Goal: Task Accomplishment & Management: Manage account settings

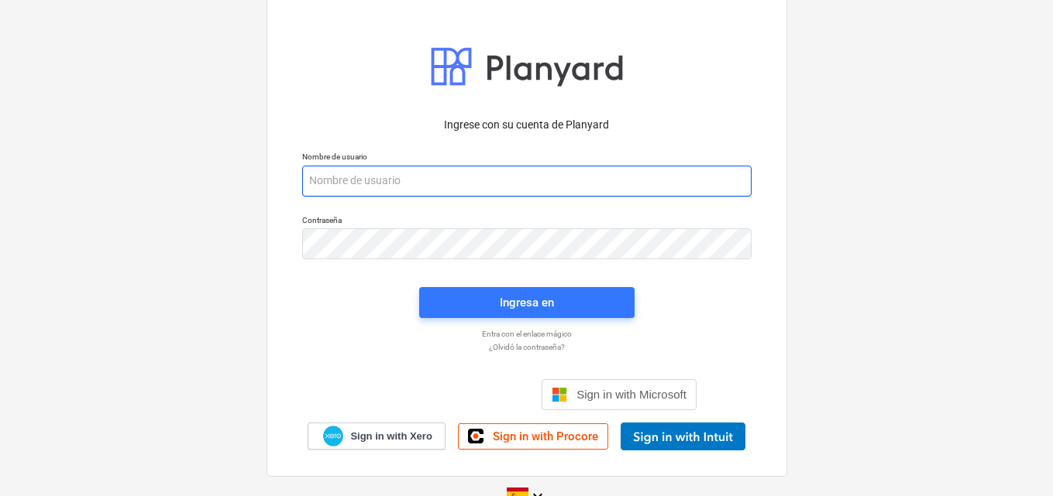
click at [311, 183] on input "email" at bounding box center [526, 181] width 449 height 31
paste input "[EMAIL_ADDRESS][DOMAIN_NAME]"
type input "[EMAIL_ADDRESS][DOMAIN_NAME]"
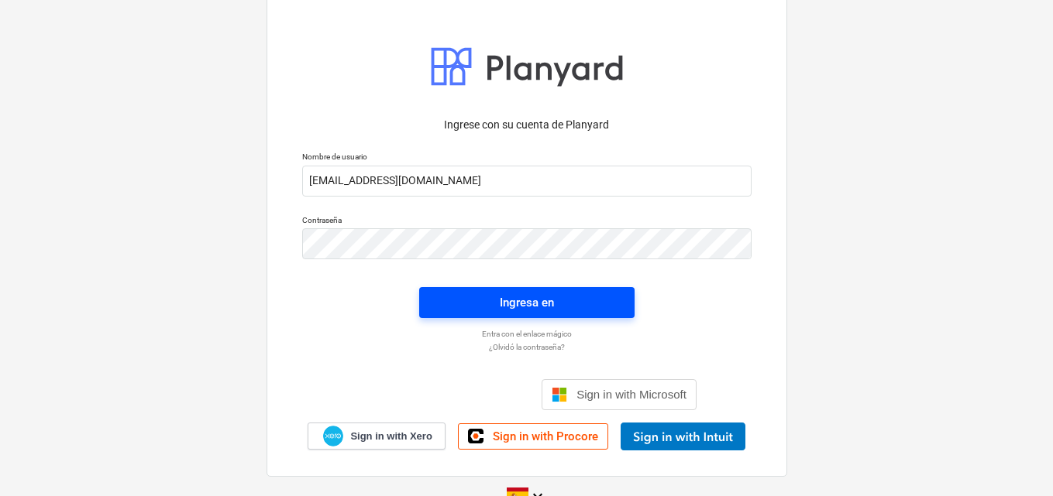
click at [514, 300] on div "Ingresa en" at bounding box center [527, 303] width 54 height 20
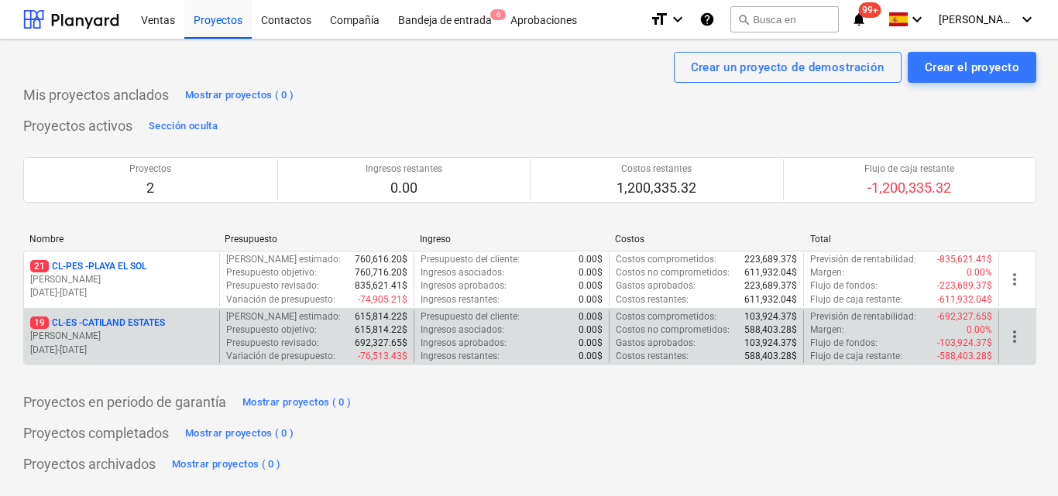
click at [119, 328] on p "19 CL-ES - CATILAND ESTATES" at bounding box center [97, 323] width 135 height 13
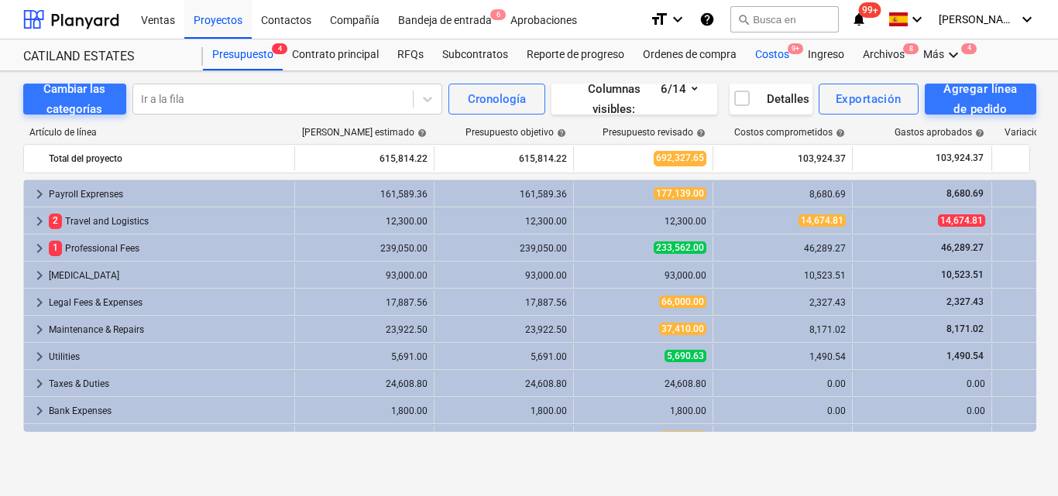
click at [764, 55] on div "Costos 9+" at bounding box center [772, 55] width 53 height 31
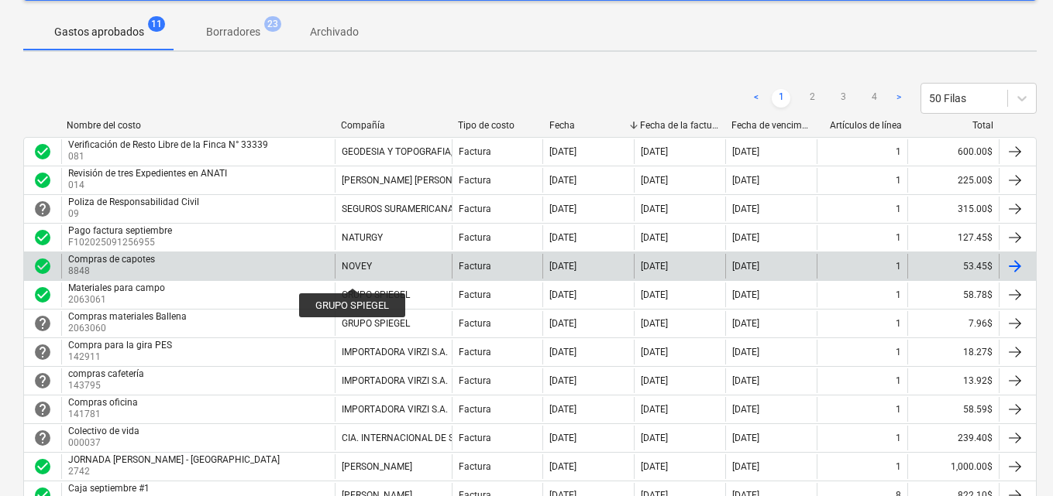
scroll to position [232, 0]
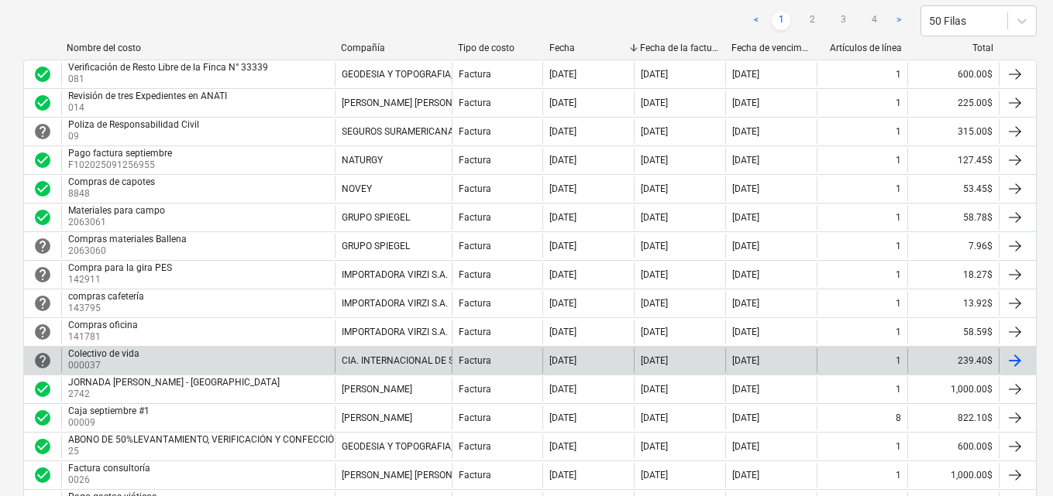
click at [228, 353] on div "Colectivo de vida 000037" at bounding box center [197, 361] width 273 height 25
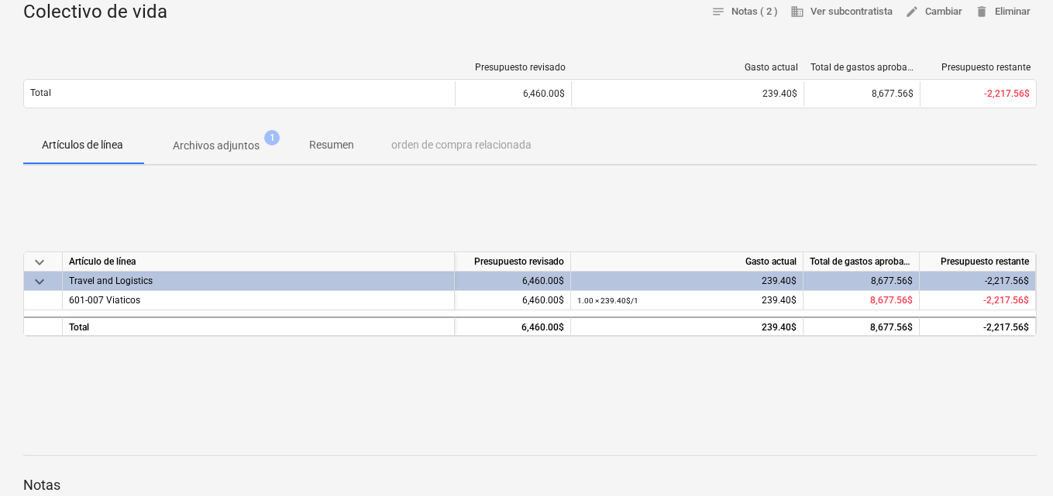
scroll to position [232, 0]
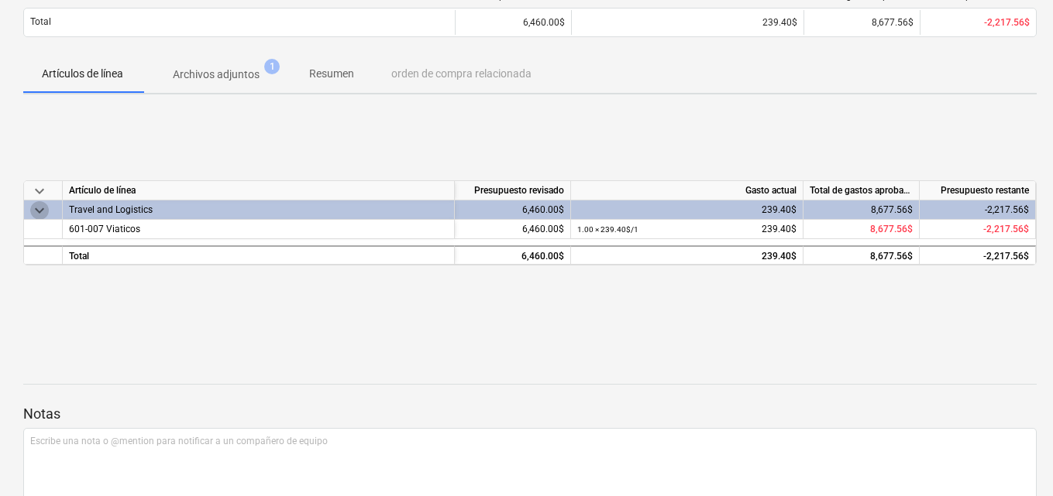
click at [44, 207] on span "keyboard_arrow_down" at bounding box center [39, 210] width 19 height 19
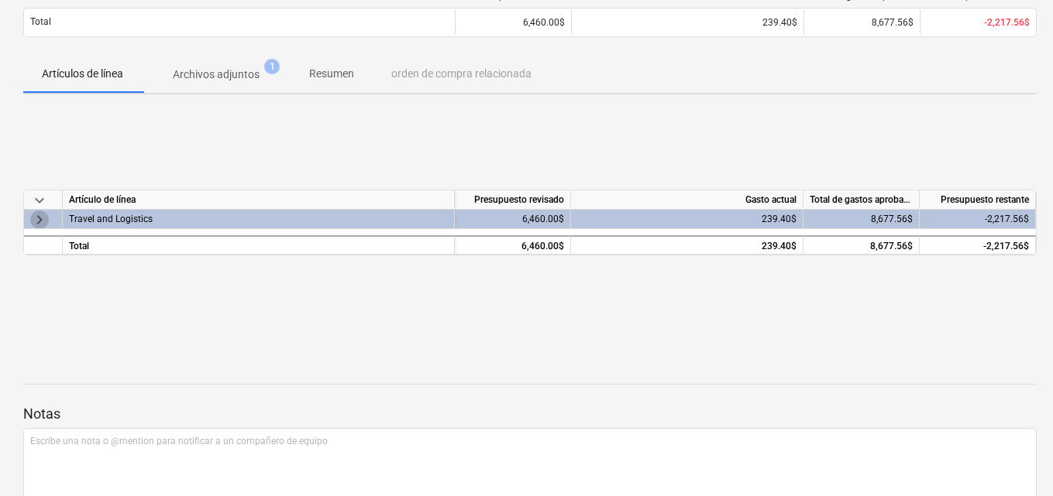
click at [43, 212] on span "keyboard_arrow_right" at bounding box center [39, 220] width 19 height 19
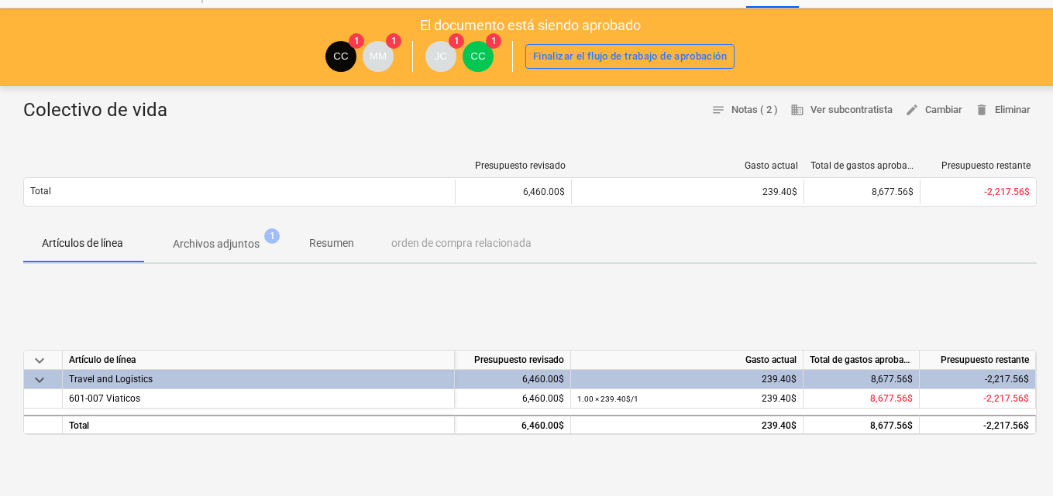
scroll to position [155, 0]
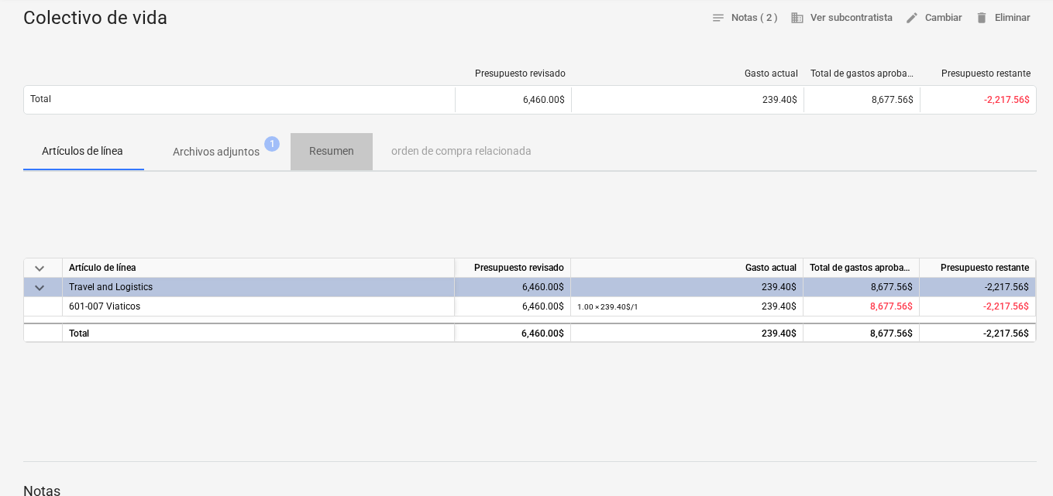
click at [338, 156] on p "Resumen" at bounding box center [331, 151] width 45 height 16
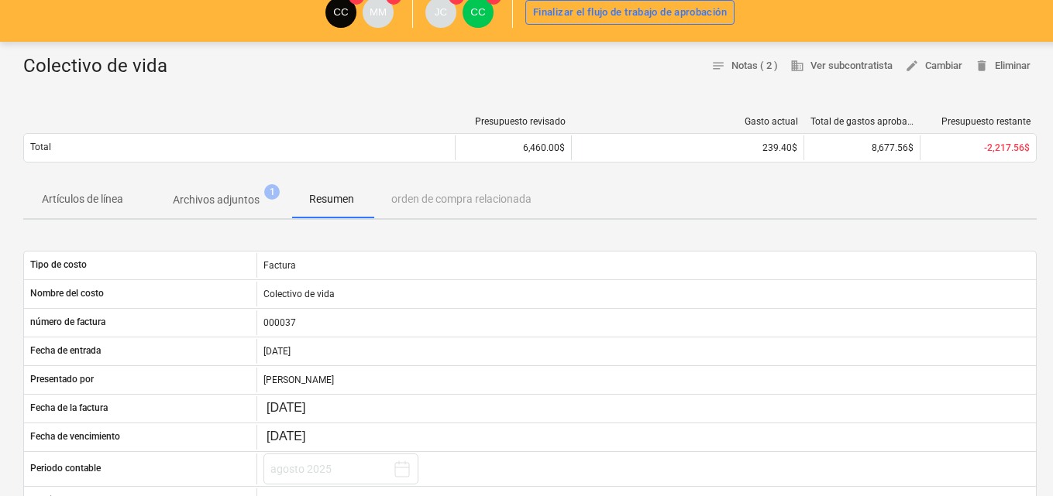
scroll to position [130, 0]
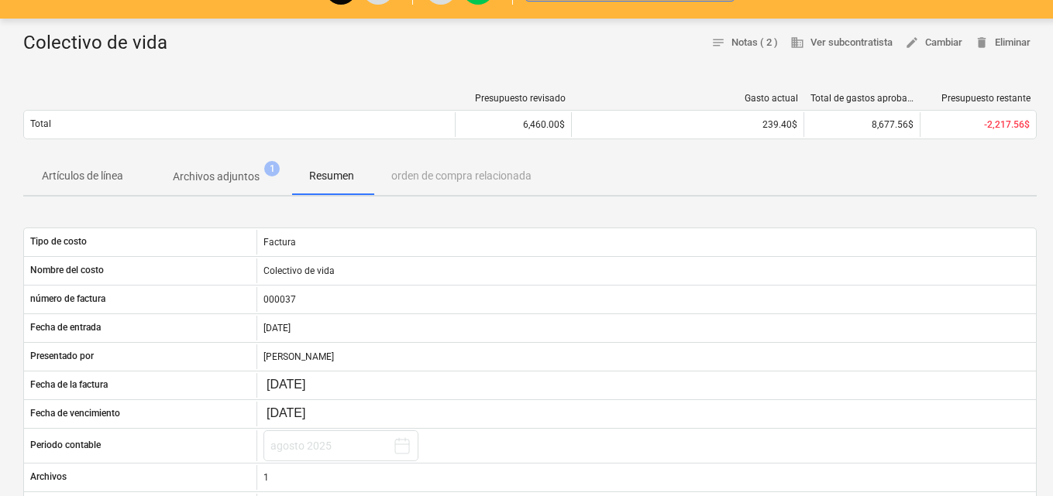
click at [493, 173] on div "Artículos de línea Archivos adjuntos 1 Resumen orden de compra relacionada" at bounding box center [529, 176] width 1013 height 37
click at [227, 171] on p "Archivos adjuntos" at bounding box center [216, 177] width 87 height 16
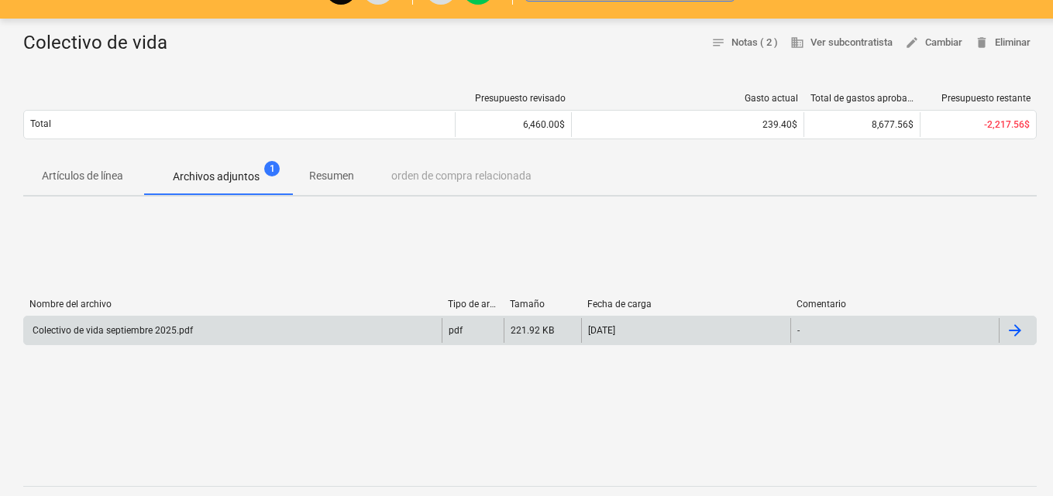
click at [1012, 331] on div at bounding box center [1014, 330] width 19 height 19
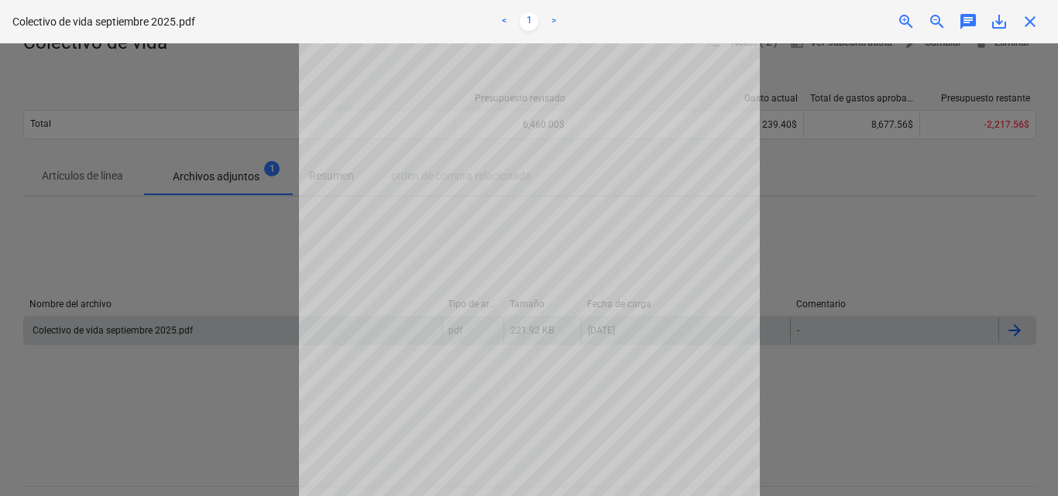
click at [903, 296] on div at bounding box center [529, 269] width 1058 height 453
click at [1038, 35] on div "Colectivo de vida septiembre 2025.pdf < 1 > zoom_in zoom_out chat 0 save_alt cl…" at bounding box center [529, 21] width 1058 height 43
click at [1030, 22] on span "close" at bounding box center [1030, 21] width 19 height 19
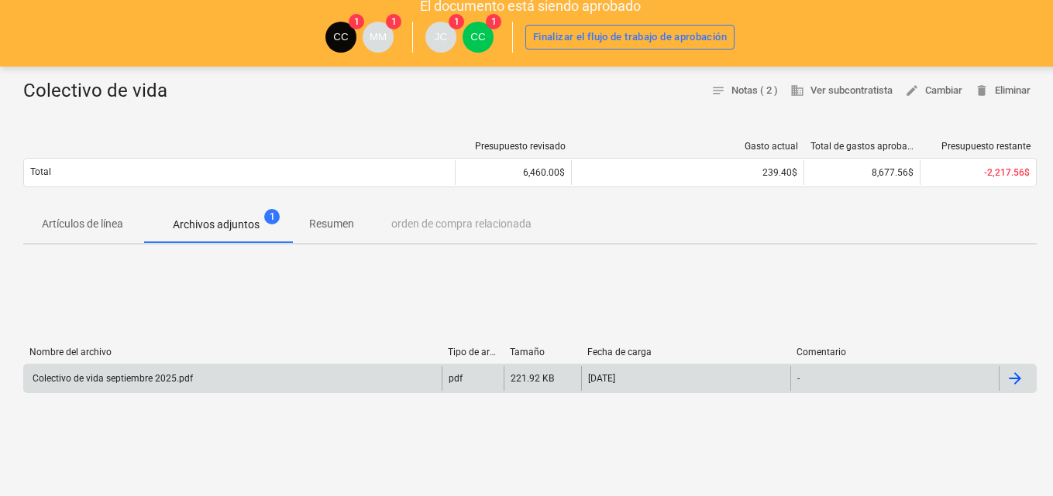
scroll to position [155, 0]
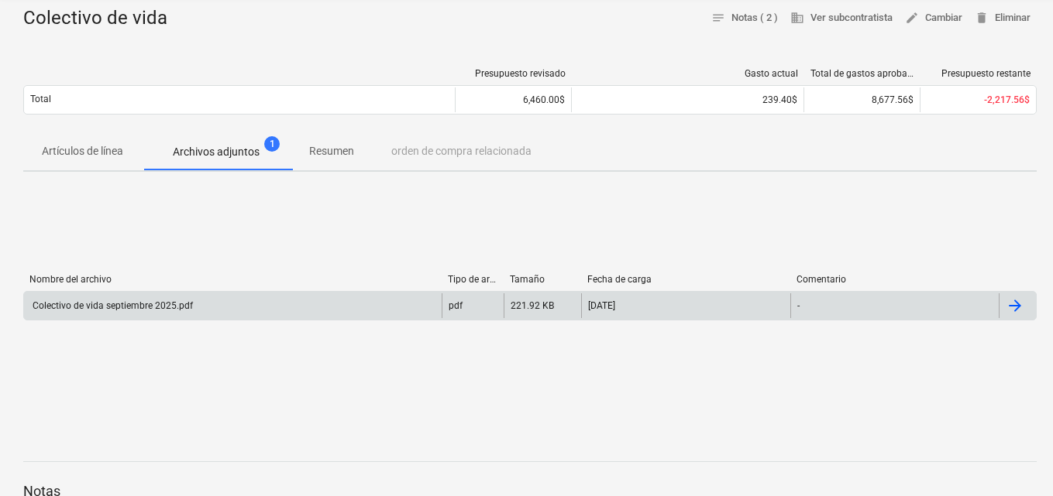
click at [105, 154] on p "Artículos de línea" at bounding box center [82, 151] width 81 height 16
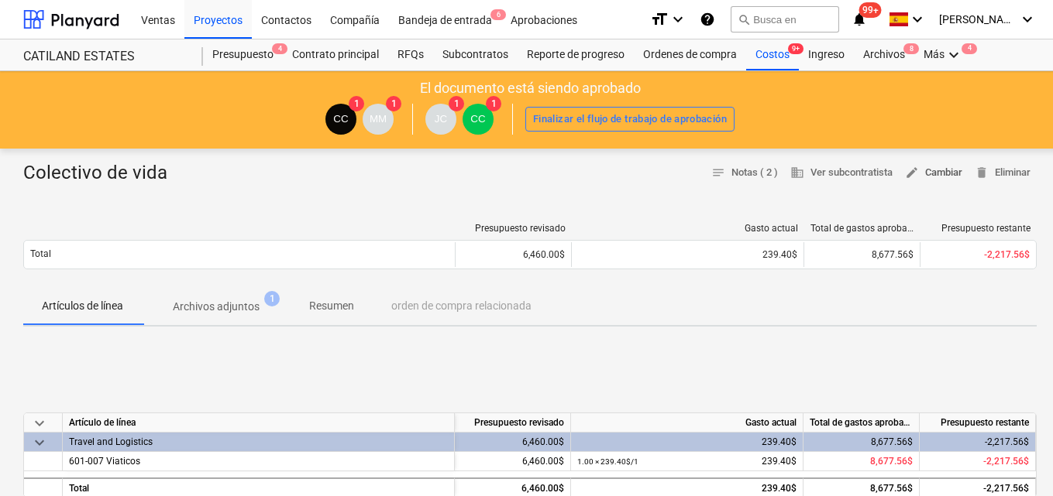
click at [940, 168] on span "edit Cambiar" at bounding box center [933, 173] width 57 height 18
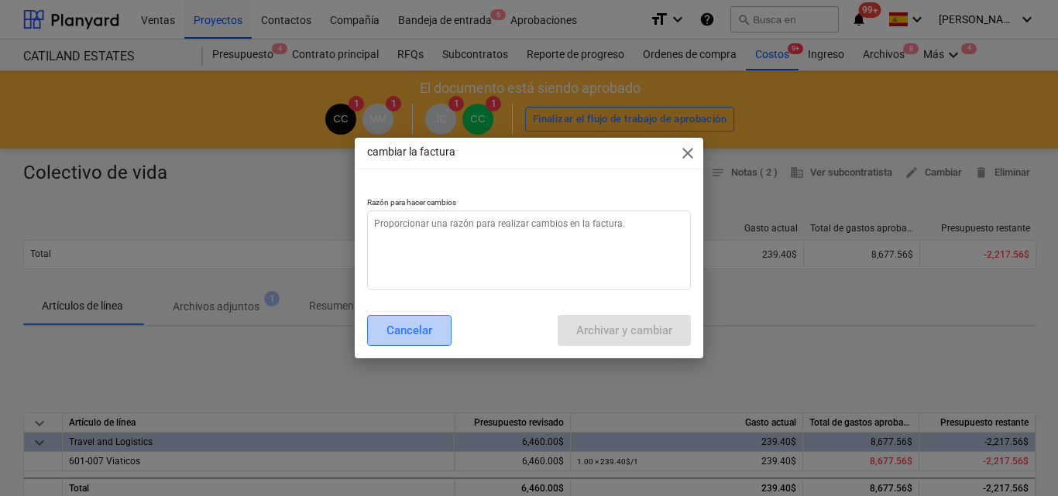
click at [412, 328] on div "Cancelar" at bounding box center [410, 331] width 46 height 20
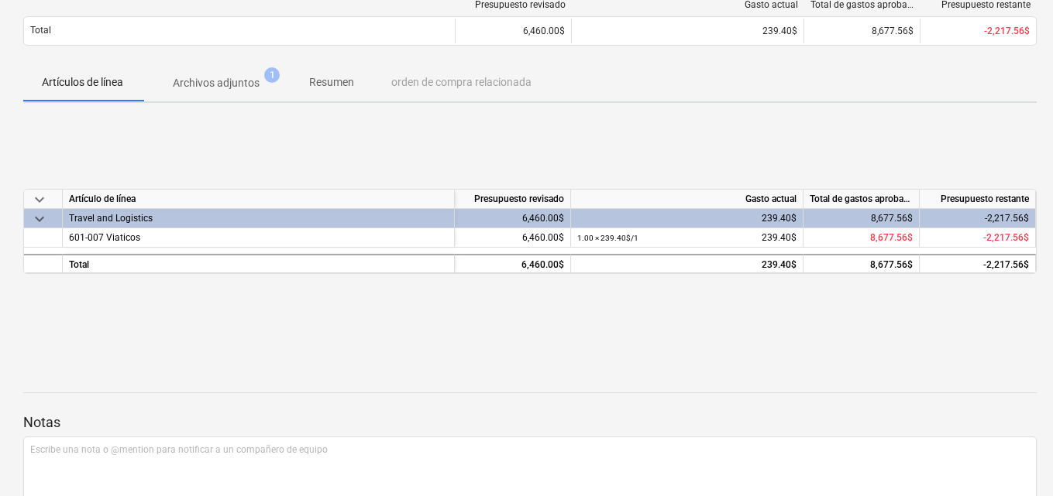
scroll to position [232, 0]
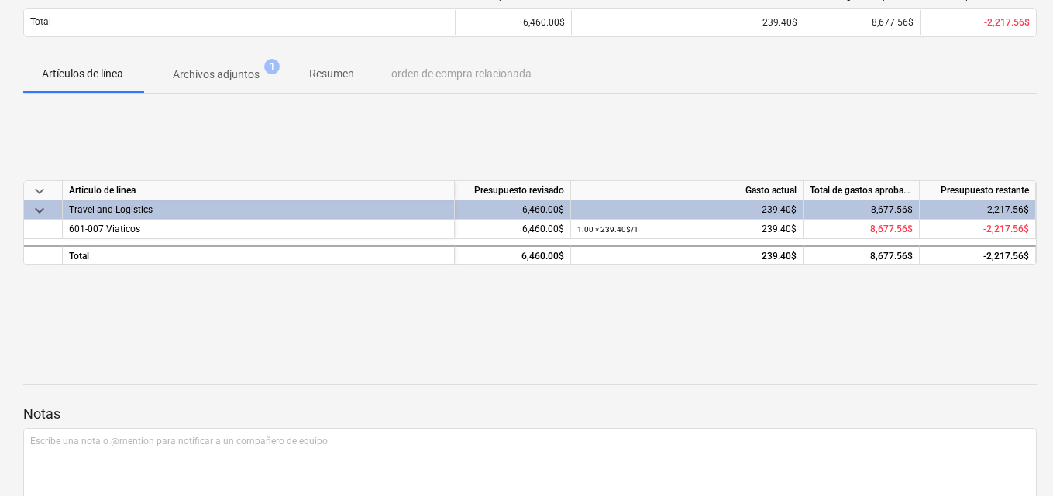
click at [140, 211] on div "Travel and Logistics" at bounding box center [258, 210] width 379 height 19
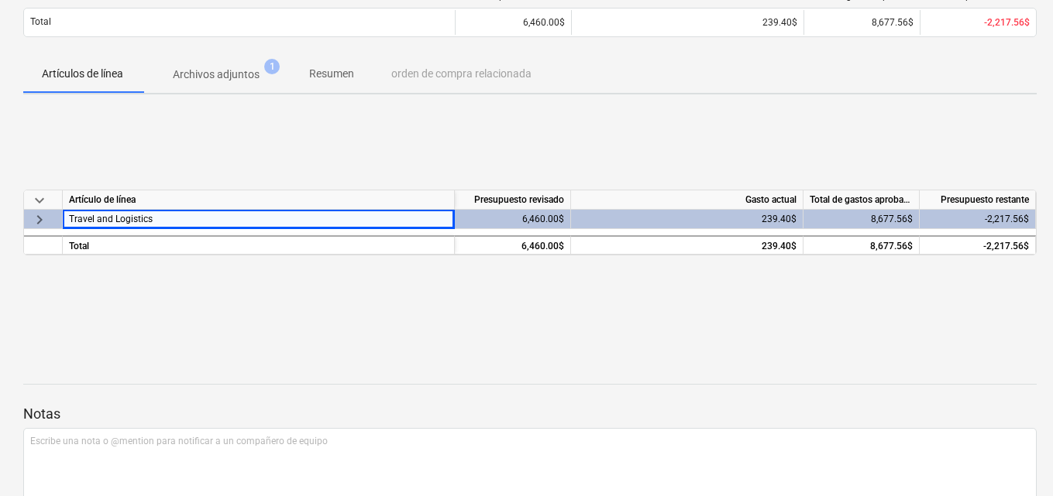
click at [174, 215] on div "Travel and Logistics" at bounding box center [258, 219] width 379 height 19
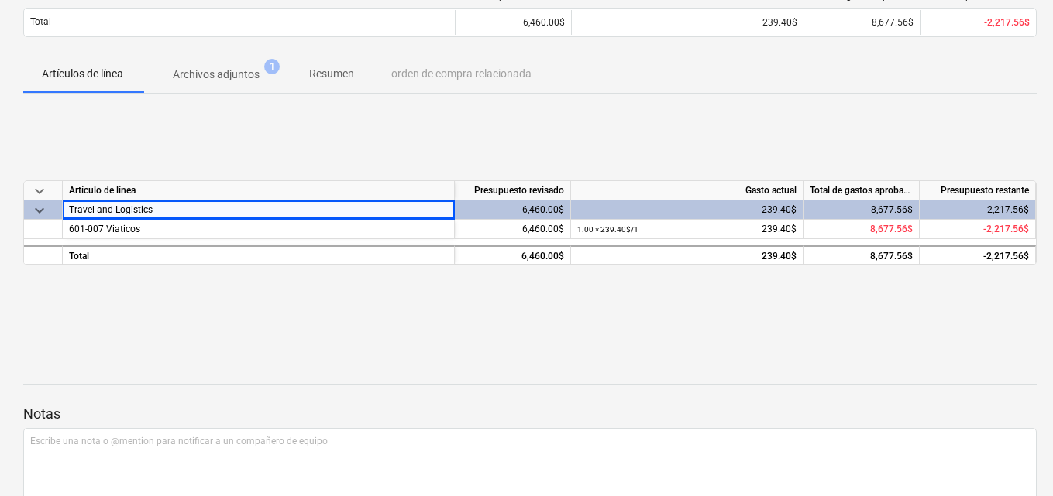
click at [182, 210] on div "Travel and Logistics" at bounding box center [258, 210] width 379 height 19
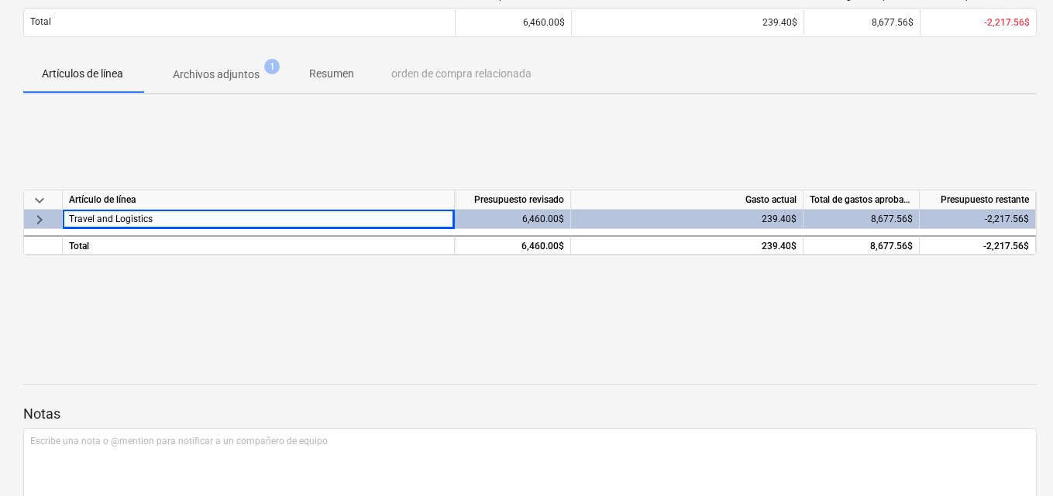
click at [174, 325] on div "keyboard_arrow_down Artículo de línea Presupuesto revisado Gasto actual Total d…" at bounding box center [529, 223] width 1013 height 232
click at [390, 270] on div "keyboard_arrow_down Artículo de línea Presupuesto revisado Gasto actual Total d…" at bounding box center [529, 223] width 1013 height 232
click at [387, 301] on div "keyboard_arrow_down Artículo de línea Presupuesto revisado Gasto actual Total d…" at bounding box center [529, 223] width 1013 height 232
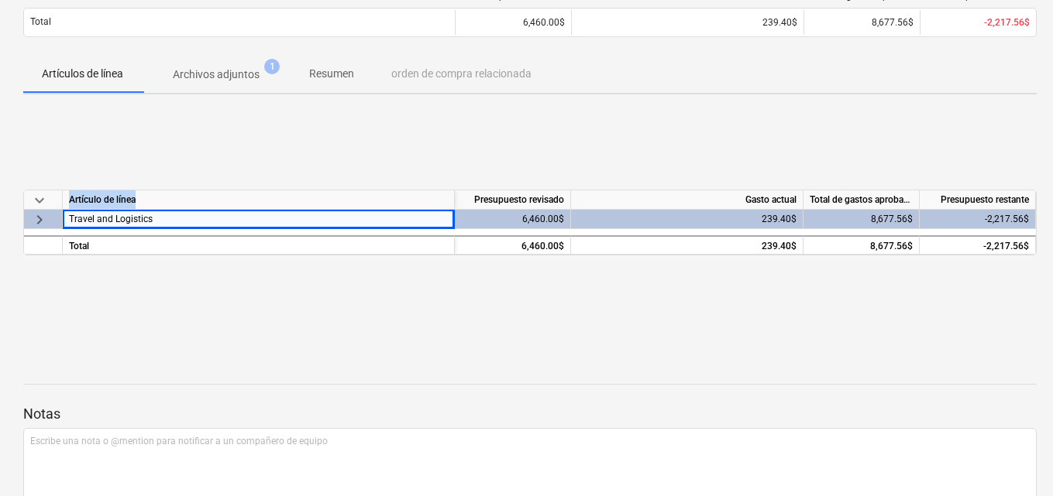
click at [387, 301] on div "keyboard_arrow_down Artículo de línea Presupuesto revisado Gasto actual Total d…" at bounding box center [529, 223] width 1013 height 232
click at [41, 212] on span "keyboard_arrow_right" at bounding box center [39, 220] width 19 height 19
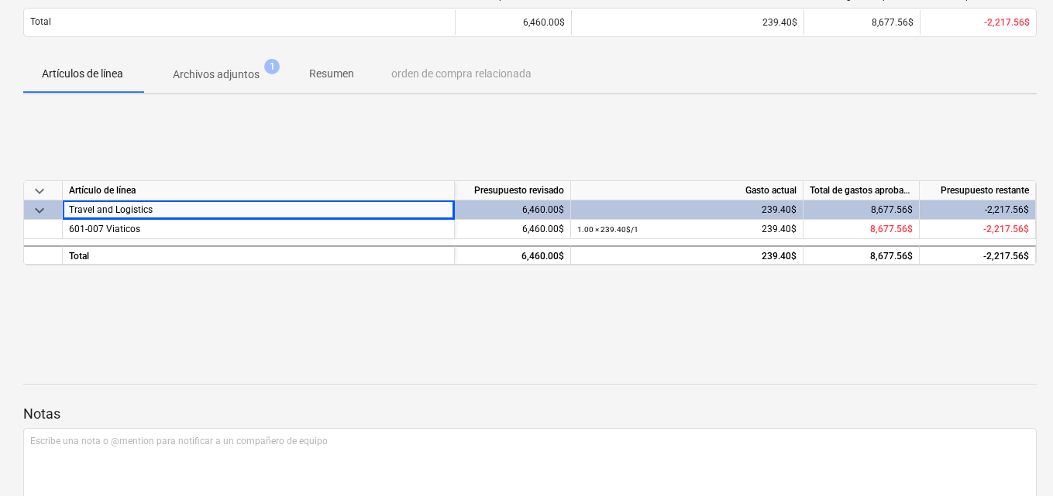
click at [164, 208] on div "Travel and Logistics" at bounding box center [258, 210] width 379 height 19
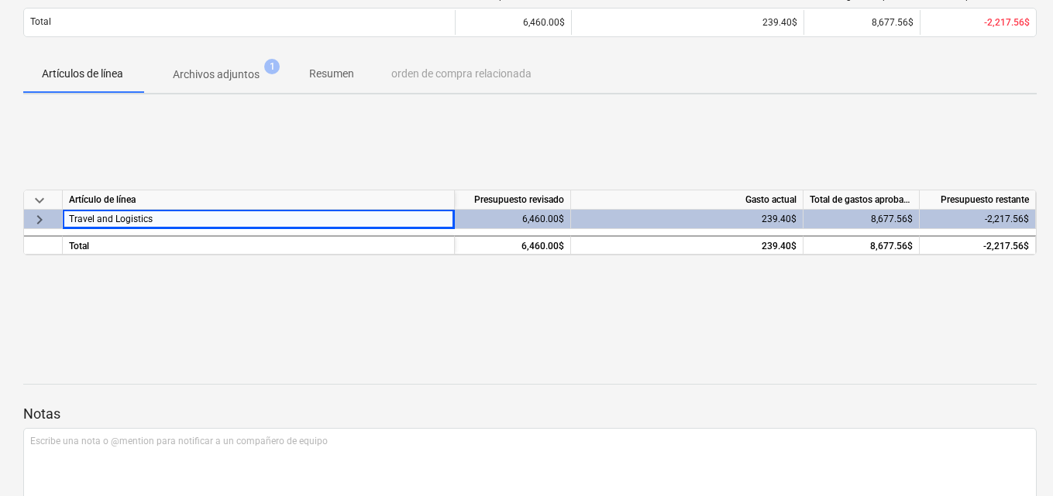
drag, startPoint x: 163, startPoint y: 218, endPoint x: 40, endPoint y: 219, distance: 123.2
click at [0, 0] on div "keyboard_arrow_right Travel and Logistics 6,460.00$ 239.40$ 8,677.56$ -2,217.56$" at bounding box center [0, 0] width 0 height 0
click at [42, 222] on span "keyboard_arrow_right" at bounding box center [39, 220] width 19 height 19
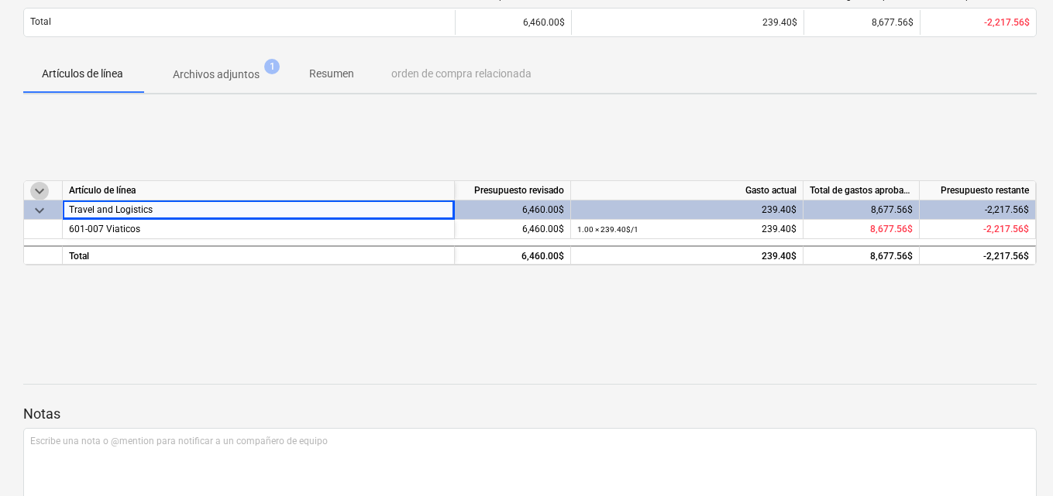
click at [43, 191] on span "keyboard_arrow_down" at bounding box center [39, 191] width 19 height 19
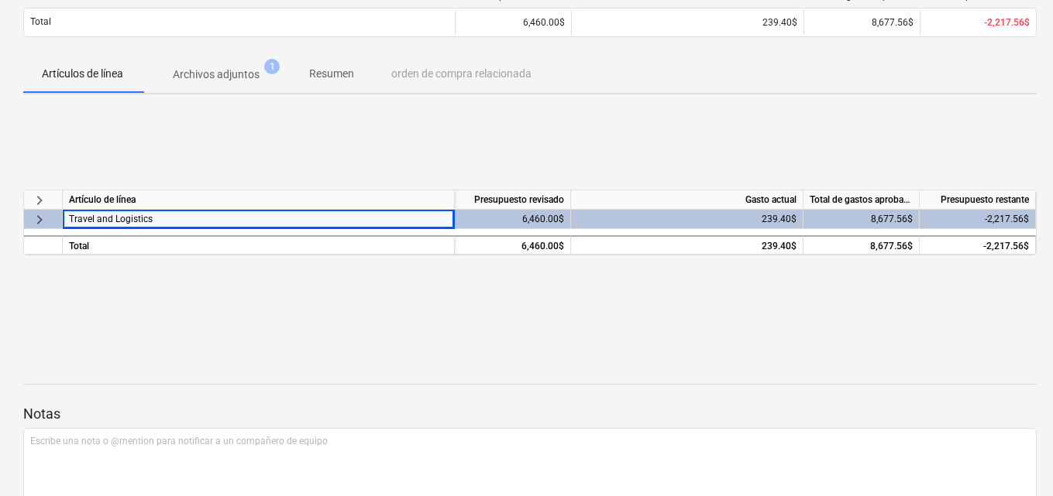
click at [43, 191] on span "keyboard_arrow_right" at bounding box center [39, 200] width 19 height 19
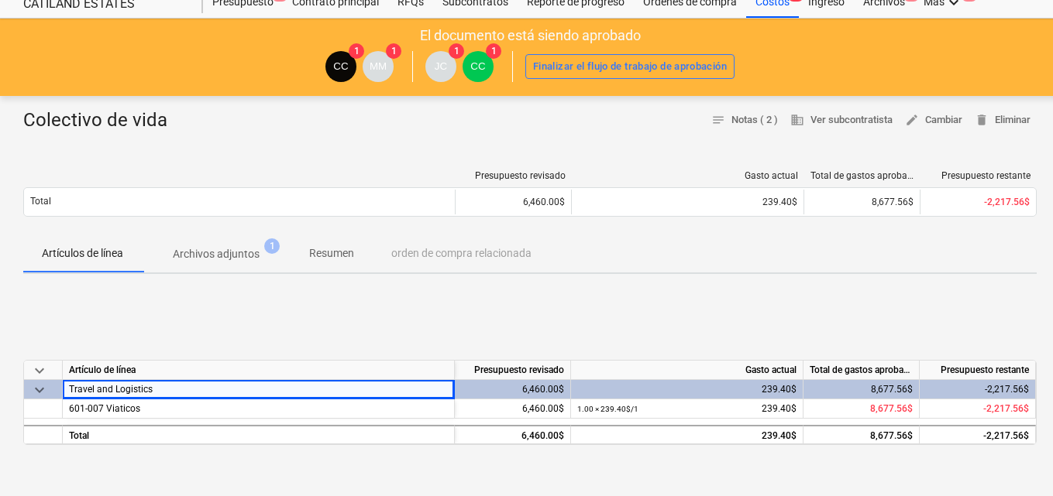
scroll to position [77, 0]
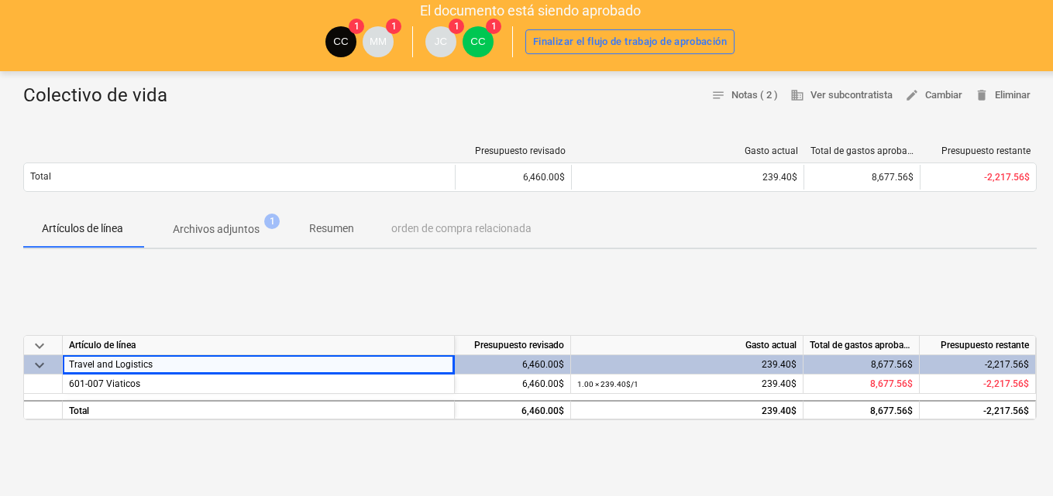
click at [327, 229] on p "Resumen" at bounding box center [331, 229] width 45 height 16
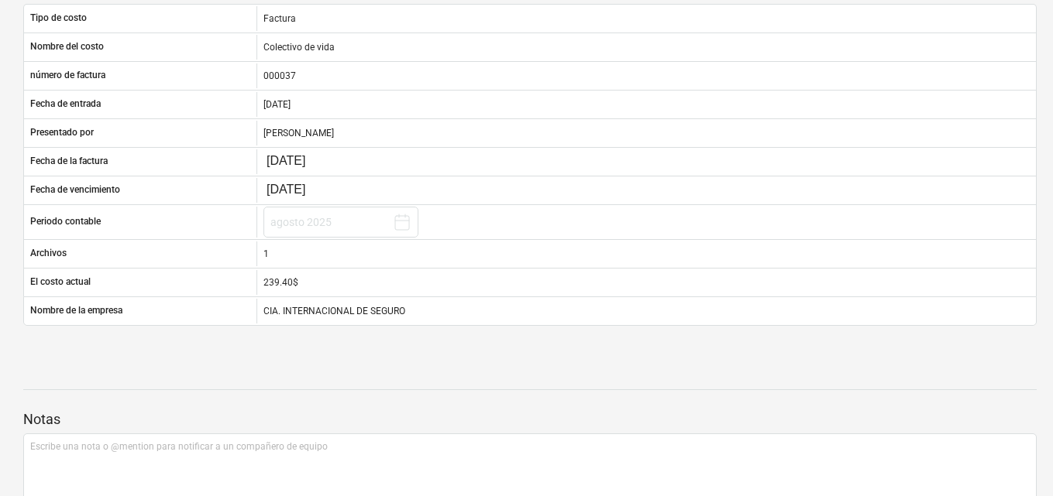
scroll to position [232, 0]
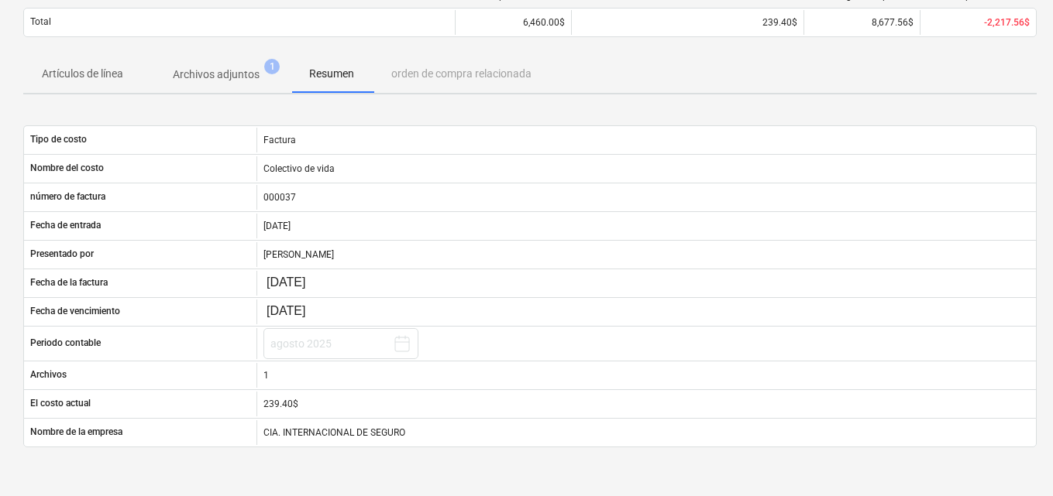
click at [210, 83] on p "Archivos adjuntos" at bounding box center [216, 75] width 87 height 16
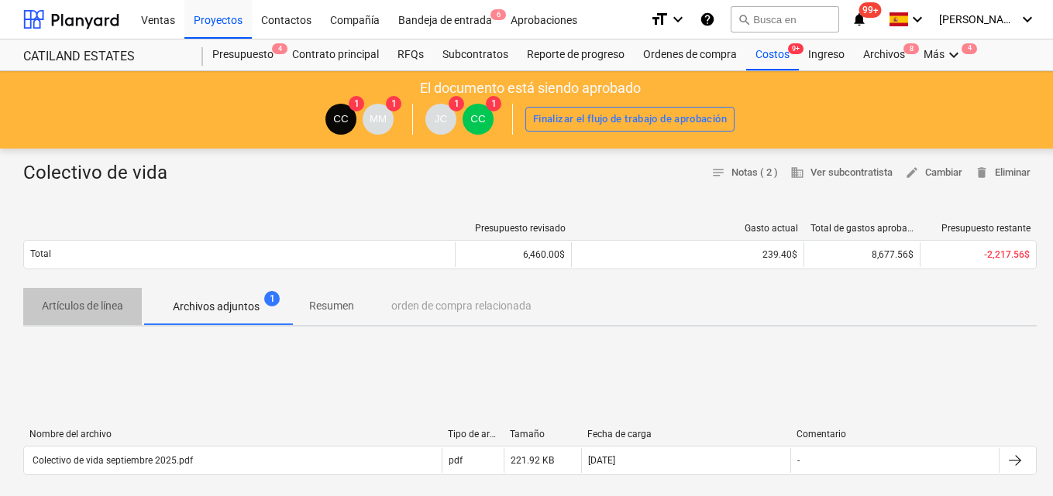
click at [101, 297] on span "Artículos de línea" at bounding box center [82, 307] width 119 height 26
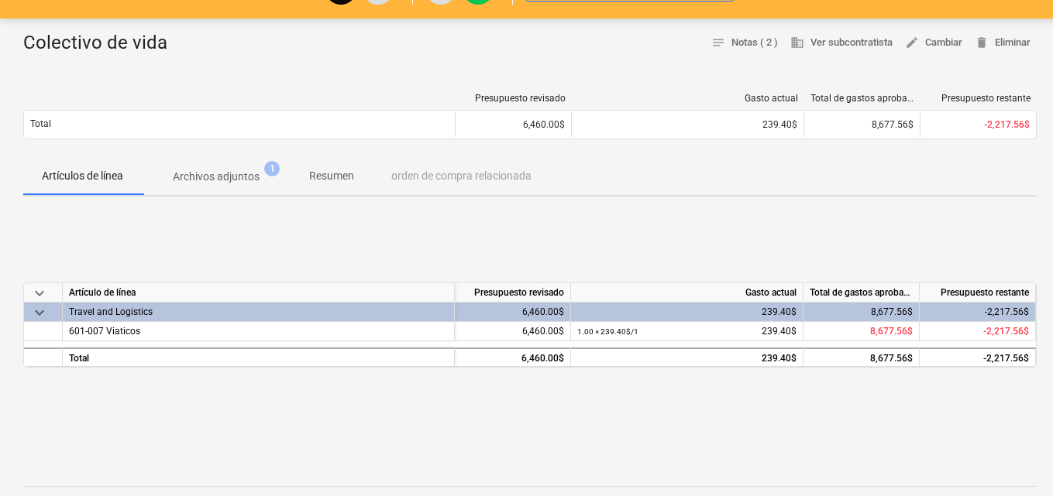
scroll to position [155, 0]
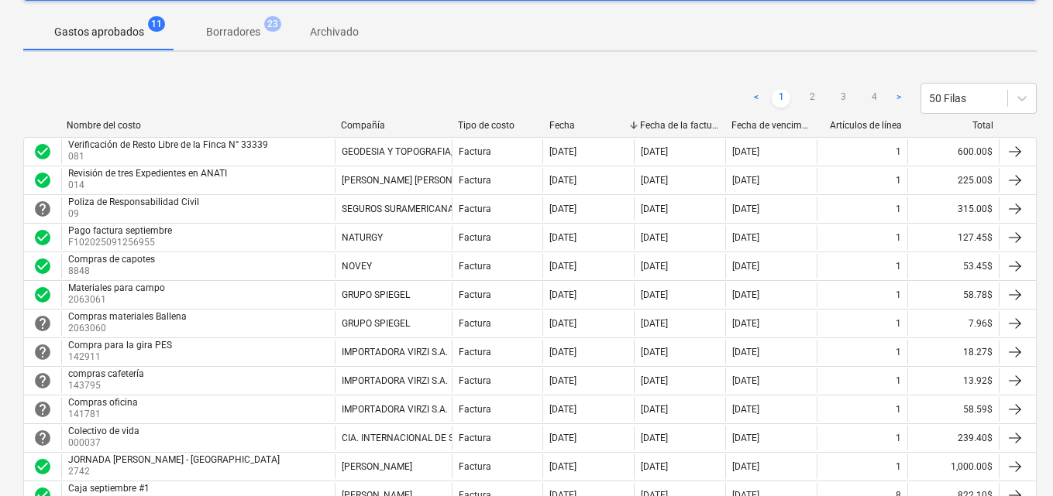
scroll to position [232, 0]
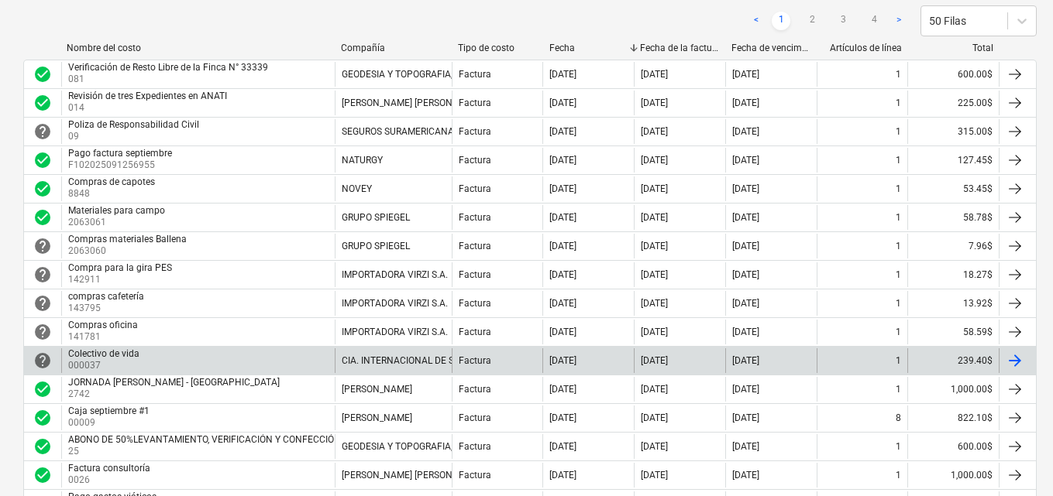
click at [203, 358] on div "Colectivo de vida 000037" at bounding box center [197, 361] width 273 height 25
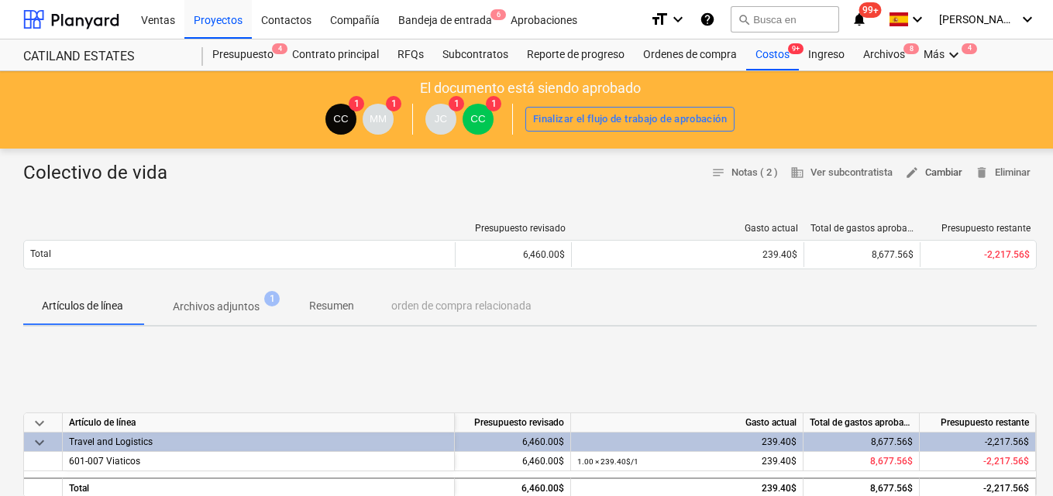
click at [929, 176] on span "edit Cambiar" at bounding box center [933, 173] width 57 height 18
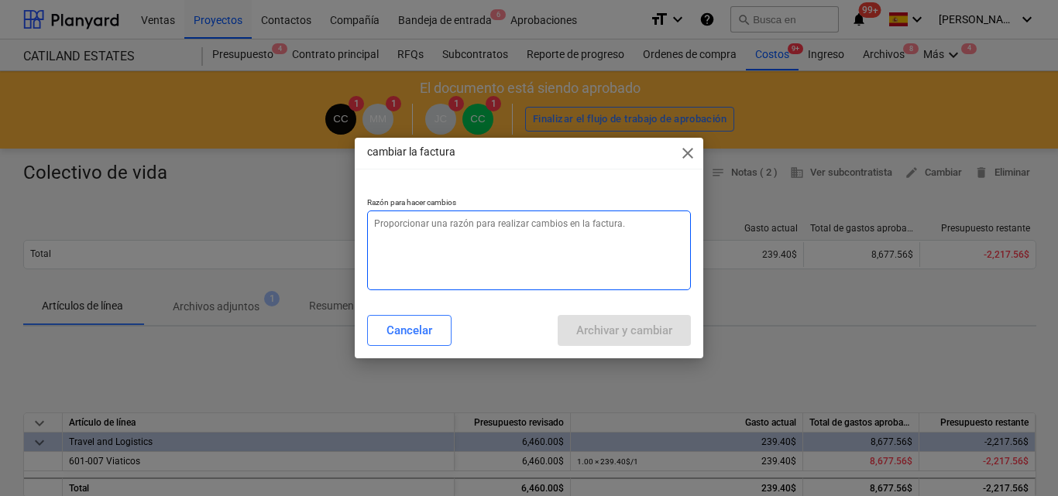
click at [463, 225] on textarea at bounding box center [529, 251] width 324 height 80
type textarea "x"
type textarea "P"
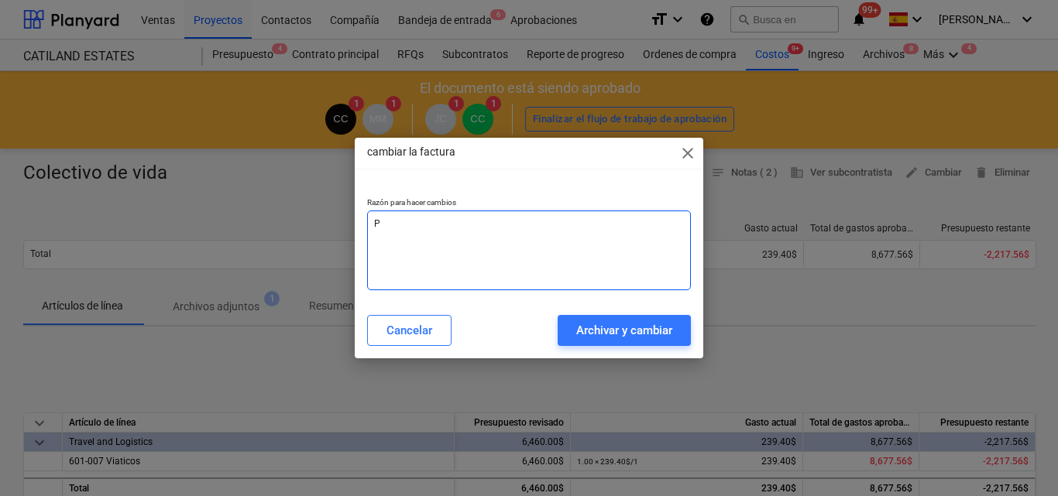
type textarea "x"
type textarea "Pa"
type textarea "x"
type textarea "Par"
type textarea "x"
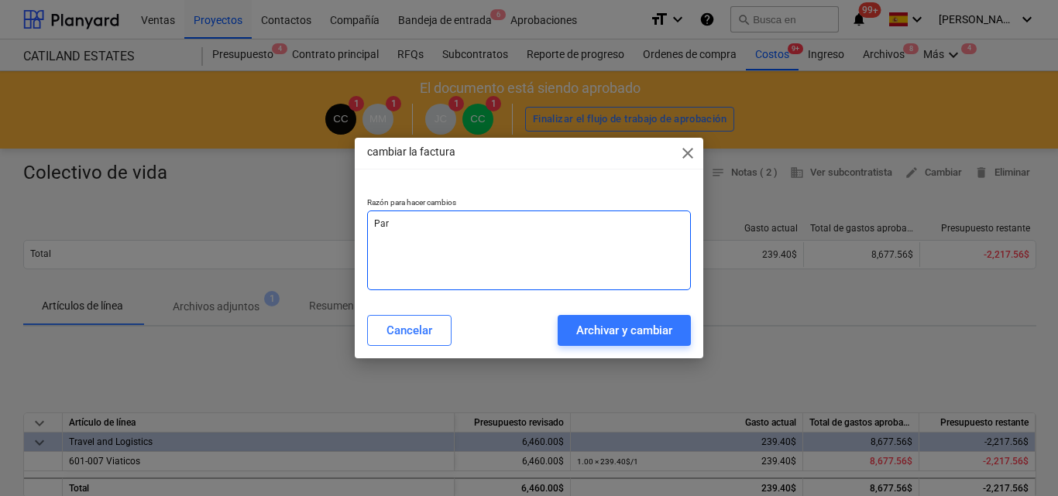
type textarea "Para"
type textarea "x"
type textarea "Para"
type textarea "x"
type textarea "Para e"
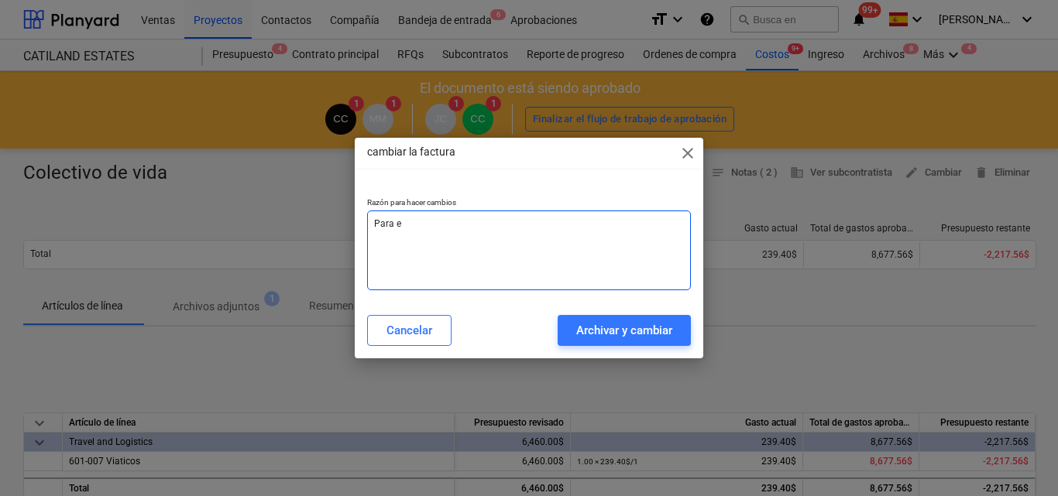
type textarea "x"
type textarea "Para ed"
type textarea "x"
type textarea "Para edi"
type textarea "x"
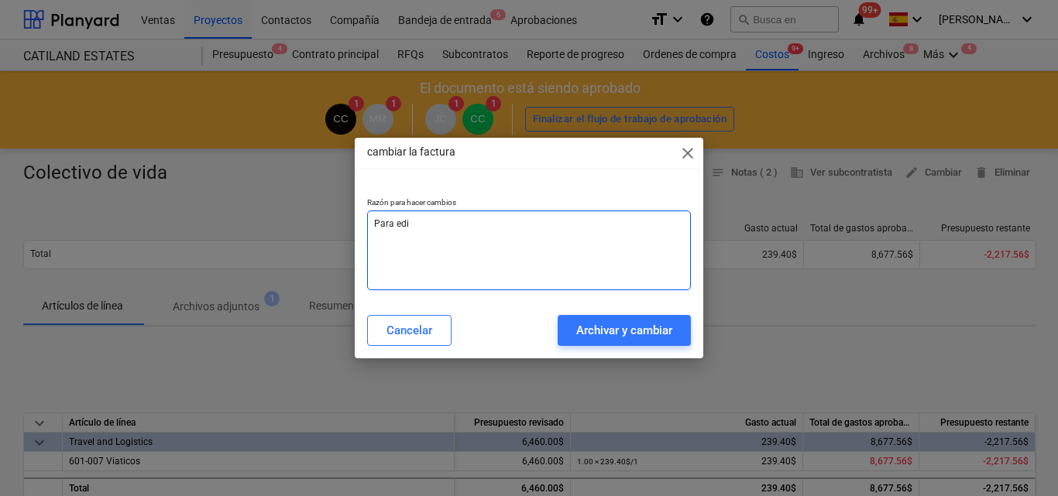
type textarea "Para edit"
type textarea "x"
type textarea "Para edita"
type textarea "x"
type textarea "Para editar"
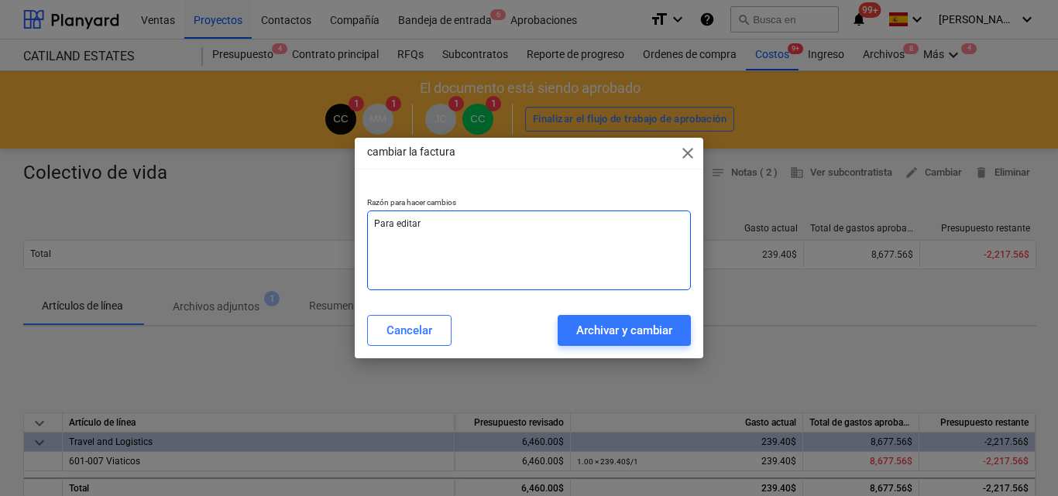
type textarea "x"
type textarea "Para editar"
type textarea "x"
type textarea "Para editar c"
type textarea "x"
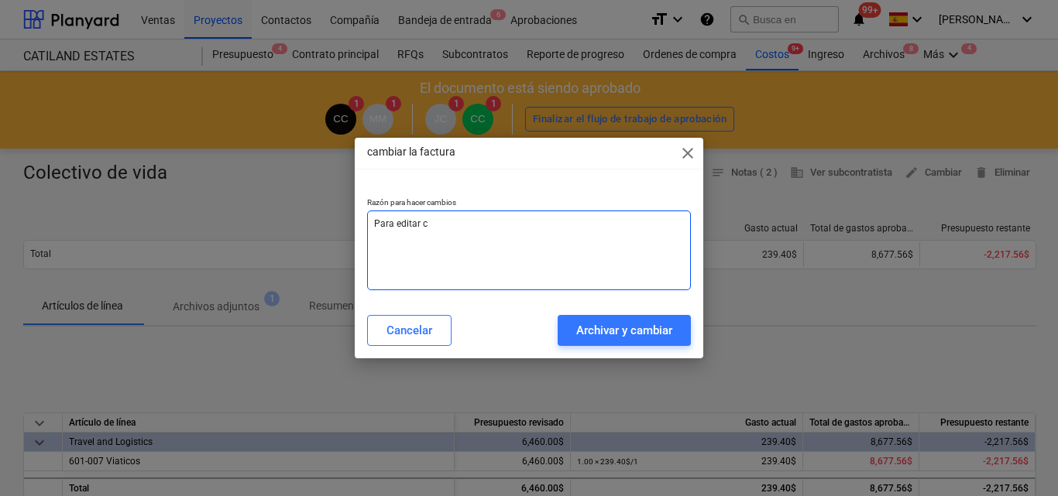
type textarea "Para editar ce"
type textarea "x"
type textarea "Para editar cen"
type textarea "x"
type textarea "Para editar cent"
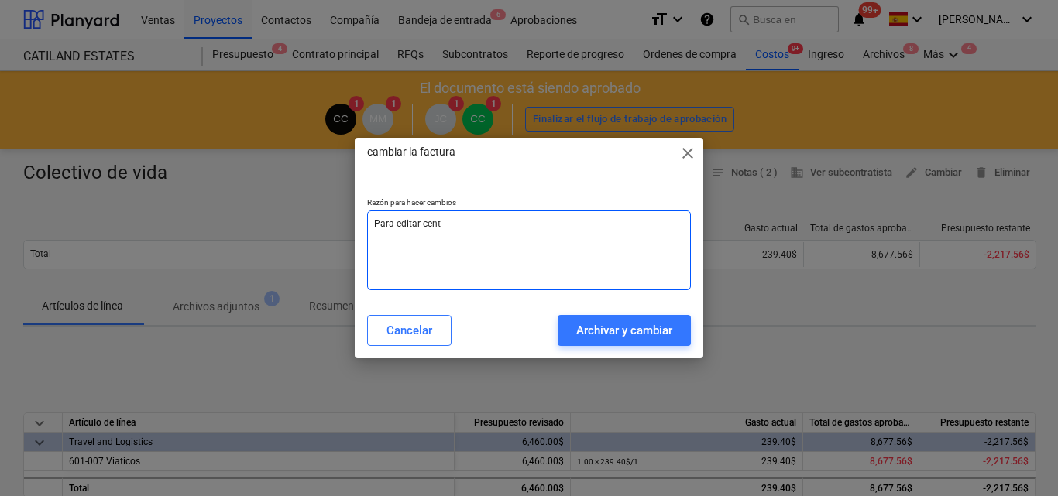
type textarea "x"
type textarea "Para editar centr"
type textarea "x"
type textarea "Para editar centro"
type textarea "x"
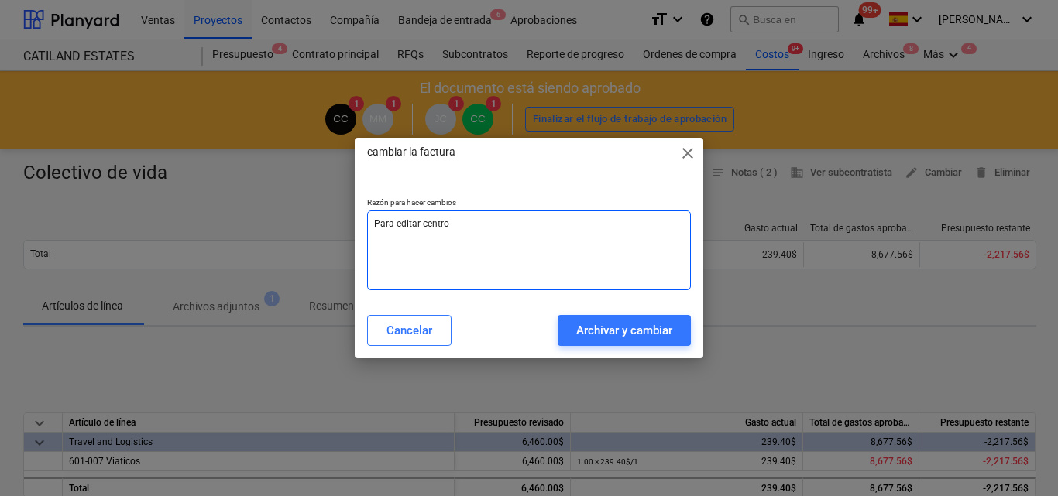
type textarea "Para editar centro d"
type textarea "x"
type textarea "Para editar centro de"
type textarea "x"
type textarea "Para editar centro de"
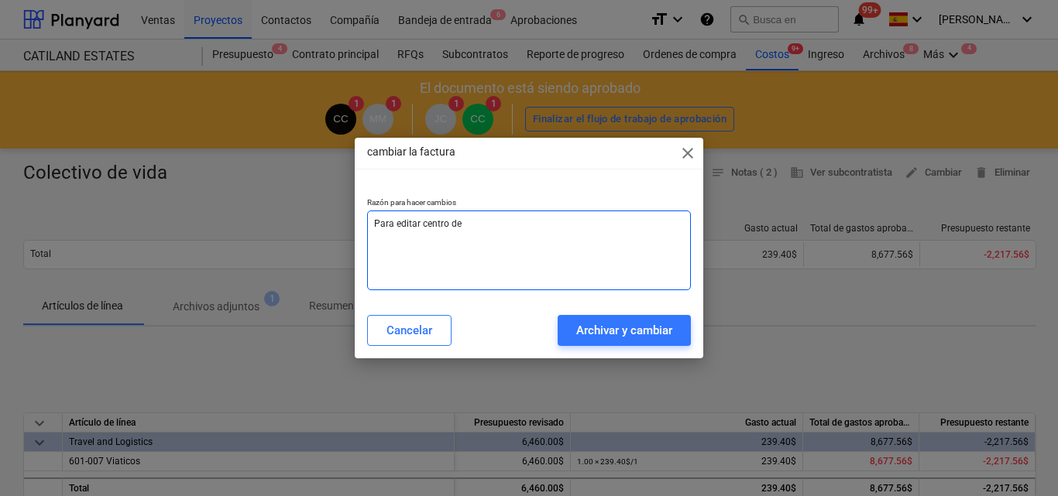
type textarea "x"
type textarea "Para editar centro de c"
type textarea "x"
type textarea "Para editar centro de co"
type textarea "x"
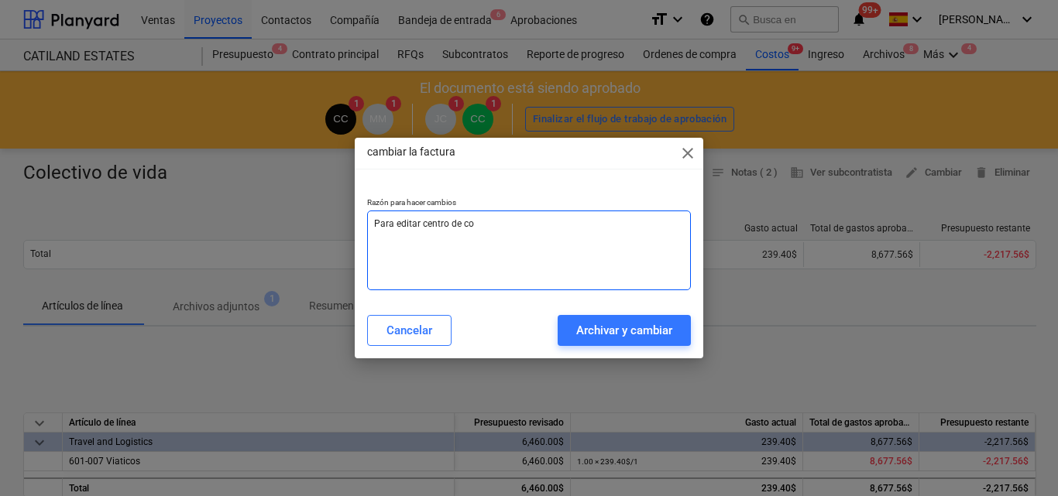
type textarea "Para editar centro de cos"
type textarea "x"
type textarea "Para editar centro de cost"
type textarea "x"
type textarea "Para editar centro de costo"
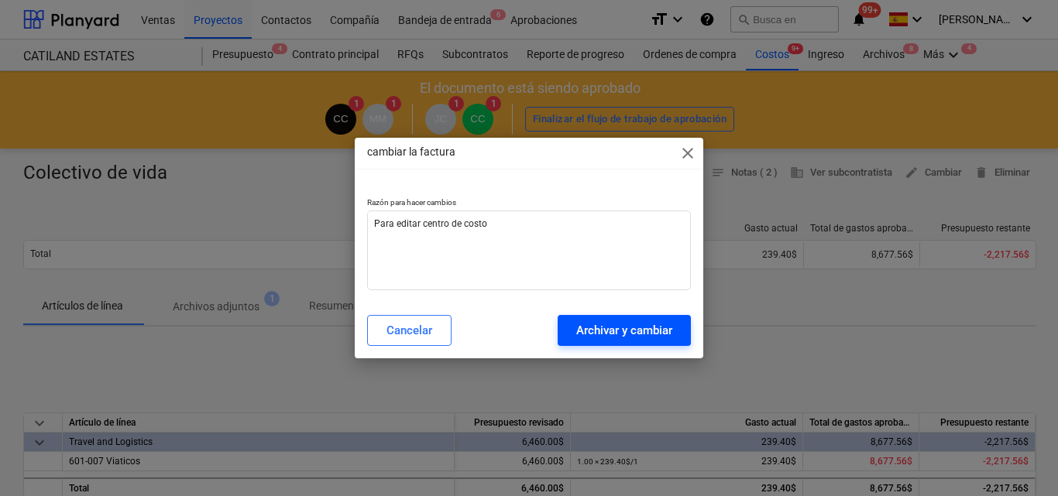
click at [644, 332] on div "Archivar y cambiar" at bounding box center [624, 331] width 96 height 20
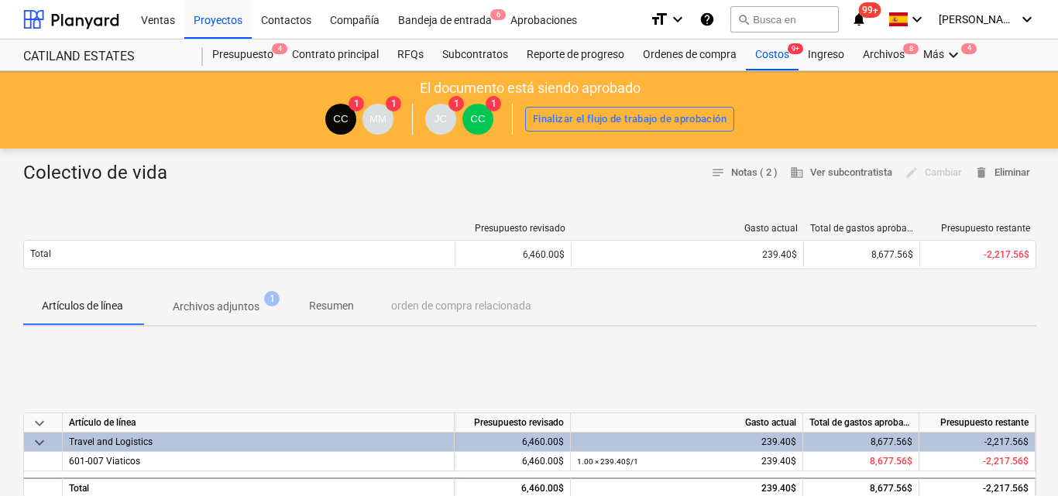
type textarea "x"
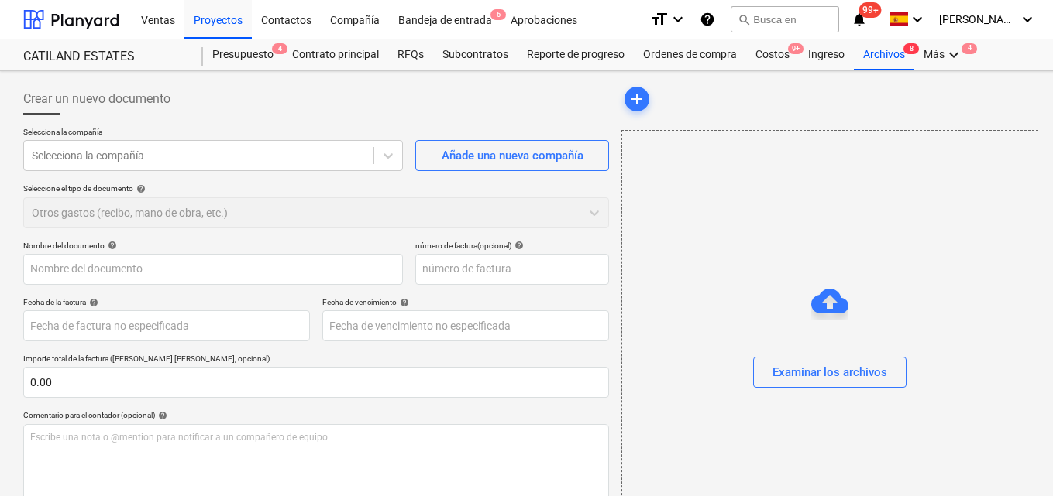
type input "0.00"
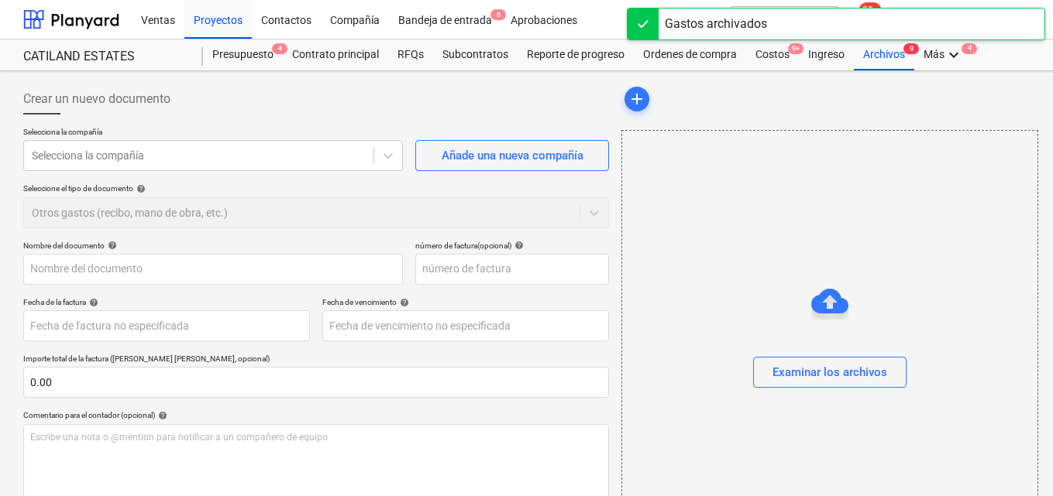
type input "Colectivo de vida"
type input "000037"
type input "[DATE]"
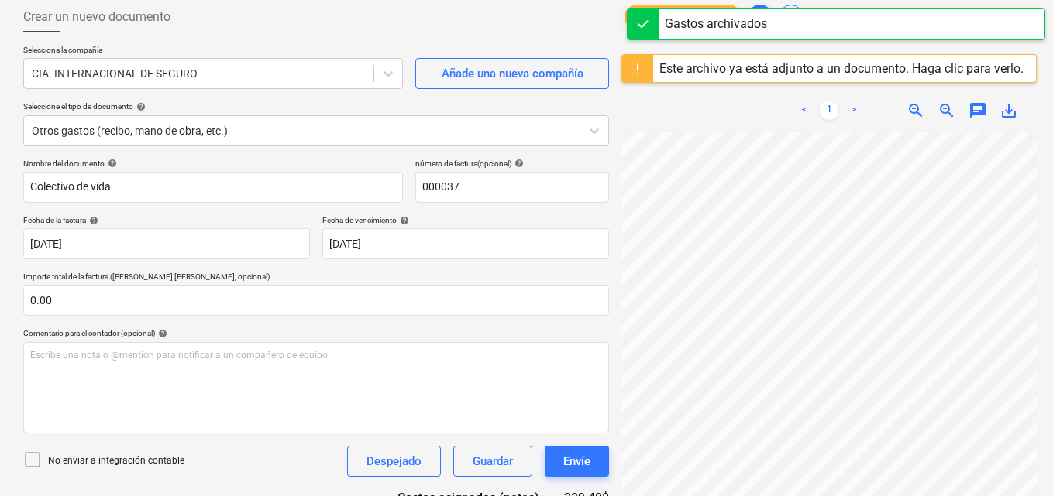
scroll to position [264, 0]
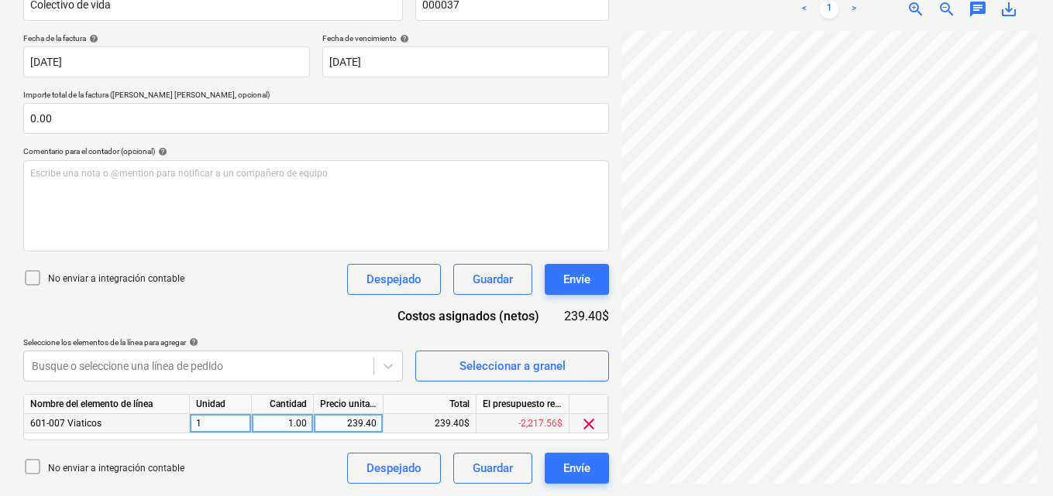
click at [53, 426] on span "601-007 Viaticos" at bounding box center [65, 423] width 71 height 11
click at [115, 424] on div "601-007 Viaticos" at bounding box center [107, 423] width 166 height 19
click at [586, 423] on span "clear" at bounding box center [588, 424] width 19 height 19
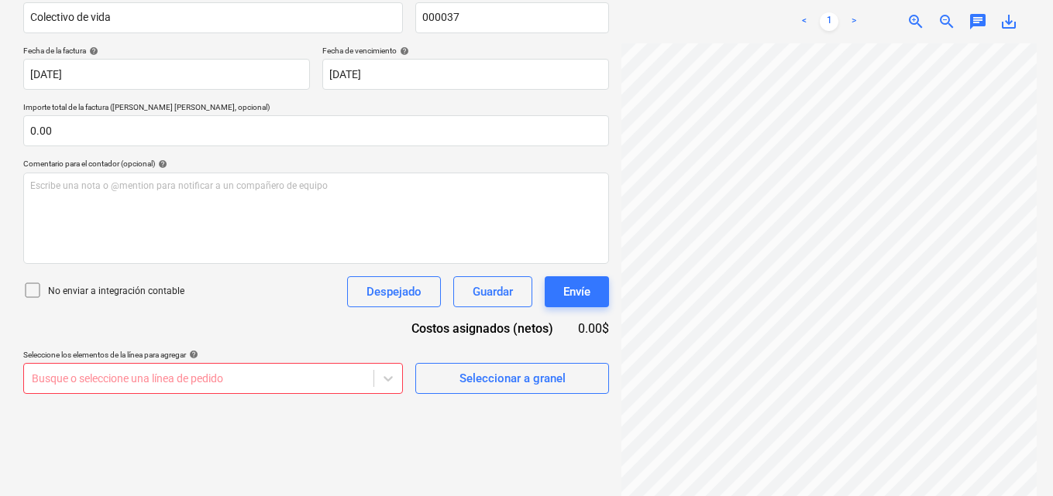
scroll to position [391, 0]
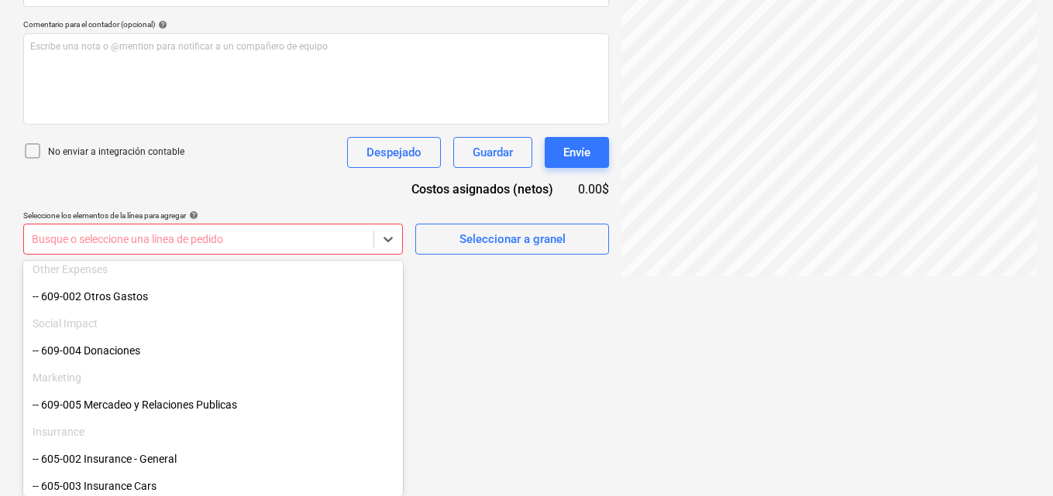
scroll to position [1232, 0]
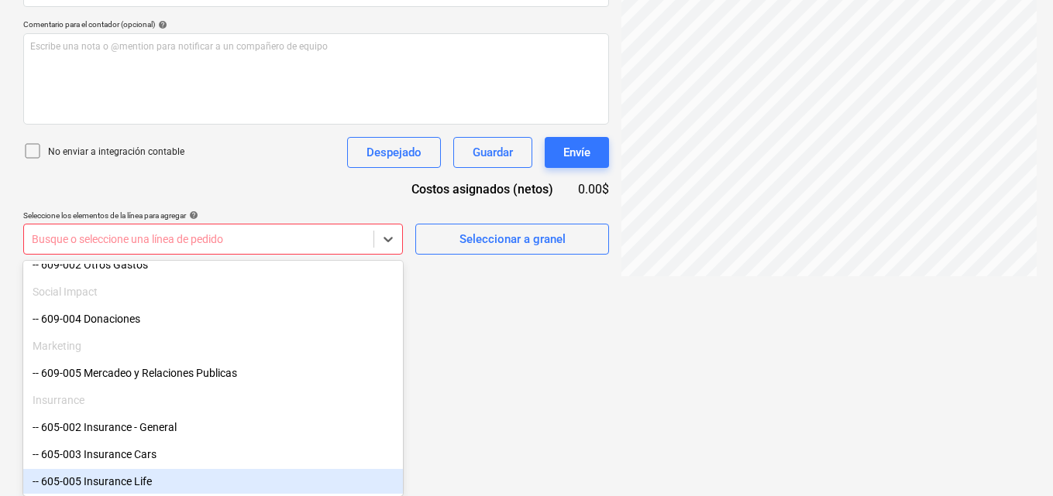
click at [120, 482] on div "-- 605-005 Insurance Life" at bounding box center [213, 481] width 380 height 25
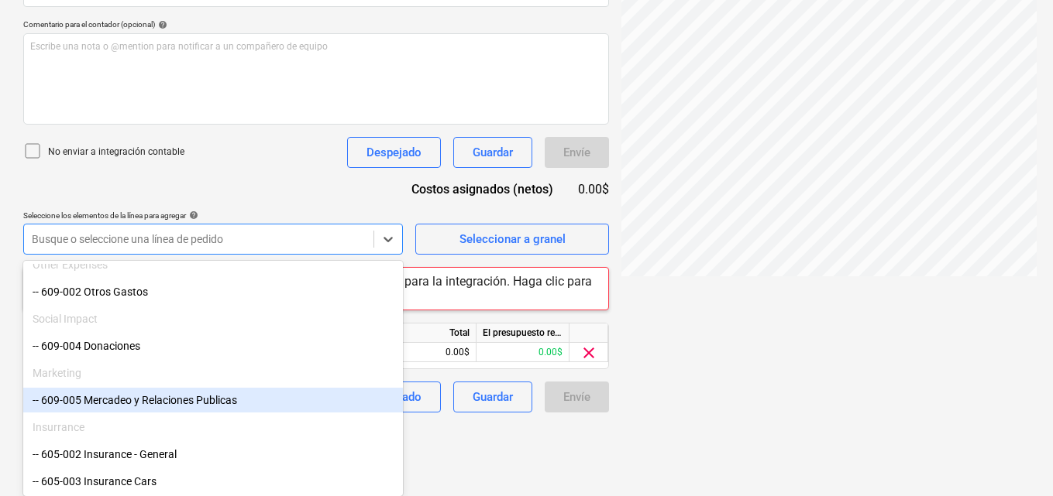
scroll to position [320, 0]
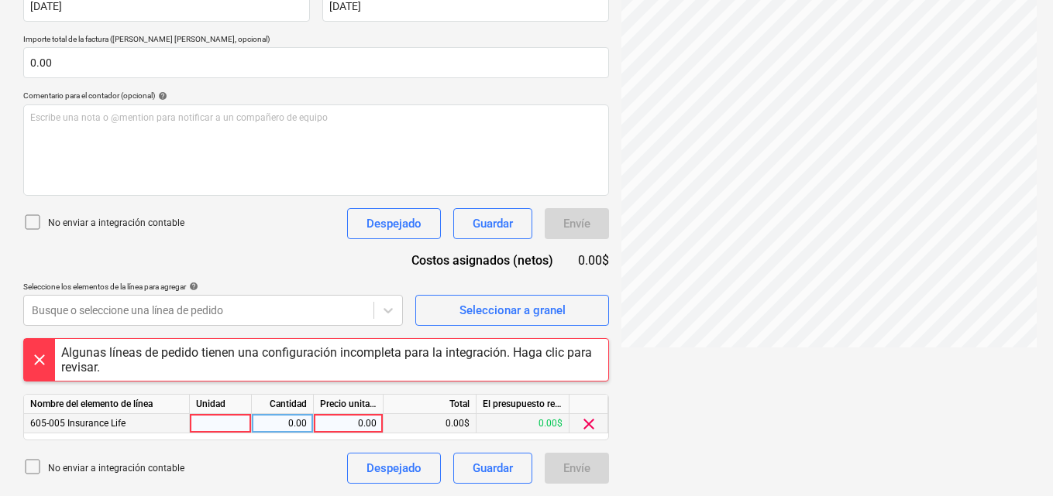
click at [244, 424] on div at bounding box center [221, 423] width 62 height 19
click at [229, 430] on input at bounding box center [220, 423] width 61 height 19
type input "1"
click at [283, 422] on div "0.00" at bounding box center [282, 423] width 49 height 19
type input "1"
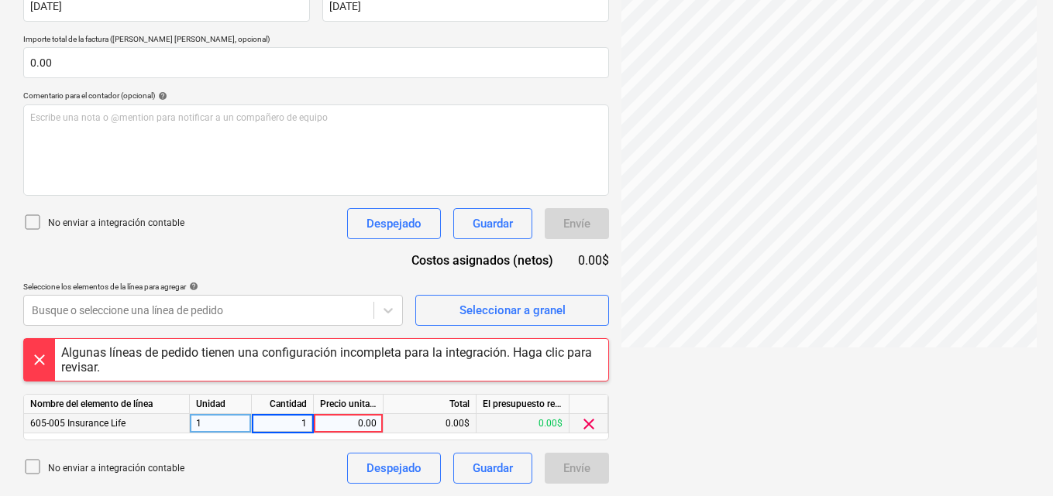
click at [357, 421] on div "0.00" at bounding box center [348, 423] width 57 height 19
type input "239.40"
click at [490, 471] on div "Guardar" at bounding box center [492, 469] width 40 height 20
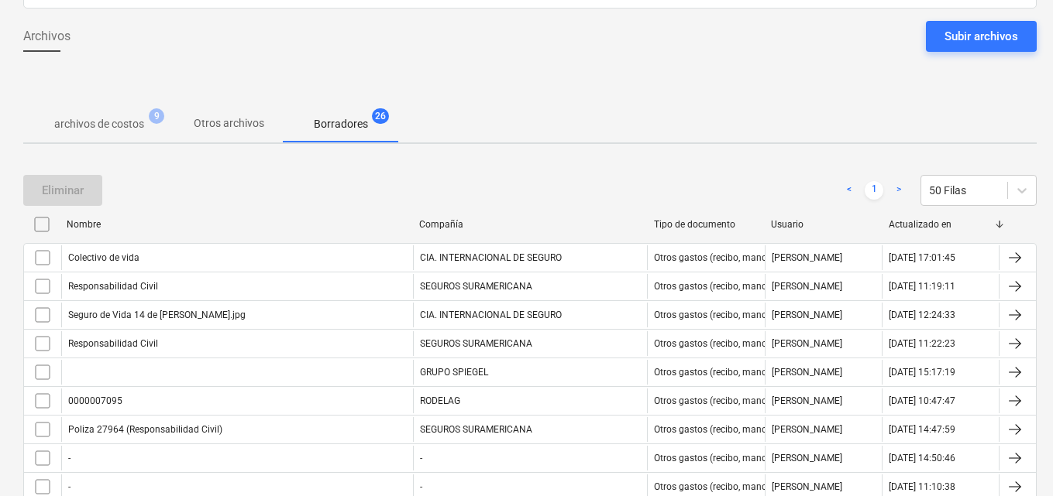
scroll to position [10, 0]
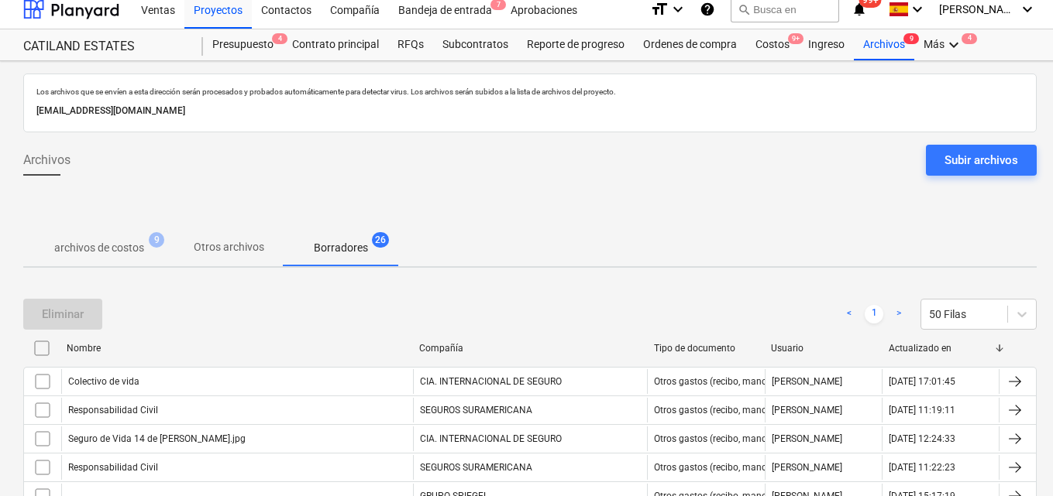
click at [232, 256] on span "Otros archivos" at bounding box center [229, 248] width 108 height 26
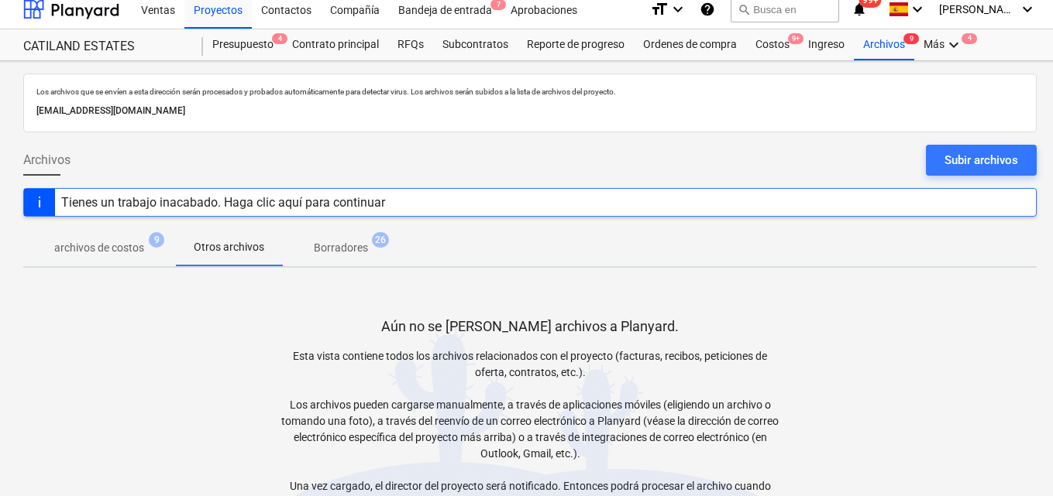
click at [99, 255] on p "archivos de costos" at bounding box center [99, 248] width 90 height 16
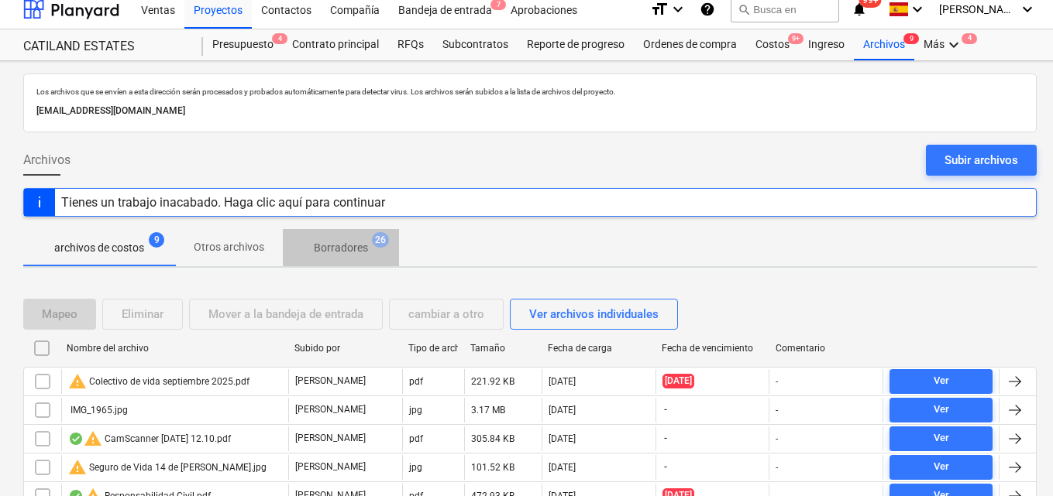
click at [333, 246] on p "Borradores" at bounding box center [341, 248] width 54 height 16
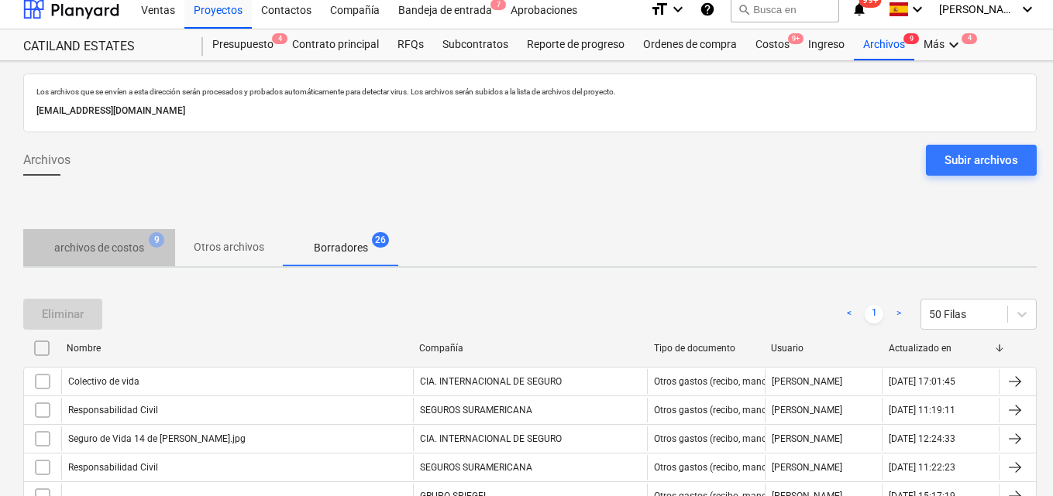
click at [102, 252] on p "archivos de costos" at bounding box center [99, 248] width 90 height 16
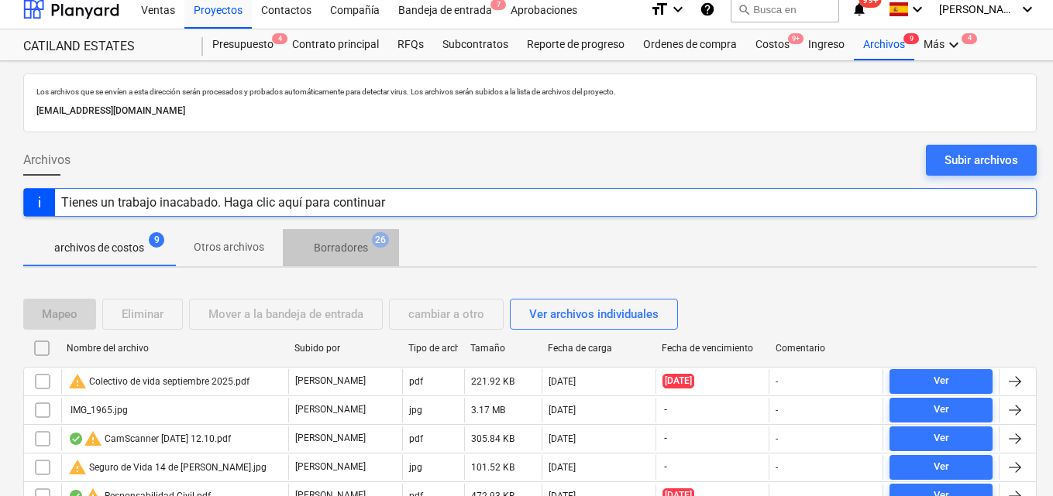
click at [338, 249] on p "Borradores" at bounding box center [341, 248] width 54 height 16
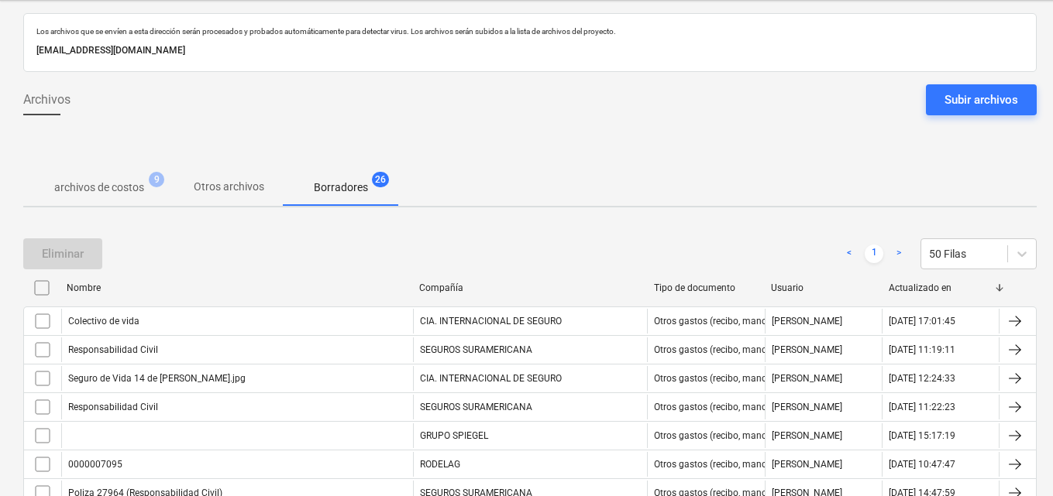
scroll to position [94, 0]
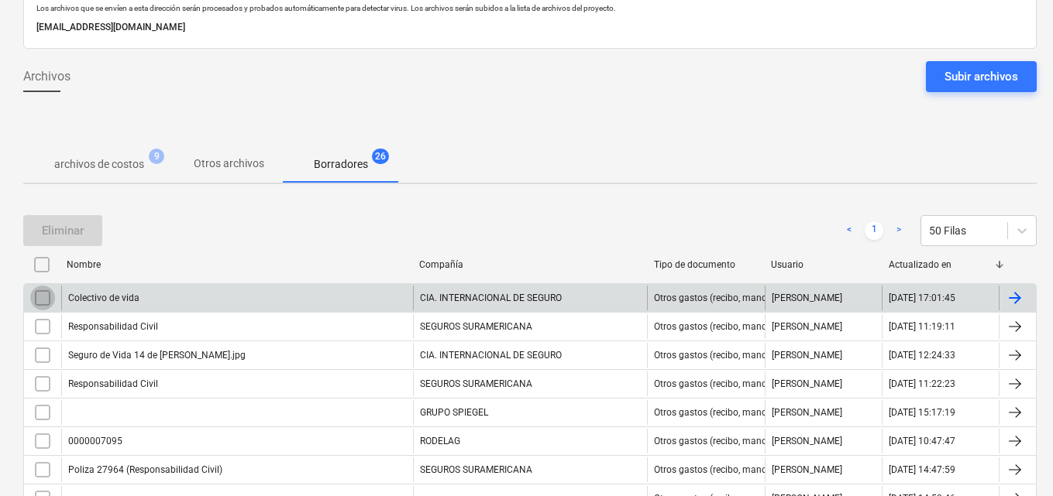
click at [45, 297] on input "checkbox" at bounding box center [42, 298] width 25 height 25
click at [1021, 297] on div at bounding box center [1014, 298] width 19 height 19
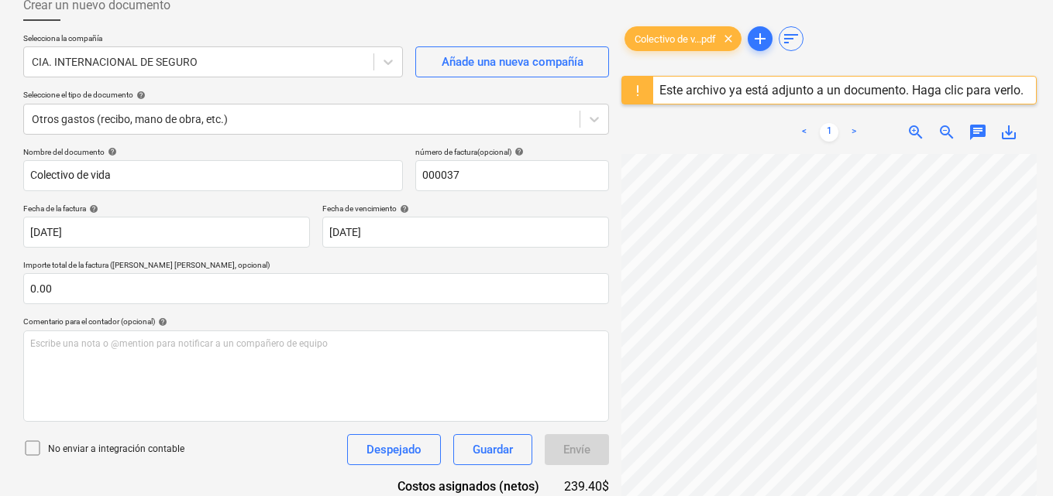
click at [828, 81] on div "Este archivo ya está adjunto a un documento. Haga clic para verlo." at bounding box center [841, 90] width 376 height 27
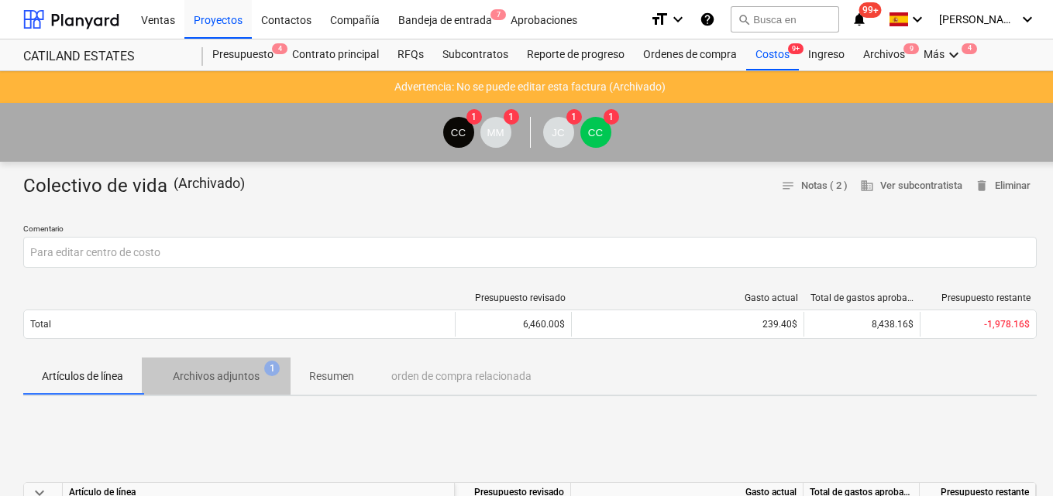
click at [259, 378] on p "Archivos adjuntos" at bounding box center [216, 377] width 87 height 16
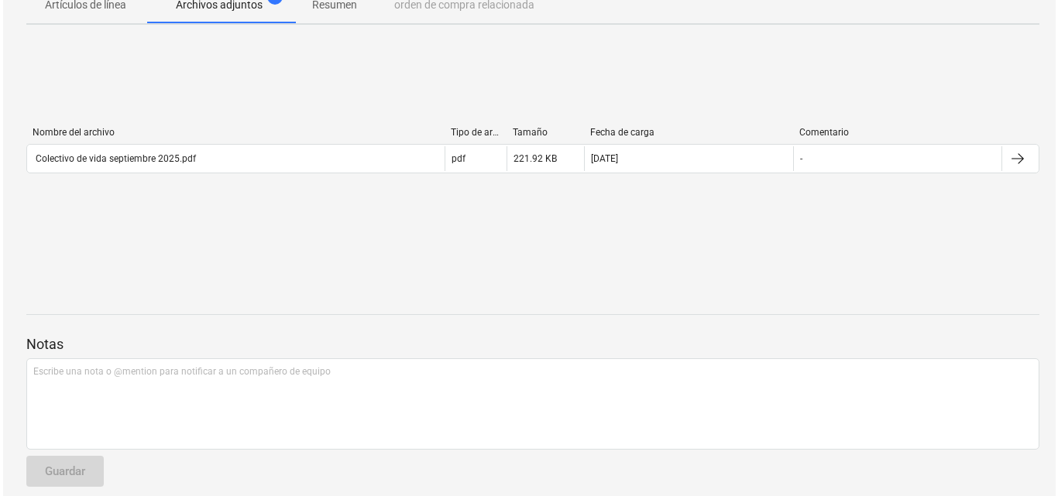
scroll to position [387, 0]
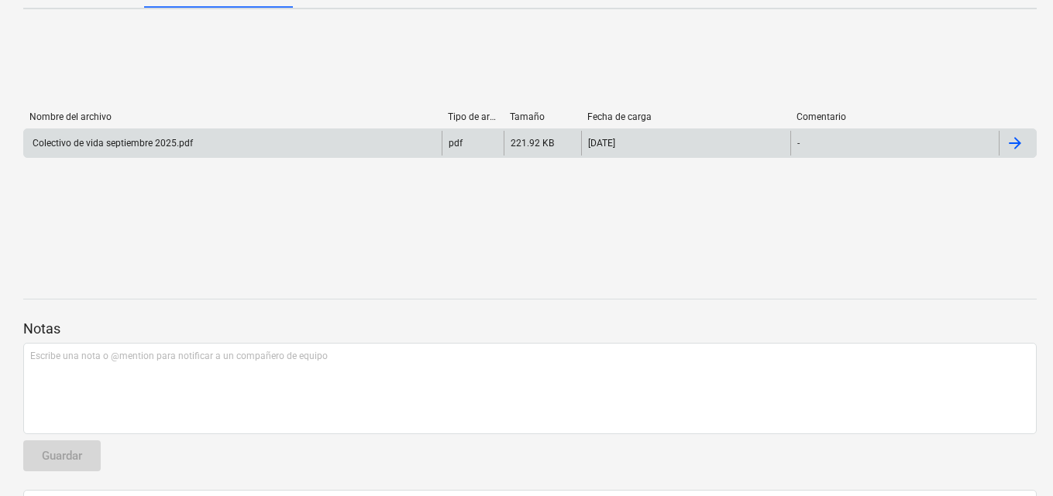
click at [1012, 146] on div at bounding box center [1014, 143] width 19 height 19
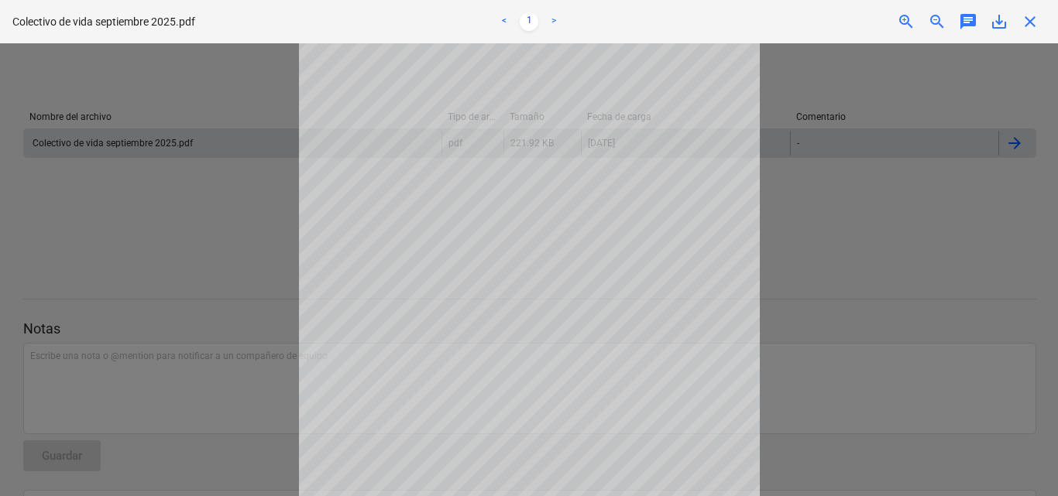
scroll to position [202, 0]
click at [814, 262] on div at bounding box center [529, 269] width 1058 height 453
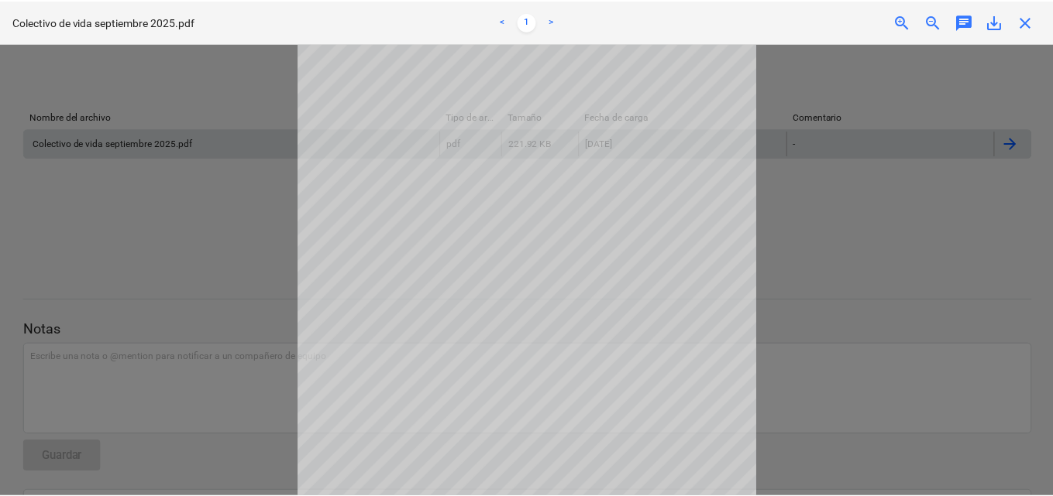
scroll to position [0, 0]
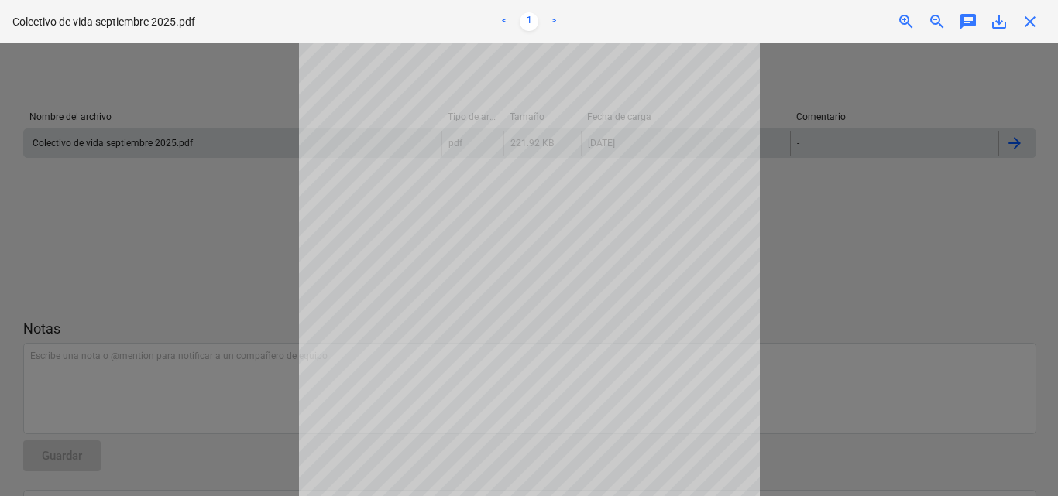
click at [1027, 33] on div "Colectivo de vida septiembre 2025.pdf < 1 > zoom_in zoom_out chat 0 save_alt cl…" at bounding box center [529, 21] width 1058 height 43
click at [1034, 26] on span "close" at bounding box center [1030, 21] width 19 height 19
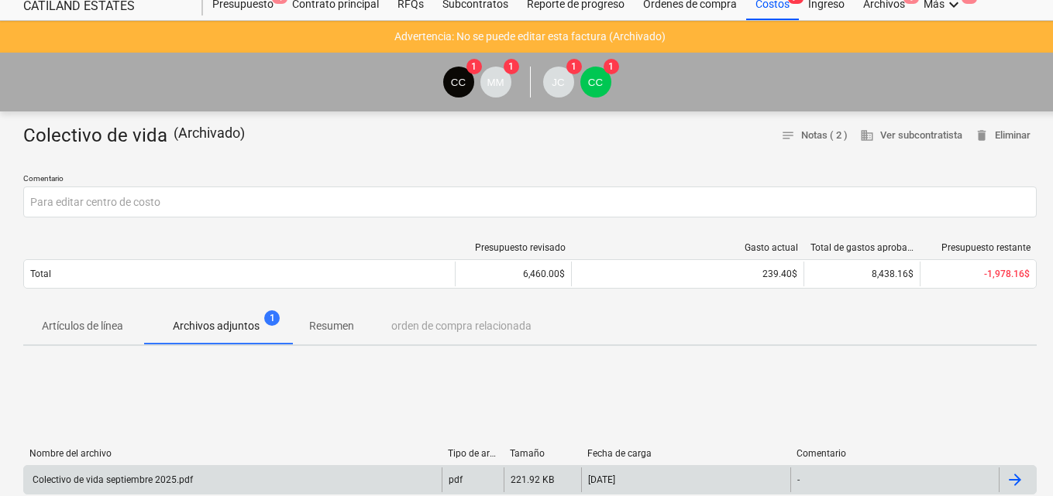
scroll to position [77, 0]
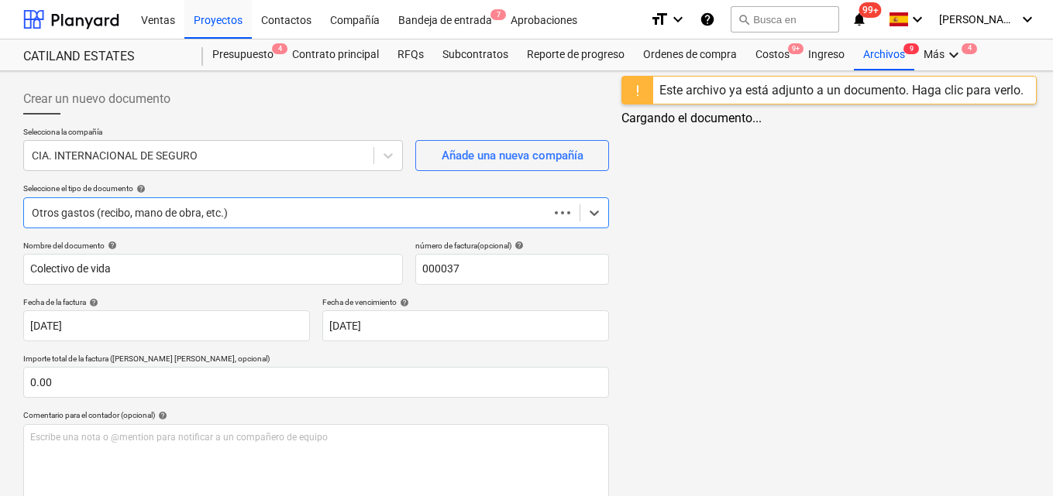
scroll to position [94, 0]
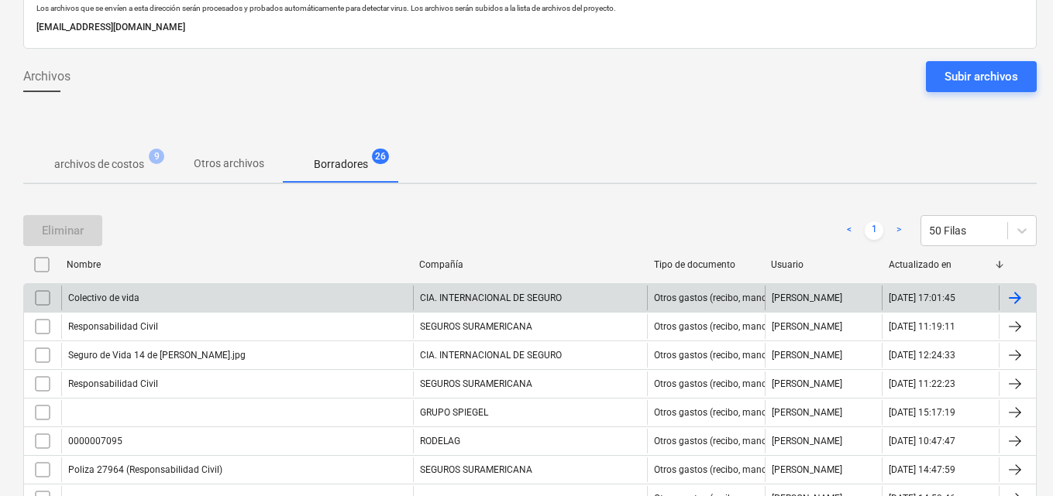
click at [36, 296] on input "checkbox" at bounding box center [42, 298] width 25 height 25
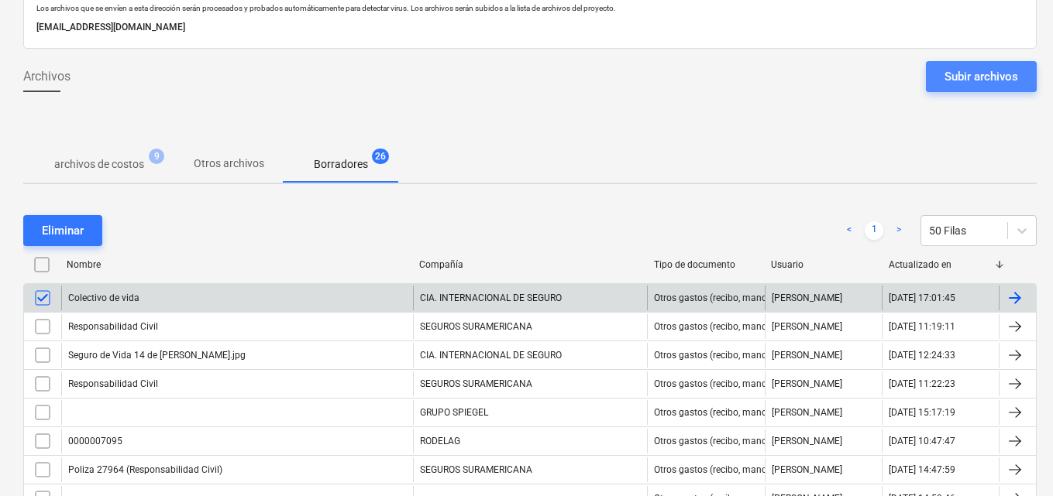
click at [995, 76] on div "Subir archivos" at bounding box center [981, 77] width 74 height 20
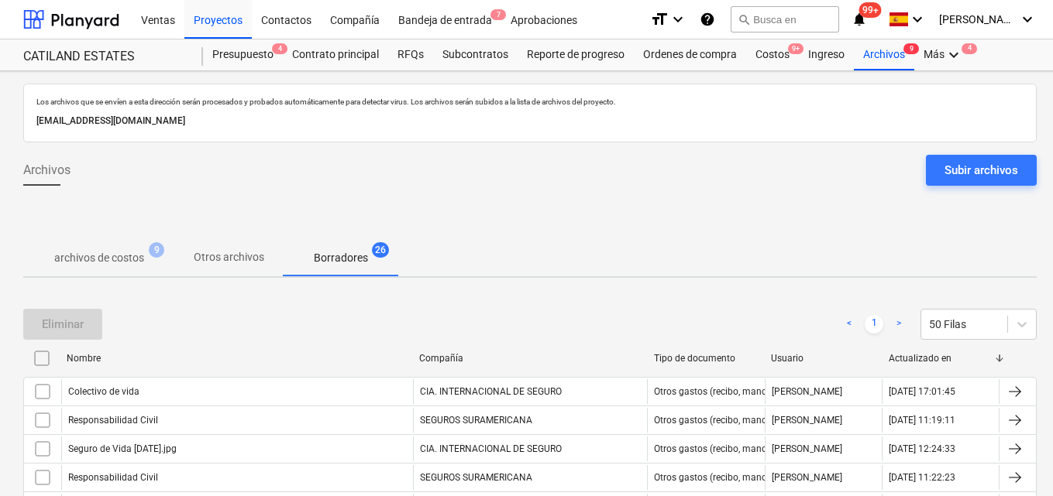
click at [81, 261] on p "archivos de costos" at bounding box center [99, 258] width 90 height 16
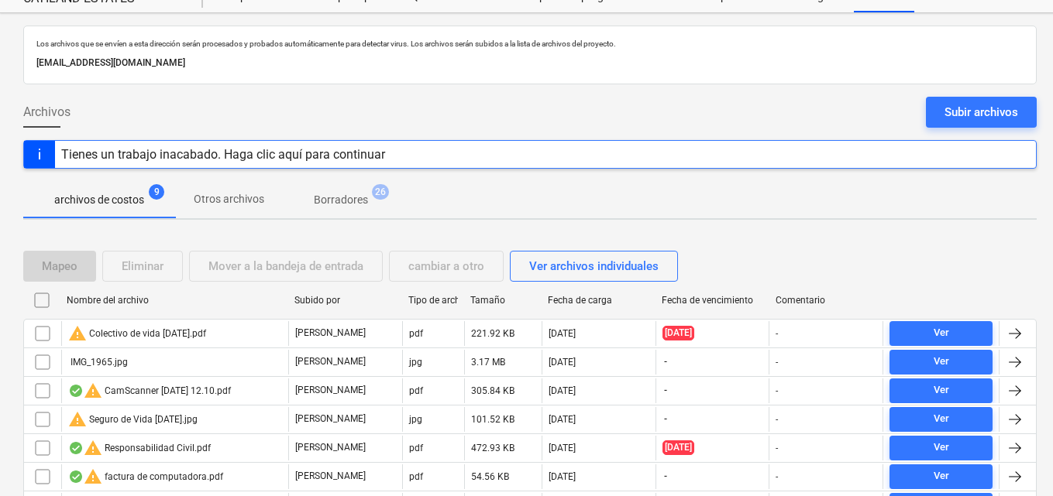
scroll to position [155, 0]
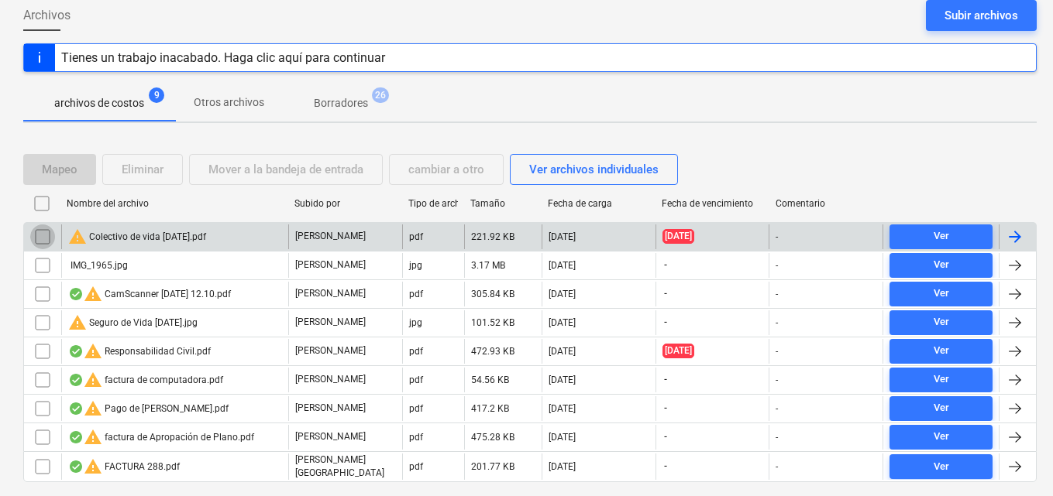
click at [42, 239] on input "checkbox" at bounding box center [42, 237] width 25 height 25
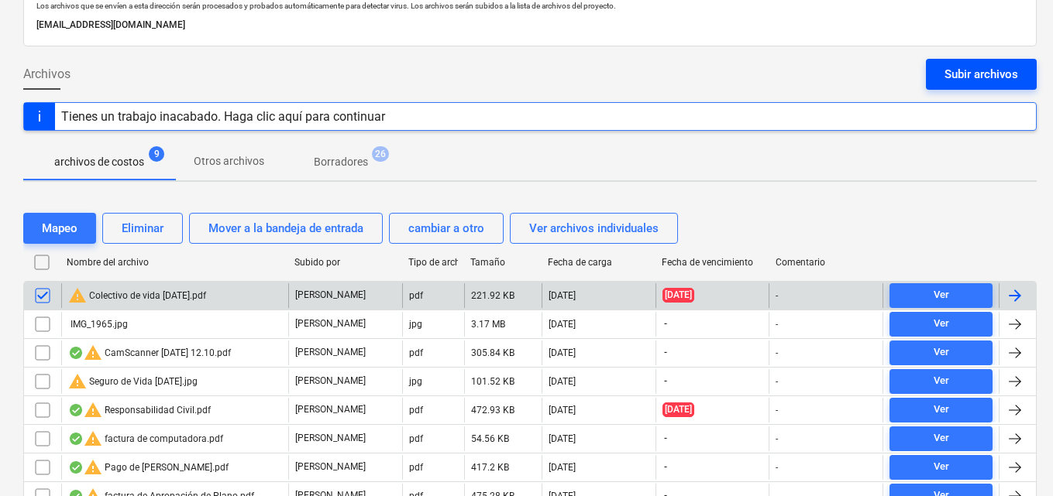
scroll to position [77, 0]
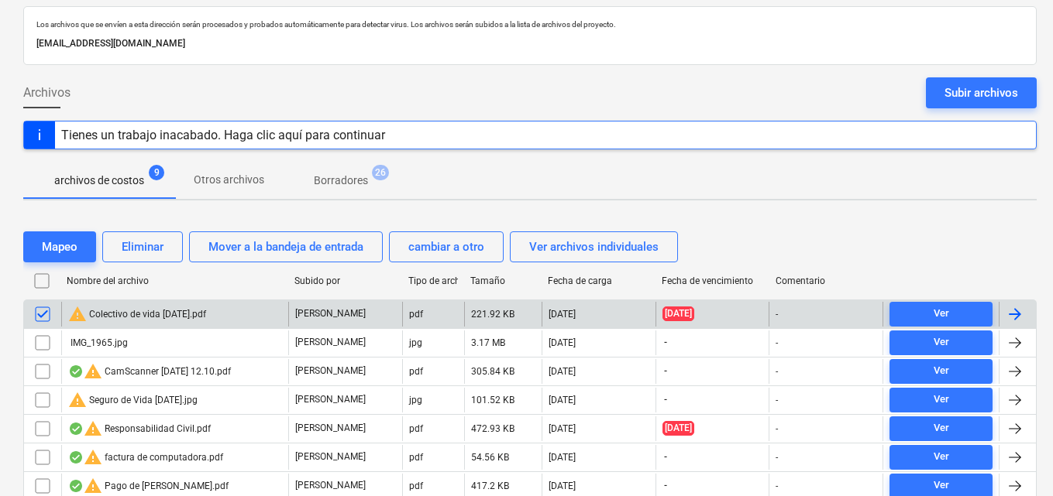
click at [998, 84] on button "Subir archivos" at bounding box center [981, 92] width 111 height 31
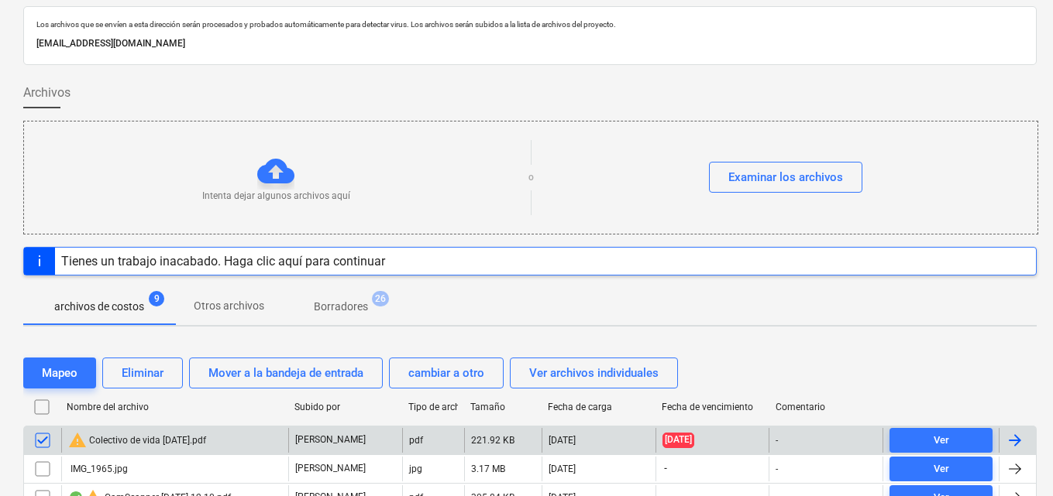
click at [204, 256] on div "Tienes un trabajo inacabado. Haga clic aquí para continuar" at bounding box center [223, 261] width 324 height 15
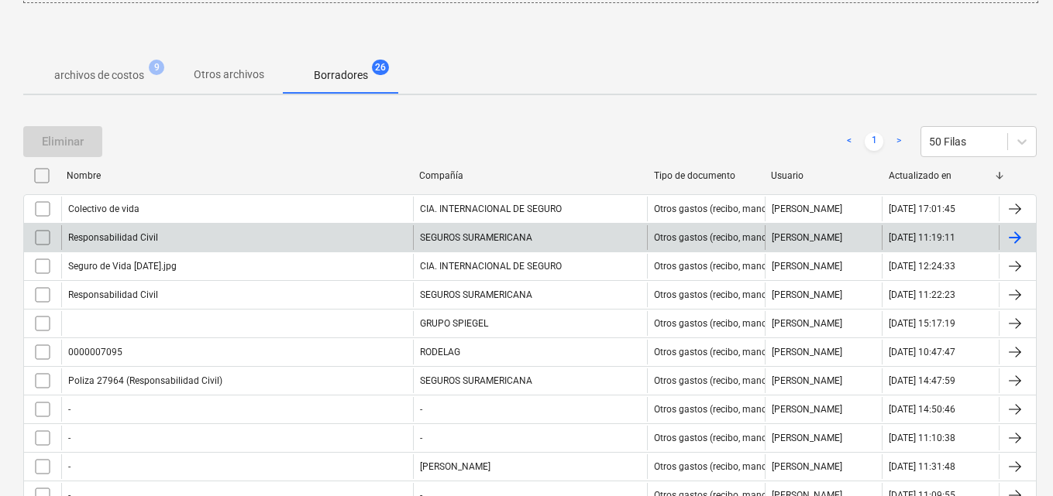
scroll to position [310, 0]
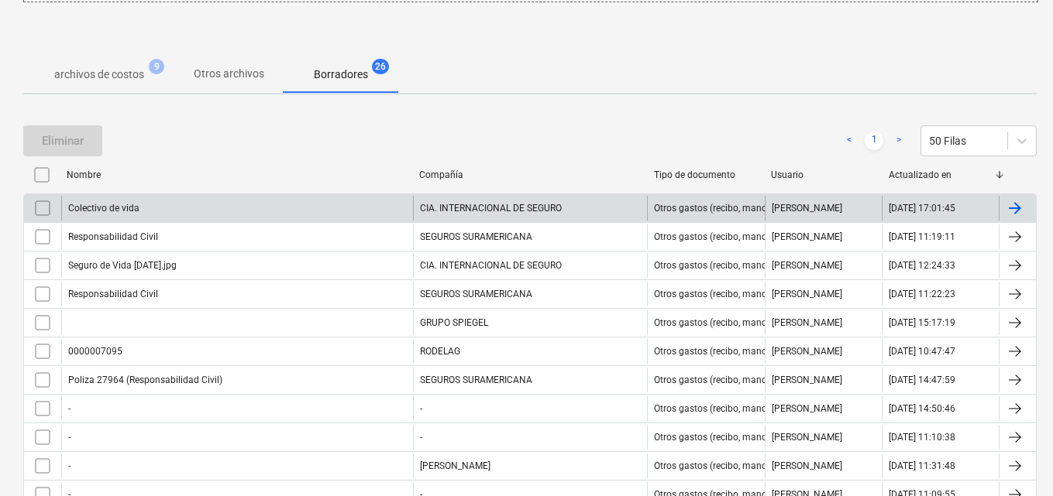
click at [604, 208] on div "CIA. INTERNACIONAL DE SEGURO" at bounding box center [530, 208] width 235 height 25
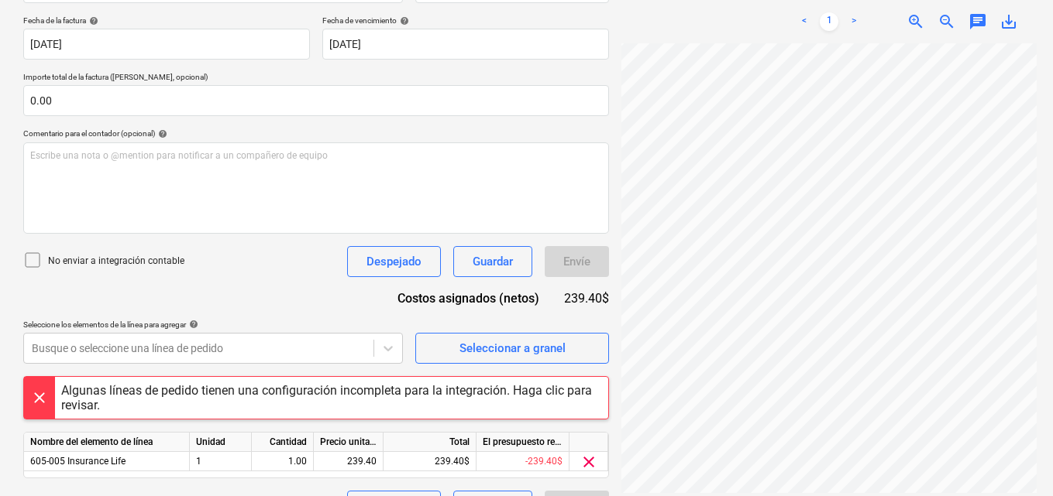
scroll to position [320, 0]
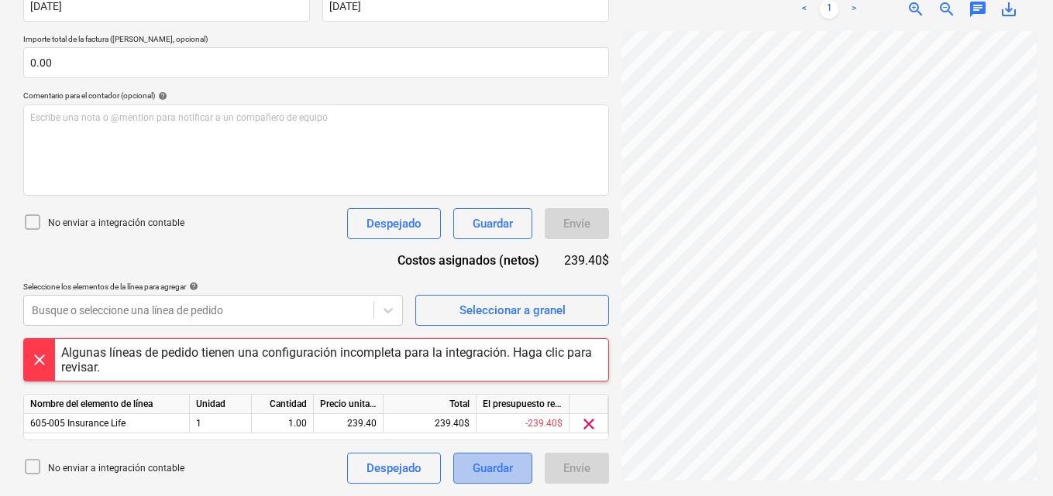
click at [480, 464] on div "Guardar" at bounding box center [492, 469] width 40 height 20
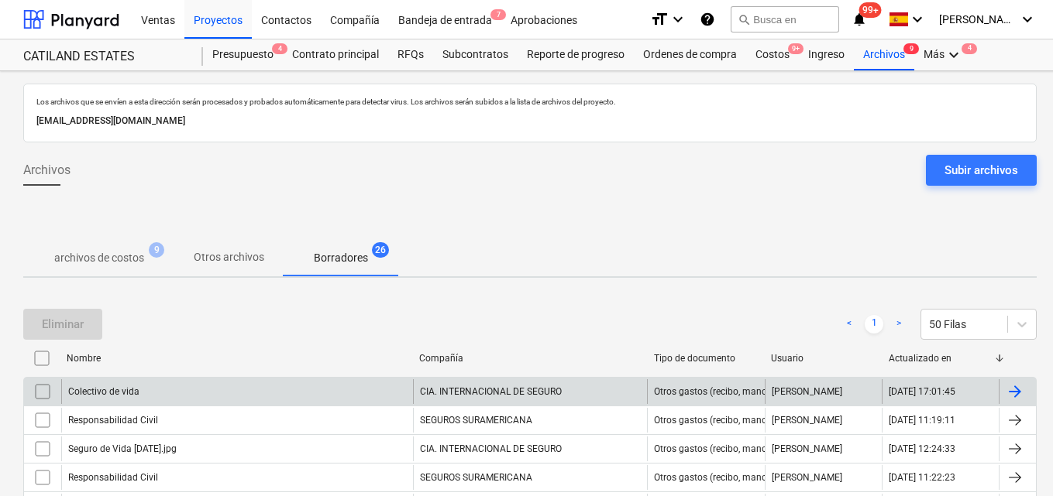
click at [578, 390] on div "CIA. INTERNACIONAL DE SEGURO" at bounding box center [530, 392] width 235 height 25
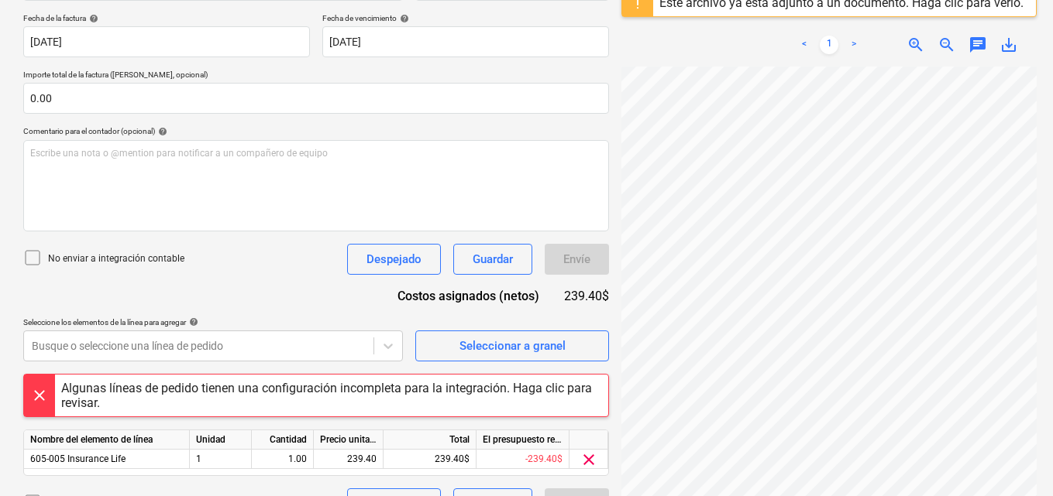
scroll to position [320, 0]
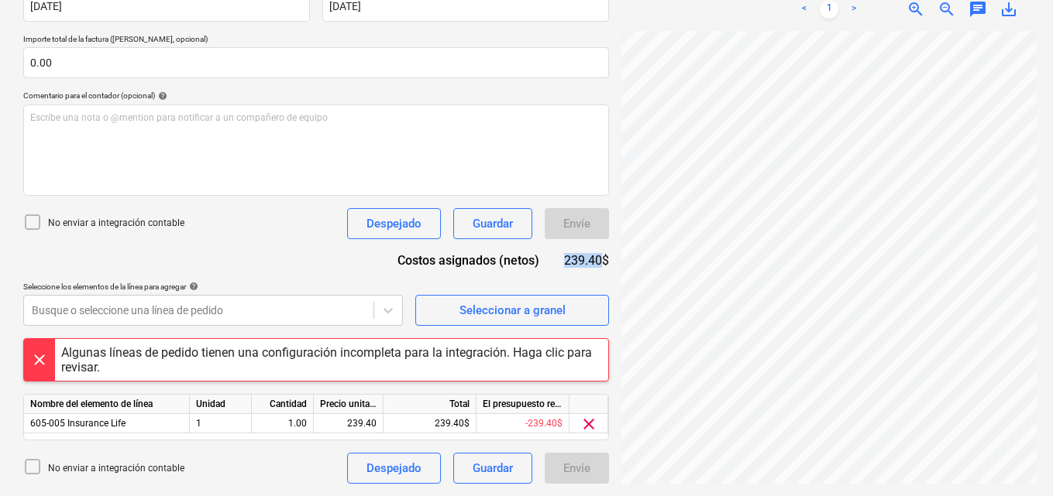
drag, startPoint x: 565, startPoint y: 259, endPoint x: 603, endPoint y: 259, distance: 38.0
click at [603, 259] on div "239.40$" at bounding box center [586, 261] width 45 height 18
copy div "239.40"
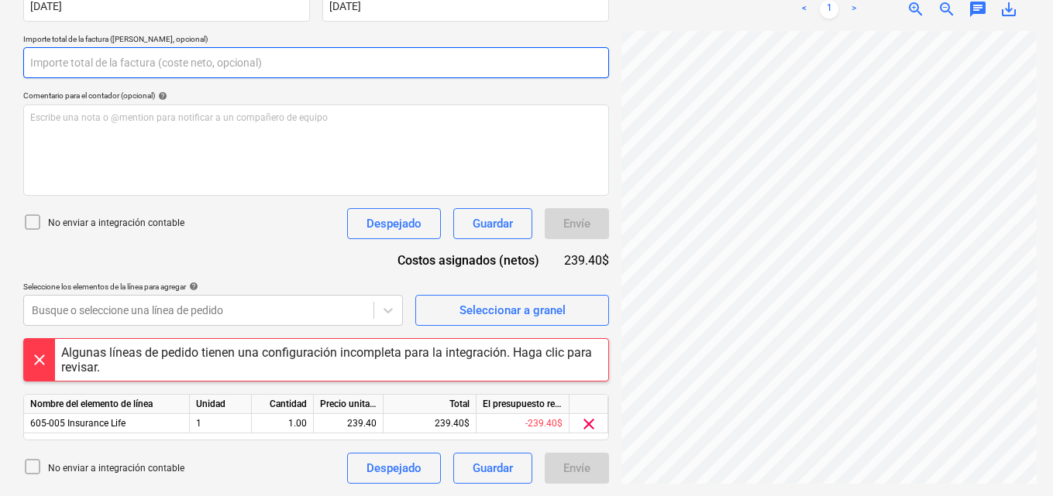
click at [103, 66] on input "text" at bounding box center [316, 62] width 586 height 31
paste input "239.40"
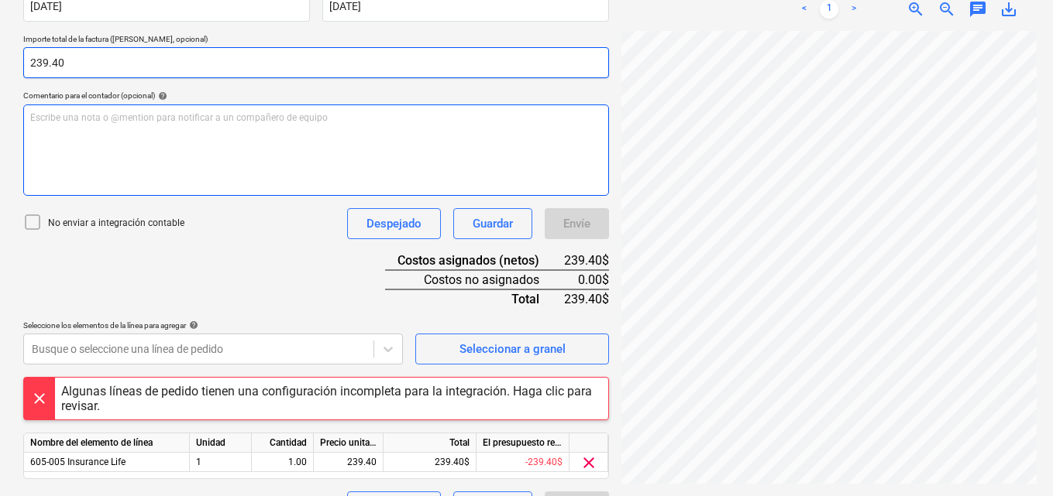
type input "239.40"
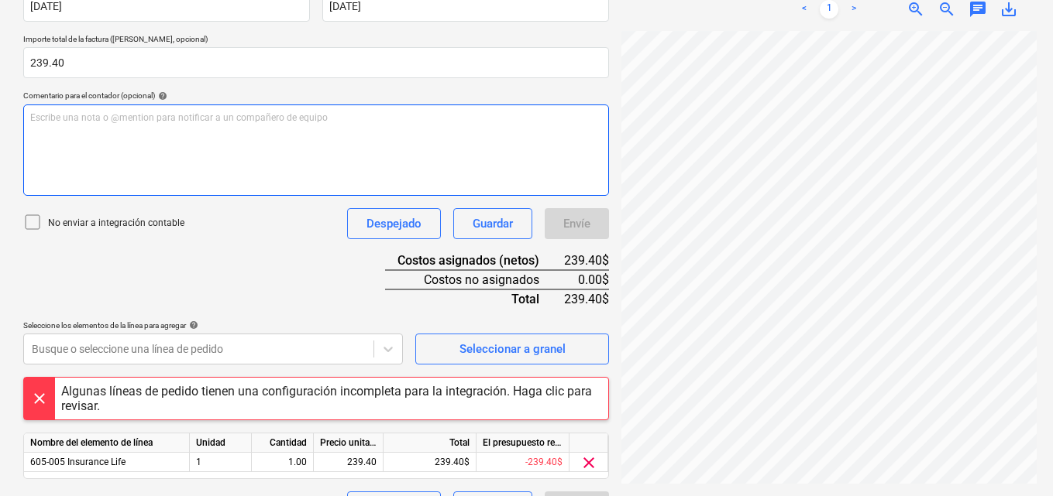
click at [70, 132] on div "Escribe una nota o @mention para notificar a un compañero de equipo ﻿" at bounding box center [316, 150] width 586 height 91
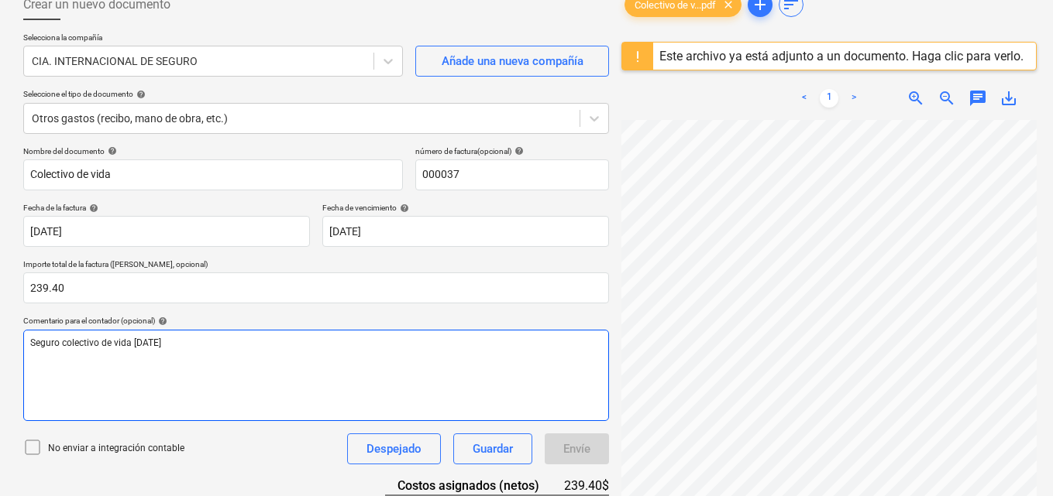
scroll to position [155, 0]
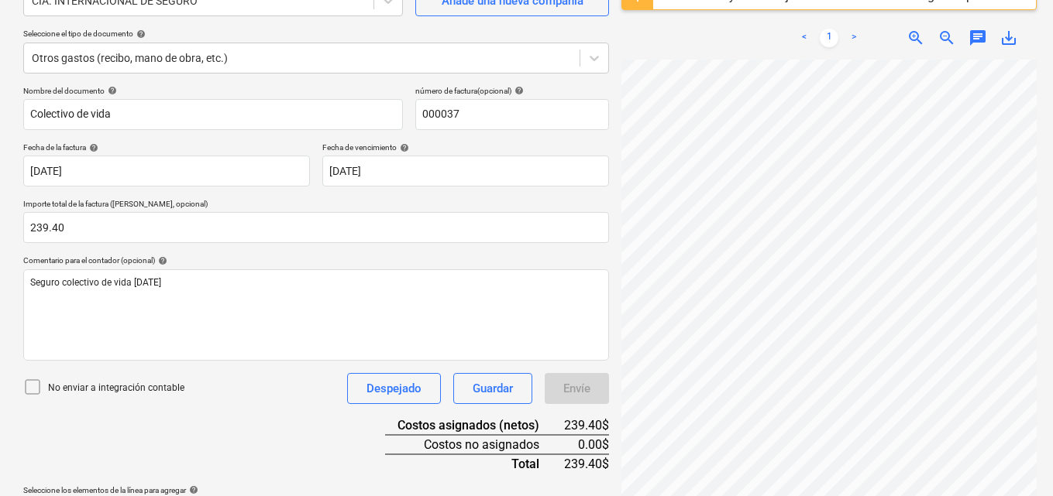
click at [287, 405] on div "Nombre del documento help Colectivo de vida número de factura (opcional) help 0…" at bounding box center [316, 387] width 586 height 602
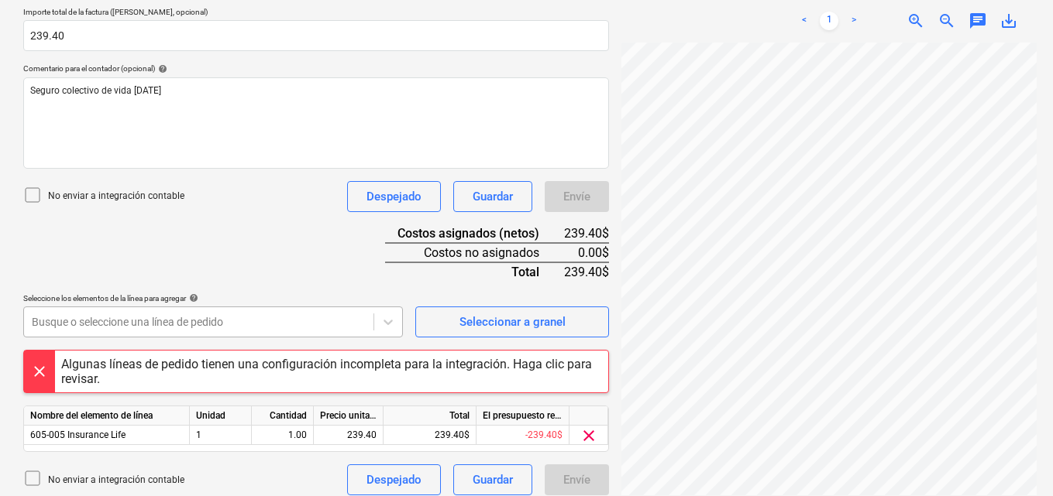
scroll to position [359, 0]
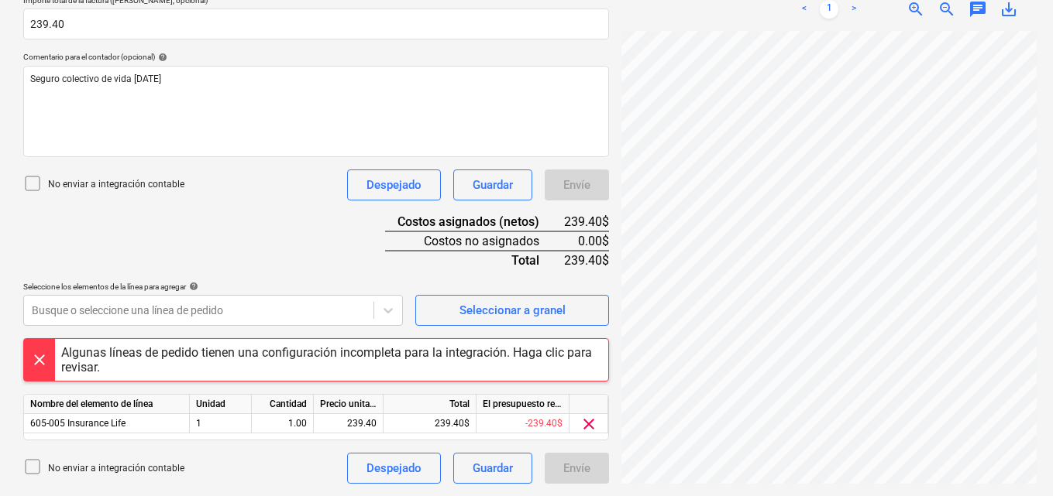
click at [43, 355] on div at bounding box center [39, 360] width 31 height 42
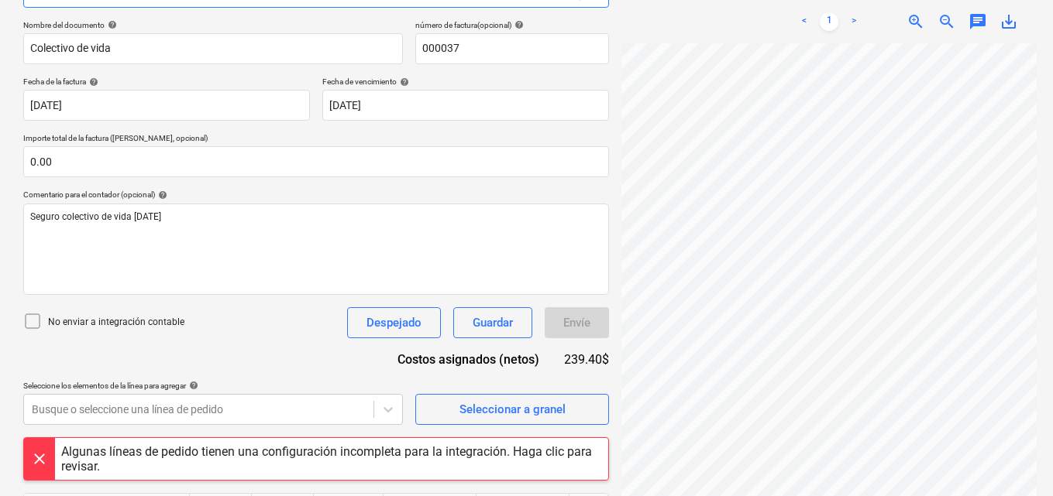
scroll to position [317, 0]
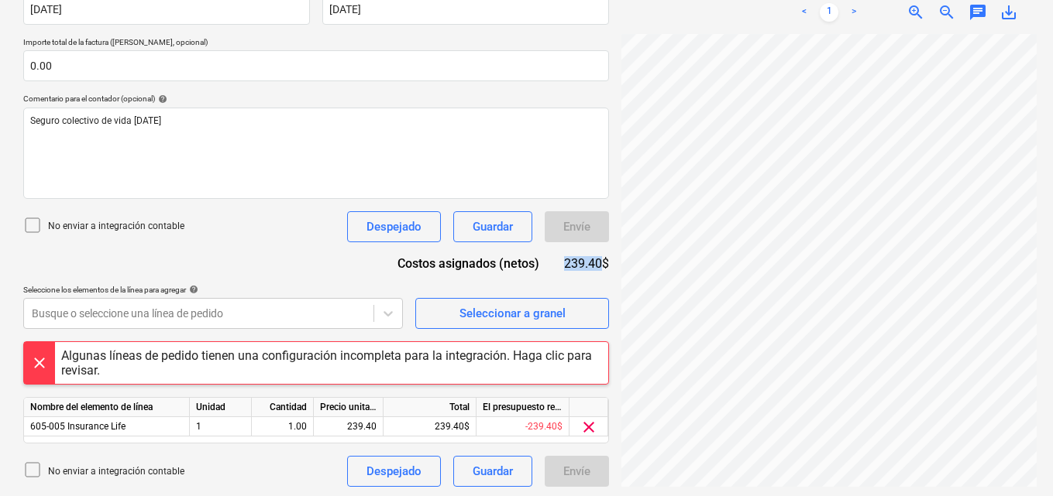
drag, startPoint x: 566, startPoint y: 265, endPoint x: 599, endPoint y: 267, distance: 32.6
click at [599, 267] on div "239.40$" at bounding box center [586, 264] width 45 height 18
copy div "239.40"
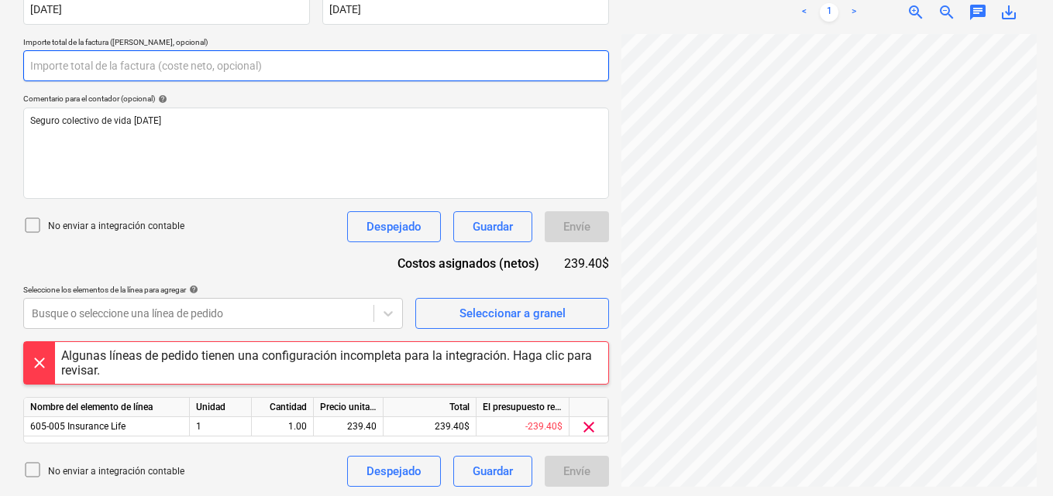
click at [84, 70] on input "text" at bounding box center [316, 65] width 586 height 31
paste input "239.40"
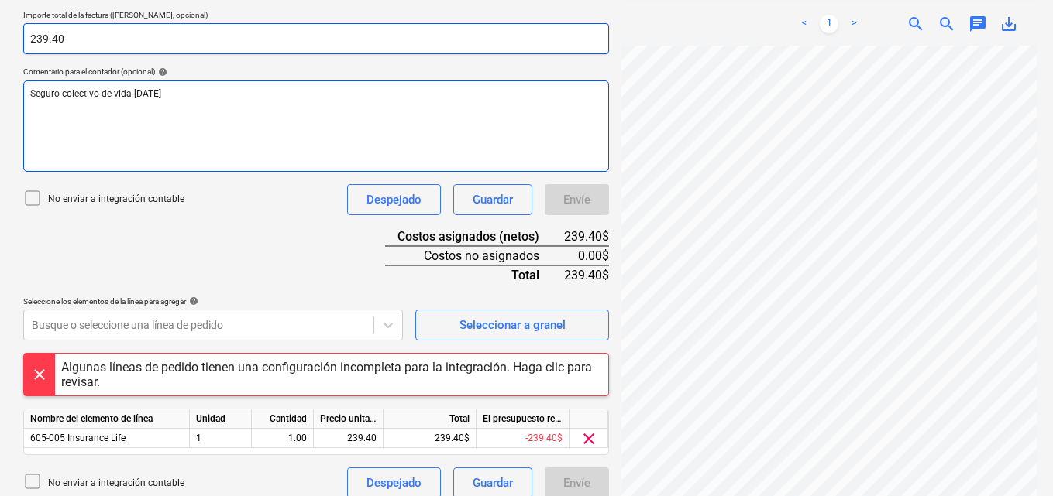
scroll to position [359, 0]
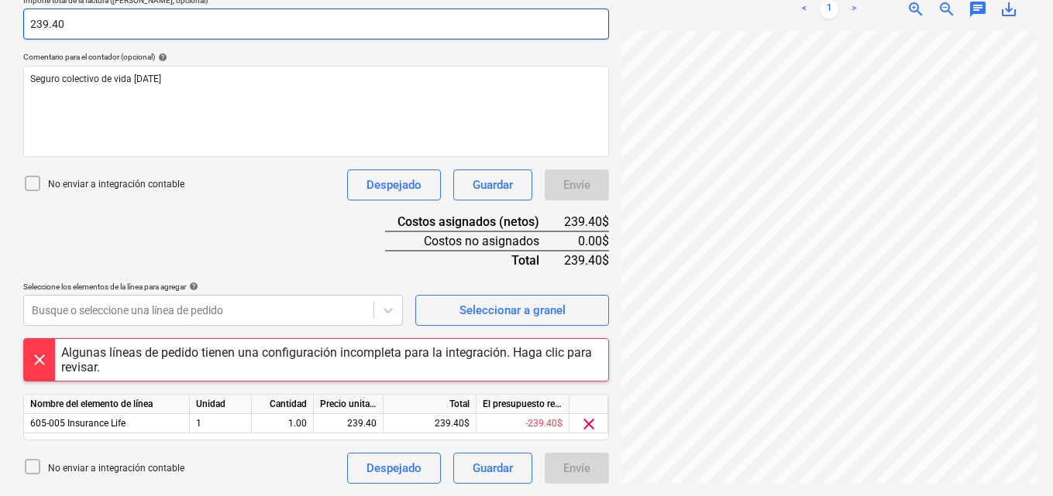
type input "239.40"
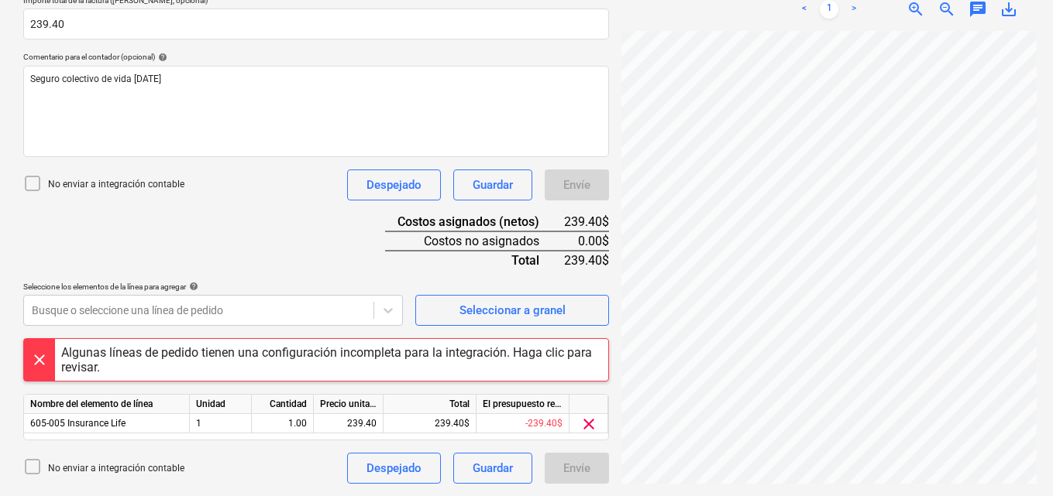
click at [572, 463] on div "Envíe" at bounding box center [577, 468] width 64 height 31
click at [504, 182] on div "Guardar" at bounding box center [492, 185] width 40 height 20
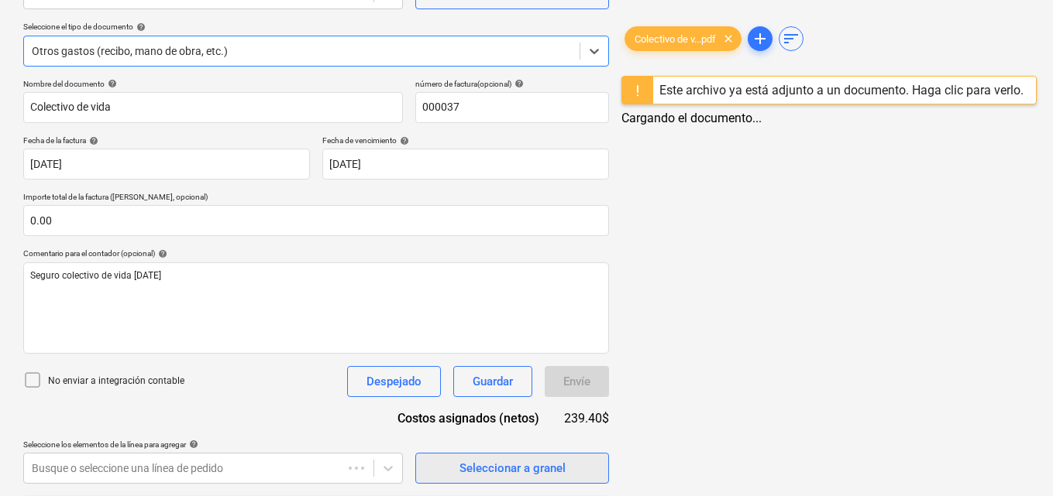
scroll to position [320, 0]
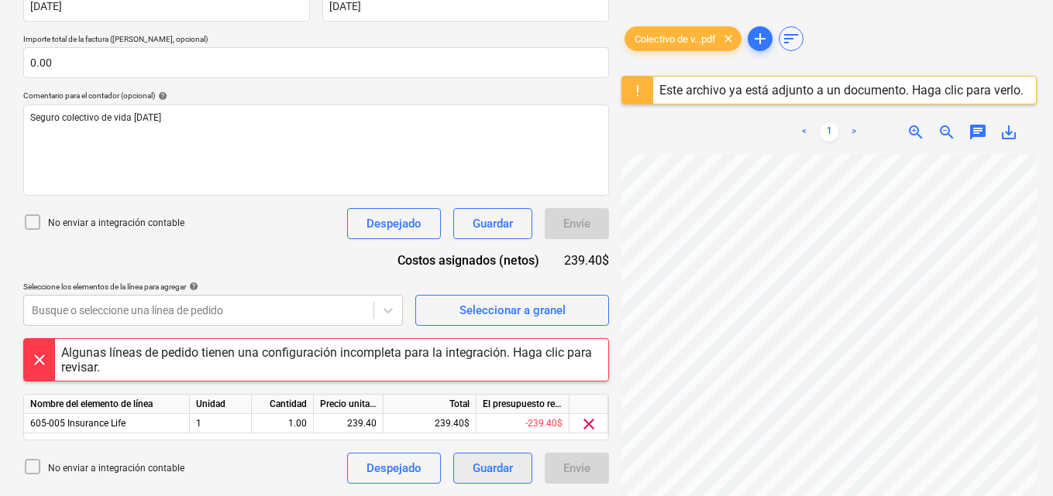
click at [488, 470] on div "Guardar" at bounding box center [492, 469] width 40 height 20
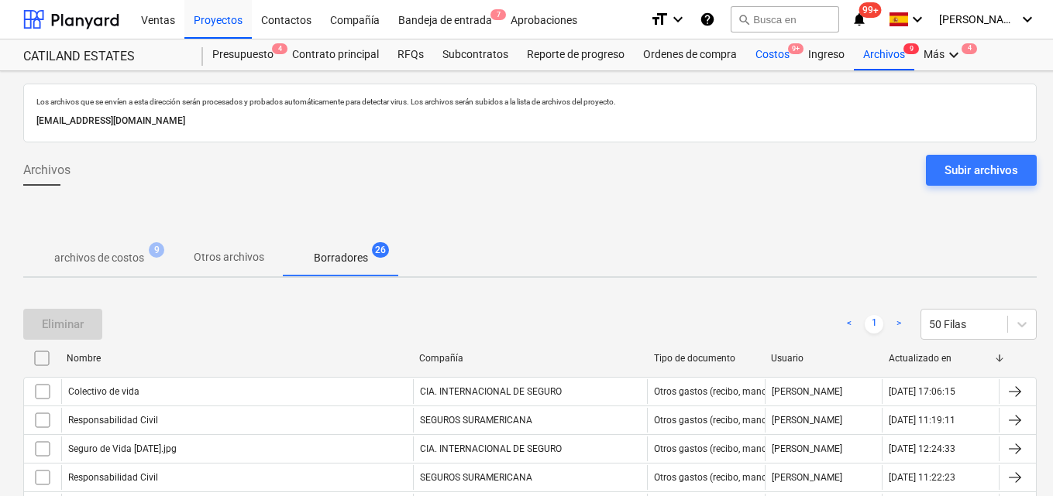
click at [771, 56] on div "Costos 9+" at bounding box center [772, 55] width 53 height 31
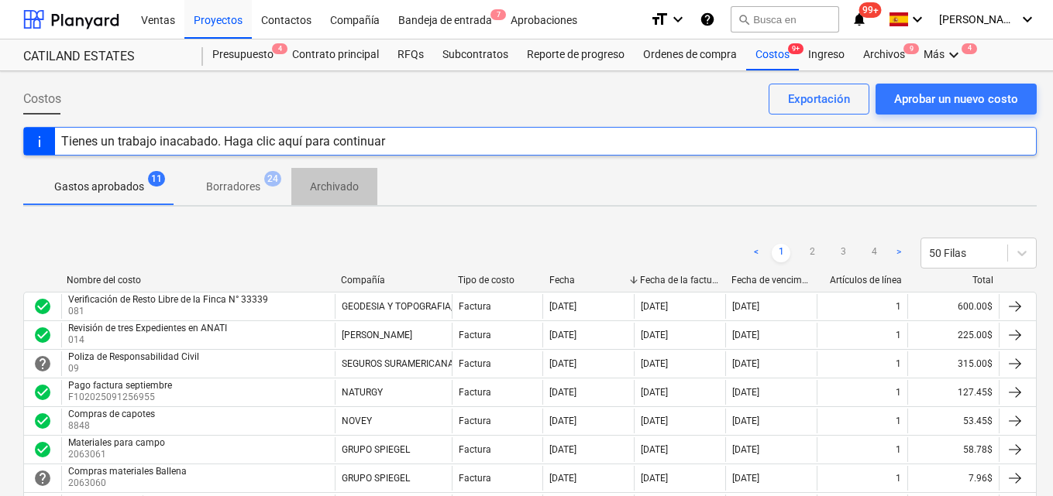
click at [333, 197] on span "Archivado" at bounding box center [334, 187] width 86 height 26
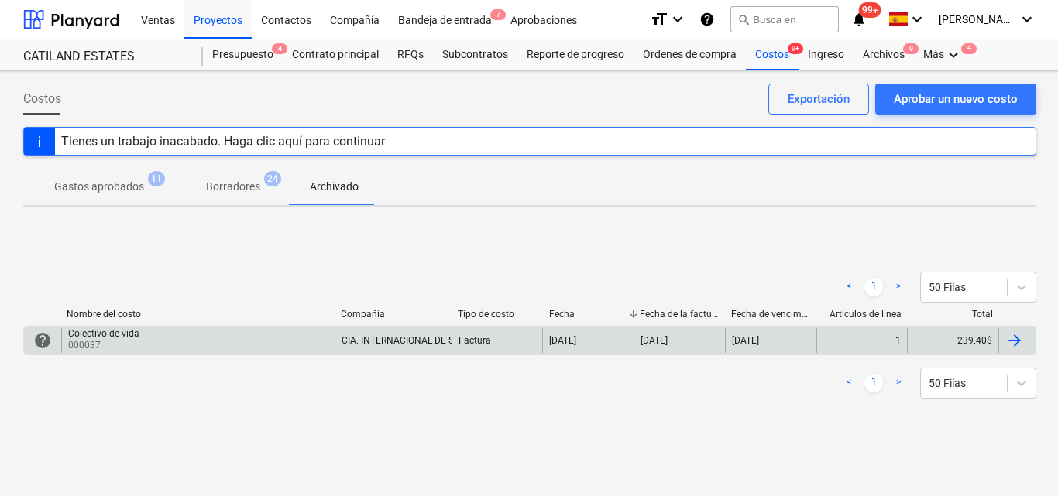
click at [933, 344] on div "239.40$" at bounding box center [952, 340] width 91 height 25
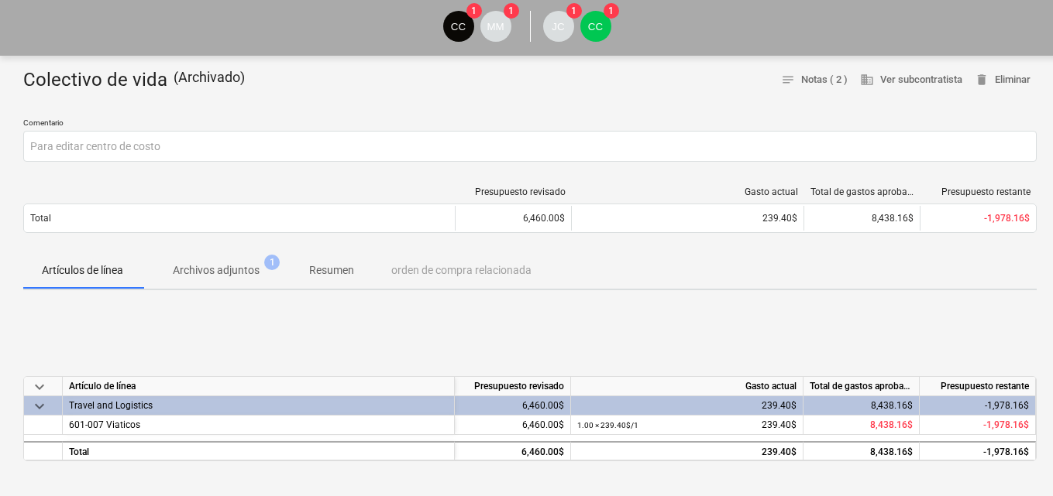
scroll to position [73, 0]
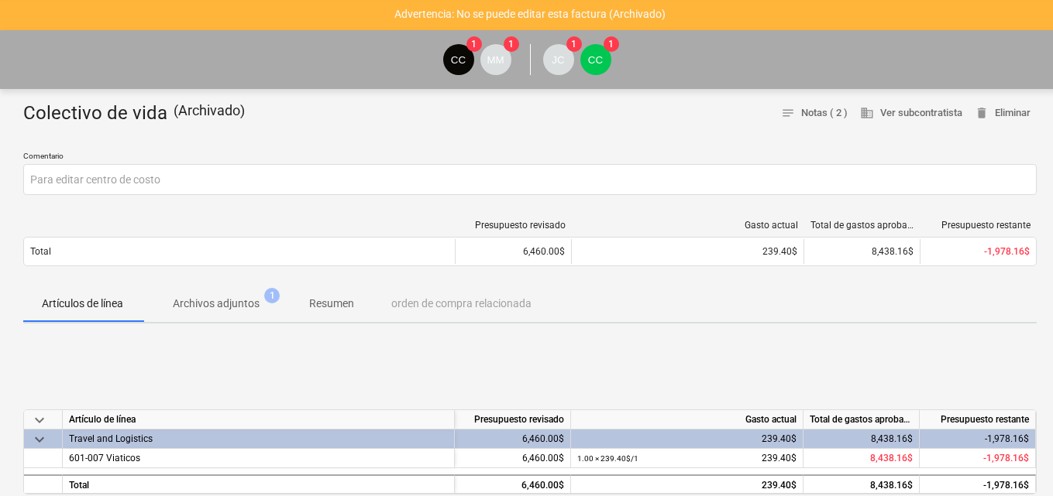
click at [223, 305] on p "Archivos adjuntos" at bounding box center [216, 304] width 87 height 16
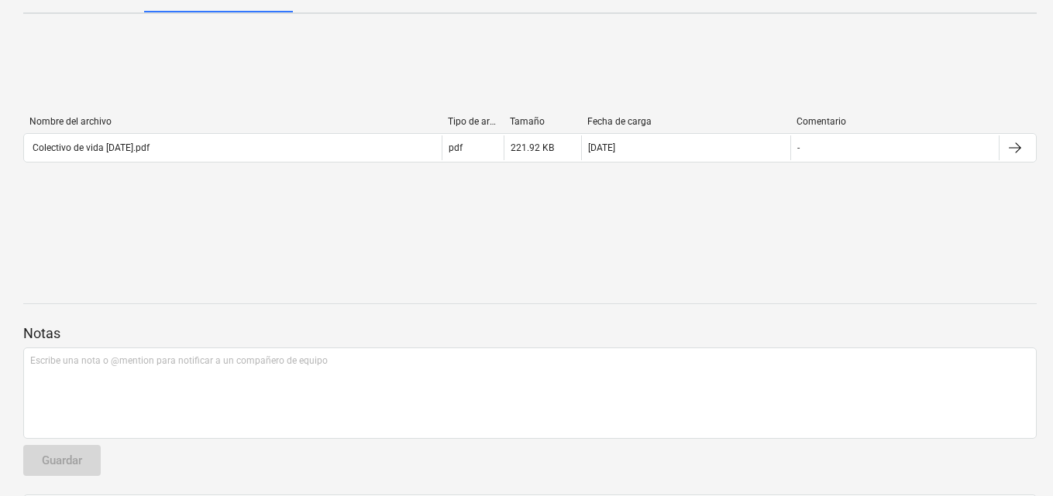
scroll to position [305, 0]
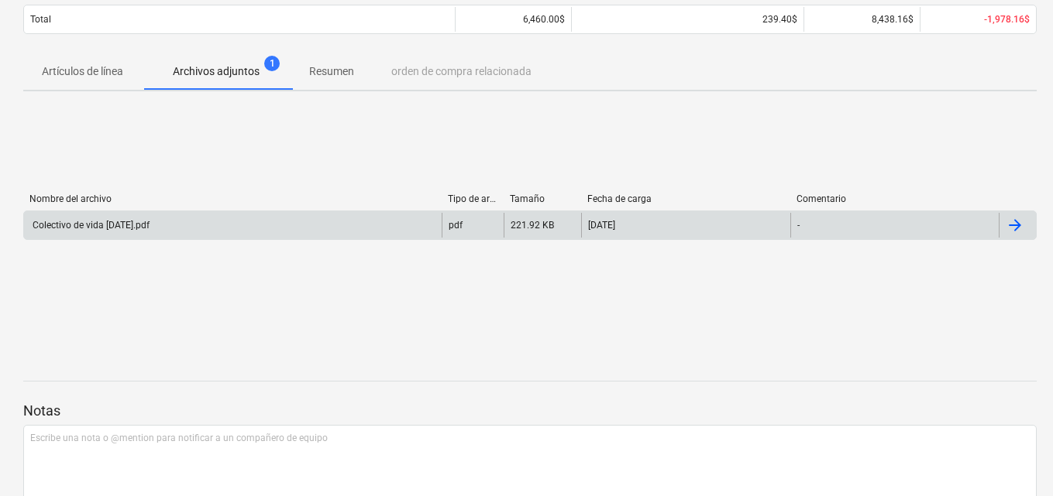
click at [1008, 226] on div at bounding box center [1014, 225] width 19 height 19
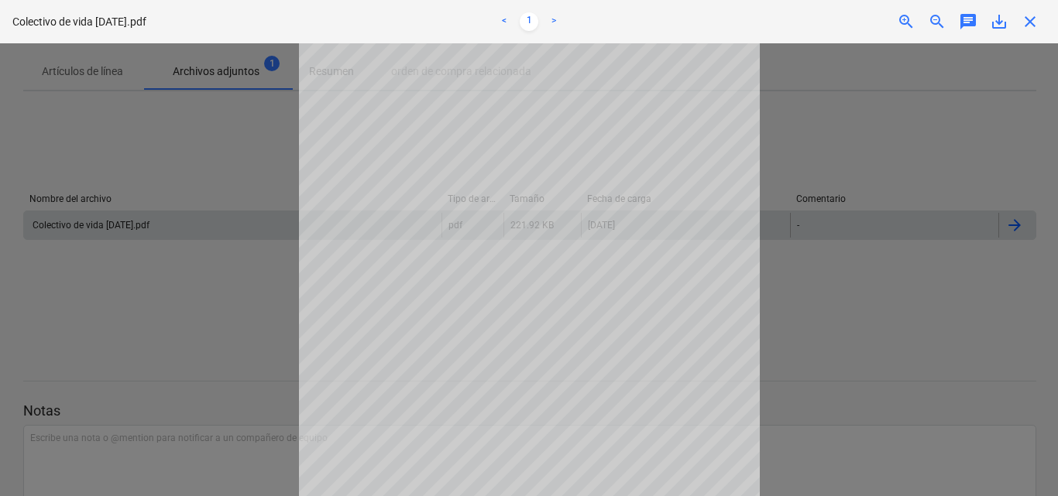
click at [951, 235] on div at bounding box center [529, 269] width 1058 height 453
click at [1032, 25] on span "close" at bounding box center [1030, 21] width 19 height 19
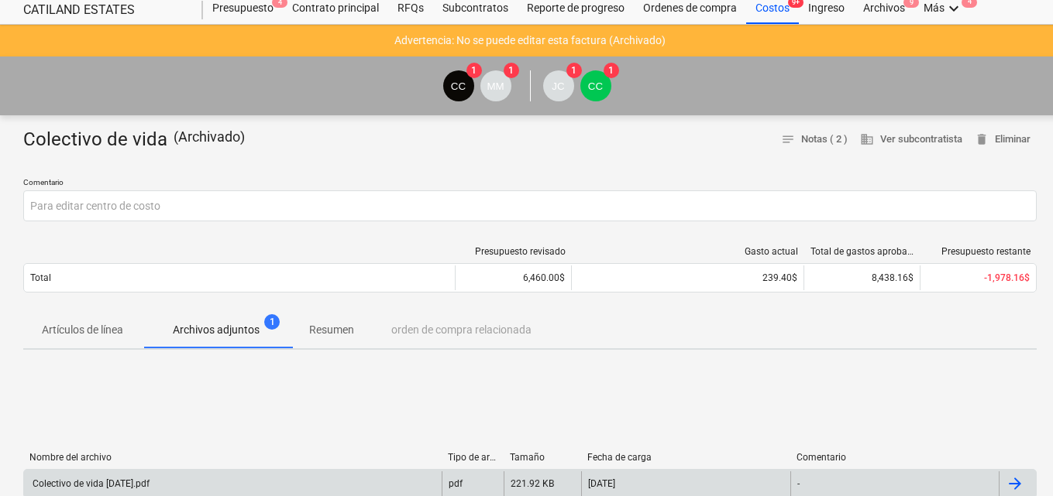
scroll to position [0, 0]
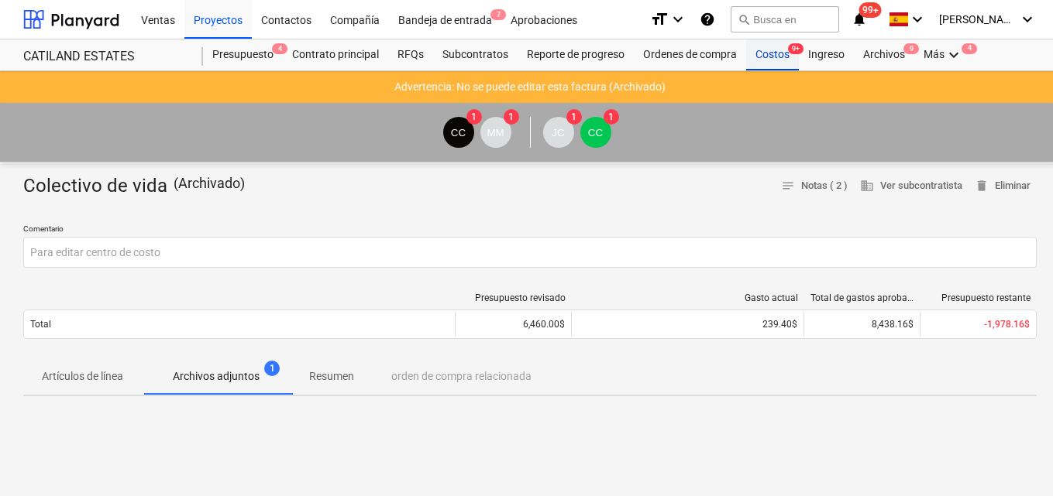
click at [768, 57] on div "Costos 9+" at bounding box center [772, 55] width 53 height 31
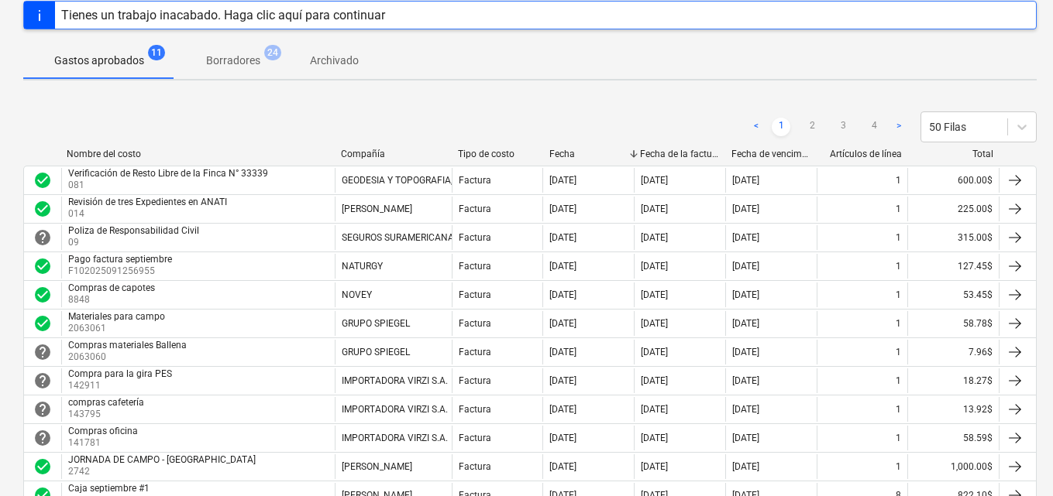
scroll to position [77, 0]
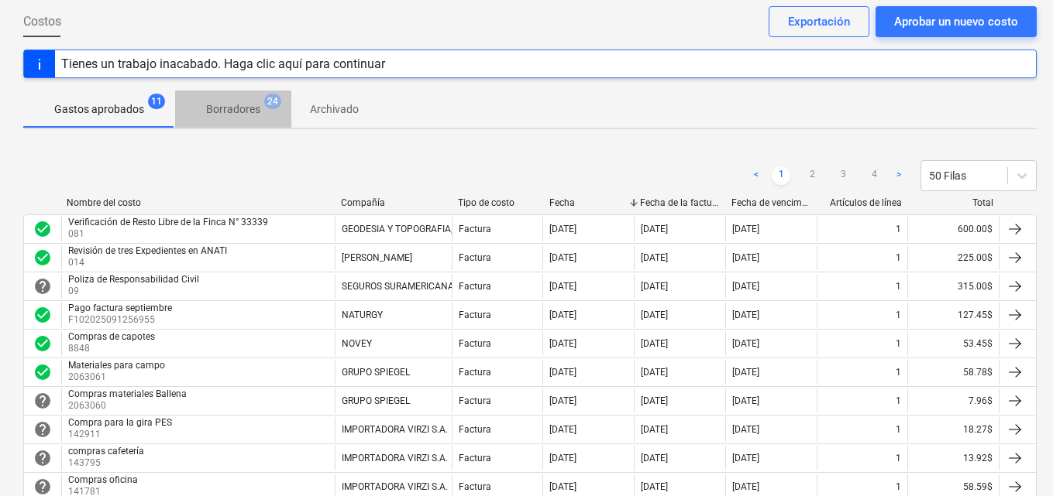
click at [245, 108] on p "Borradores" at bounding box center [233, 109] width 54 height 16
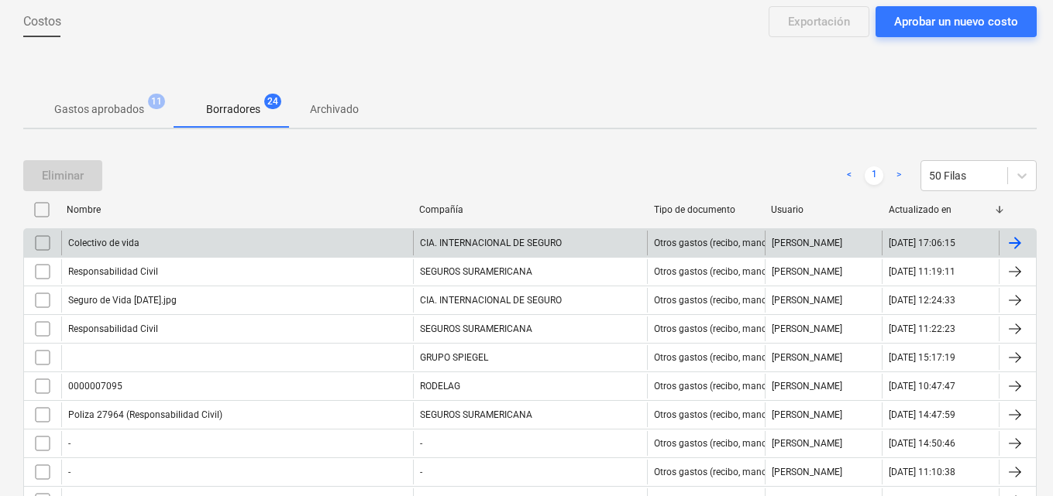
click at [36, 245] on input "checkbox" at bounding box center [42, 243] width 25 height 25
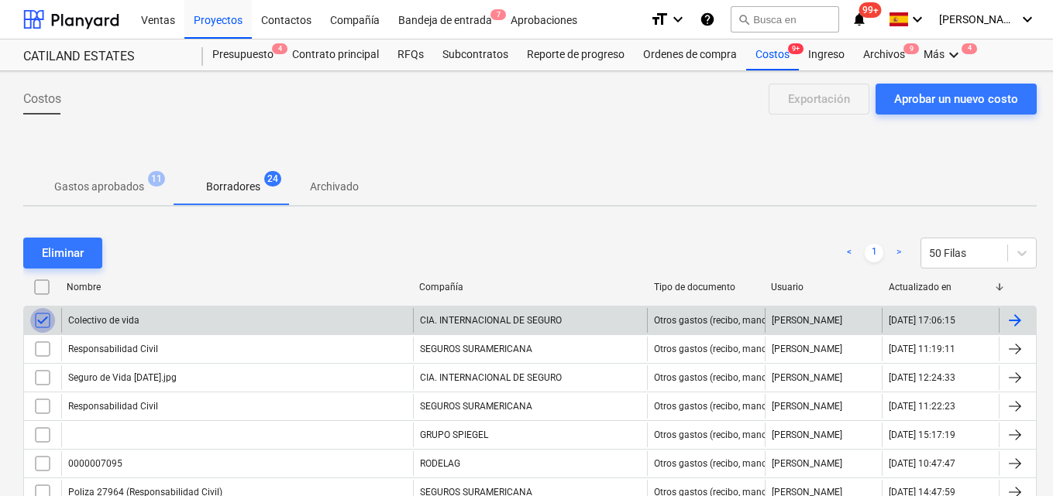
click at [36, 322] on input "checkbox" at bounding box center [42, 320] width 25 height 25
click at [38, 325] on input "checkbox" at bounding box center [42, 320] width 25 height 25
click at [42, 321] on input "checkbox" at bounding box center [42, 320] width 25 height 25
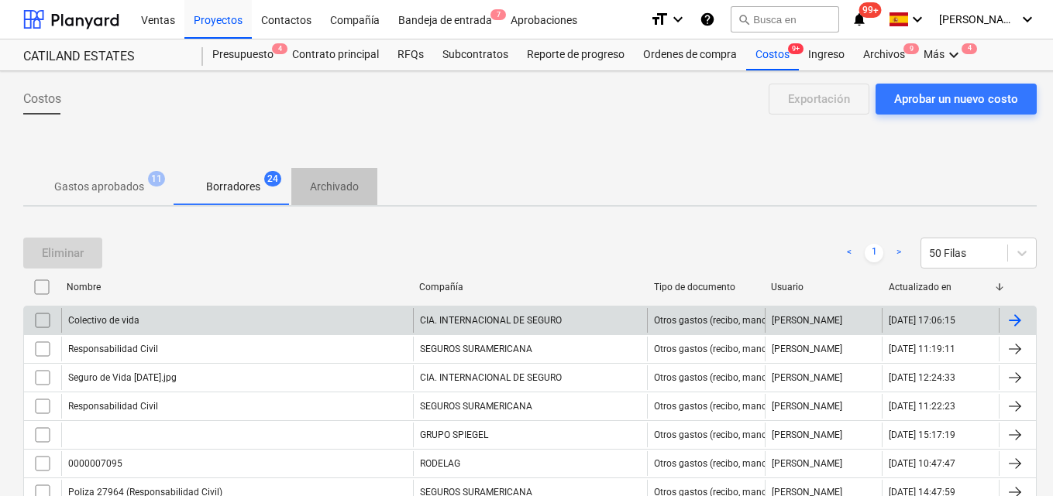
click at [324, 188] on p "Archivado" at bounding box center [334, 187] width 49 height 16
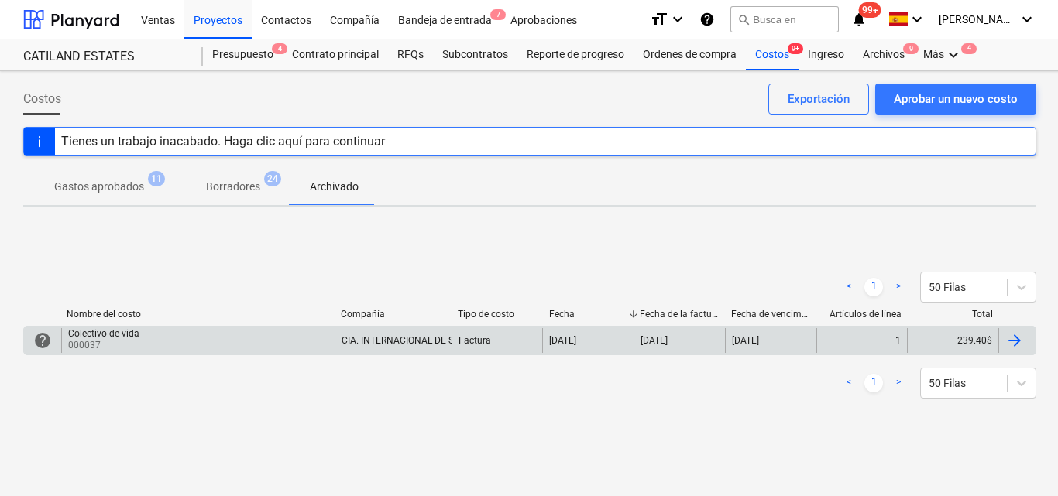
click at [313, 338] on div "Colectivo de vida 000037" at bounding box center [197, 340] width 273 height 25
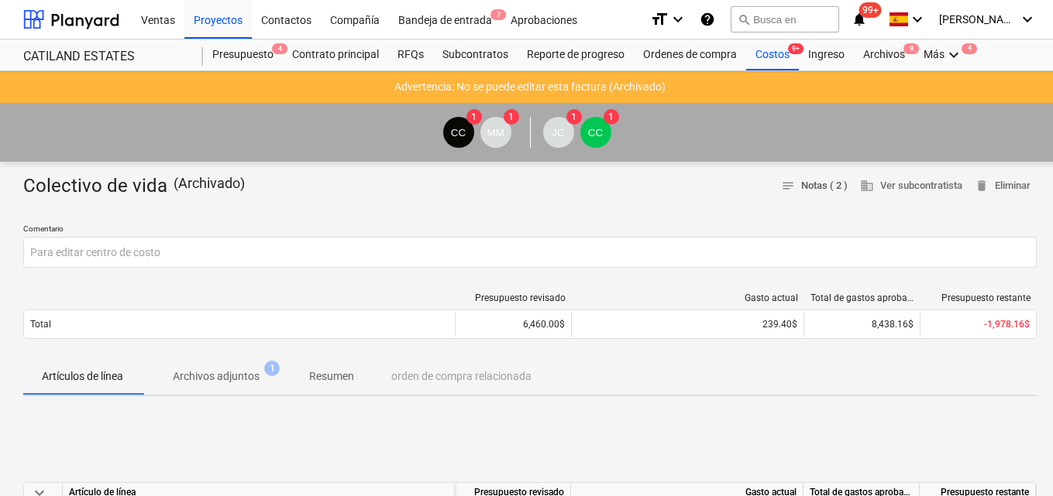
click at [829, 187] on span "notes Notas ( 2 )" at bounding box center [814, 186] width 67 height 18
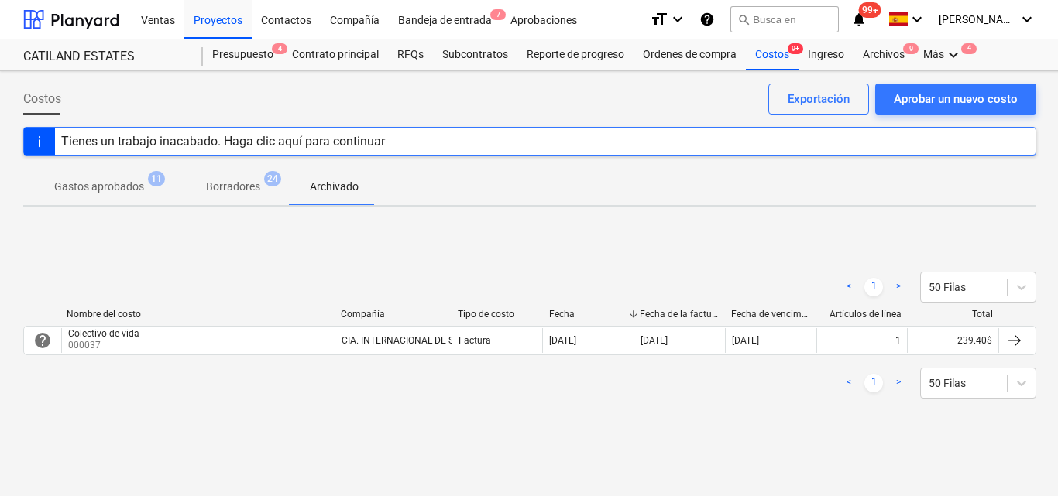
click at [91, 179] on p "Gastos aprobados" at bounding box center [99, 187] width 90 height 16
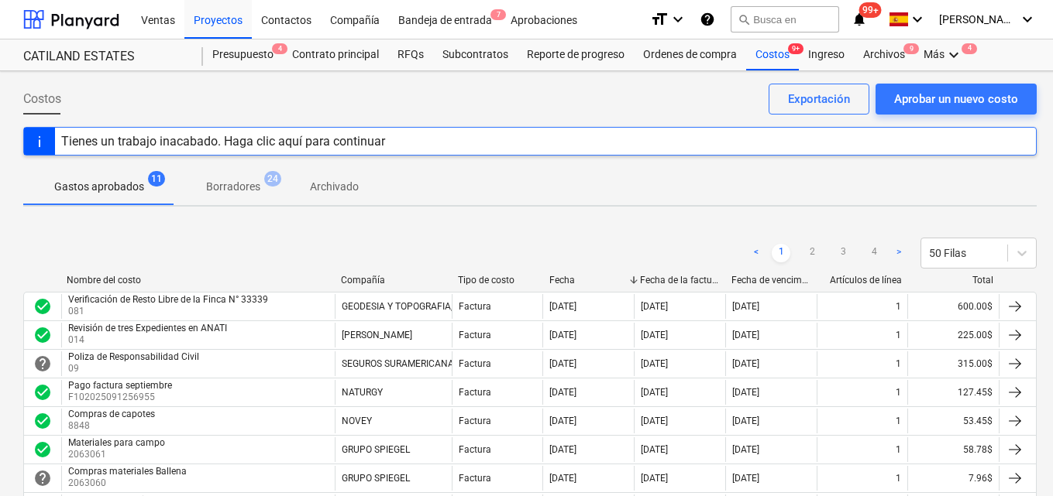
click at [249, 195] on p "Borradores" at bounding box center [233, 187] width 54 height 16
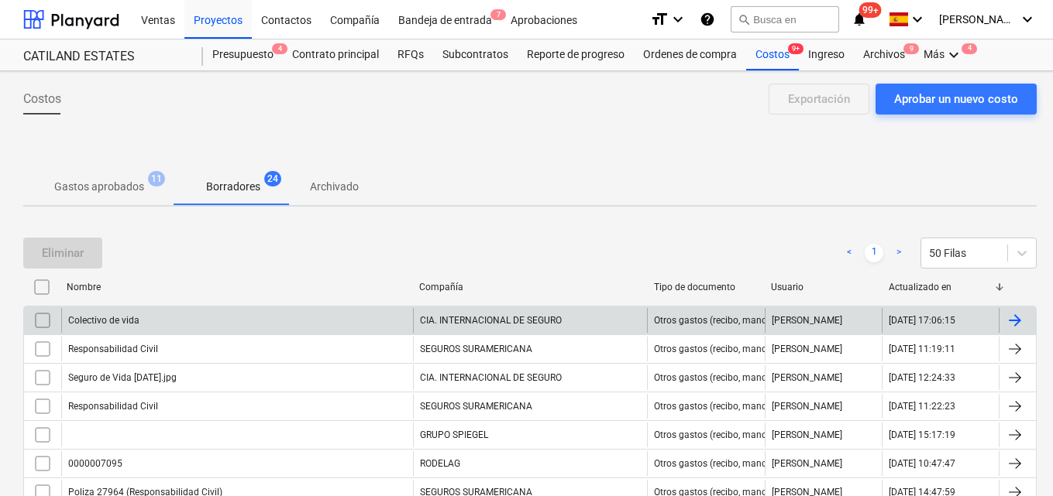
click at [40, 328] on input "checkbox" at bounding box center [42, 320] width 25 height 25
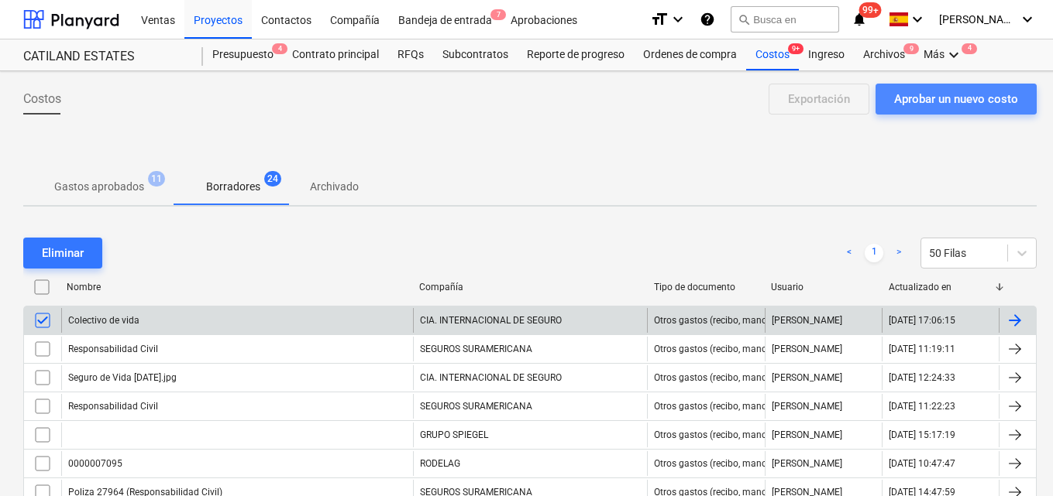
click at [970, 107] on div "Aprobar un nuevo costo" at bounding box center [956, 99] width 124 height 20
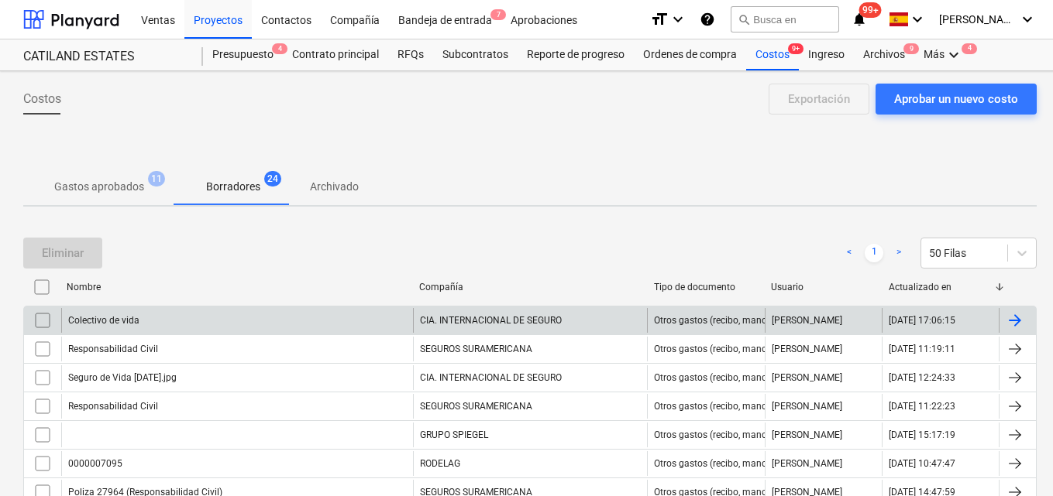
click at [100, 312] on div "Colectivo de vida" at bounding box center [237, 320] width 352 height 25
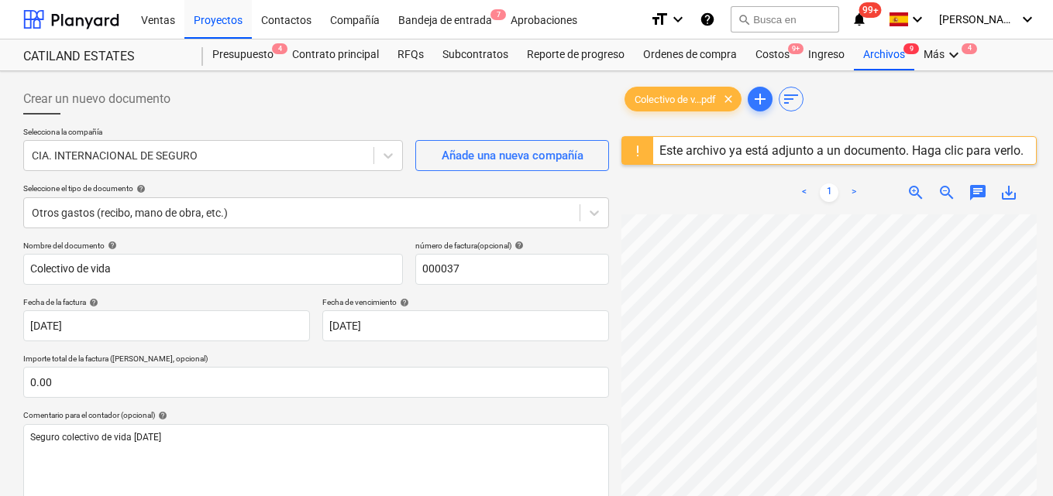
click at [868, 144] on div "Este archivo ya está adjunto a un documento. Haga clic para verlo." at bounding box center [841, 150] width 364 height 15
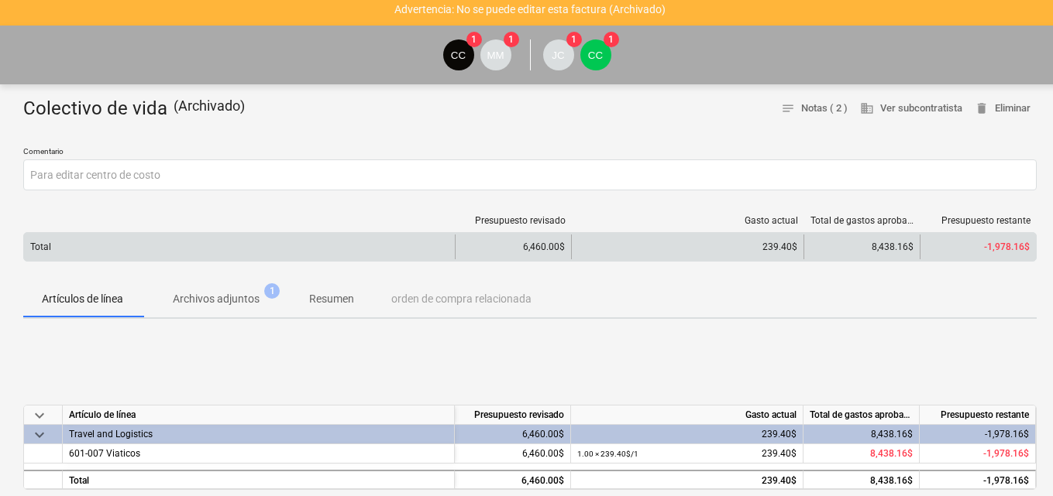
scroll to position [77, 0]
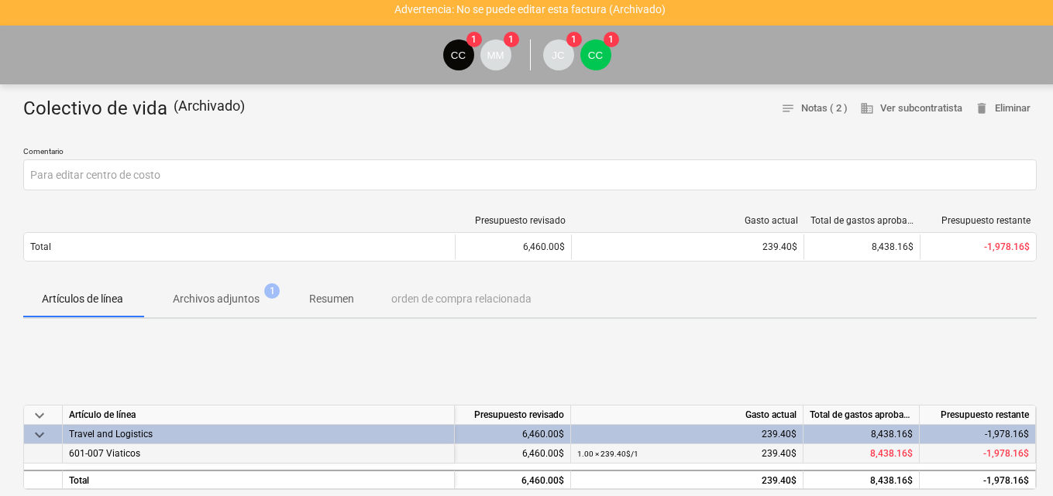
click at [115, 455] on span "601-007 Viaticos" at bounding box center [104, 453] width 71 height 11
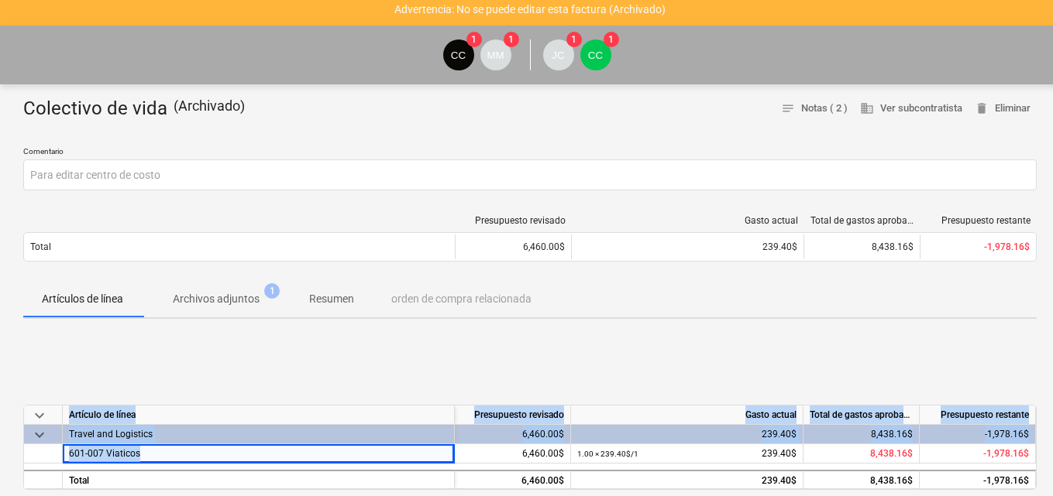
drag, startPoint x: 146, startPoint y: 445, endPoint x: 5, endPoint y: 445, distance: 141.7
click at [85, 453] on span "601-007 Viaticos" at bounding box center [104, 453] width 71 height 11
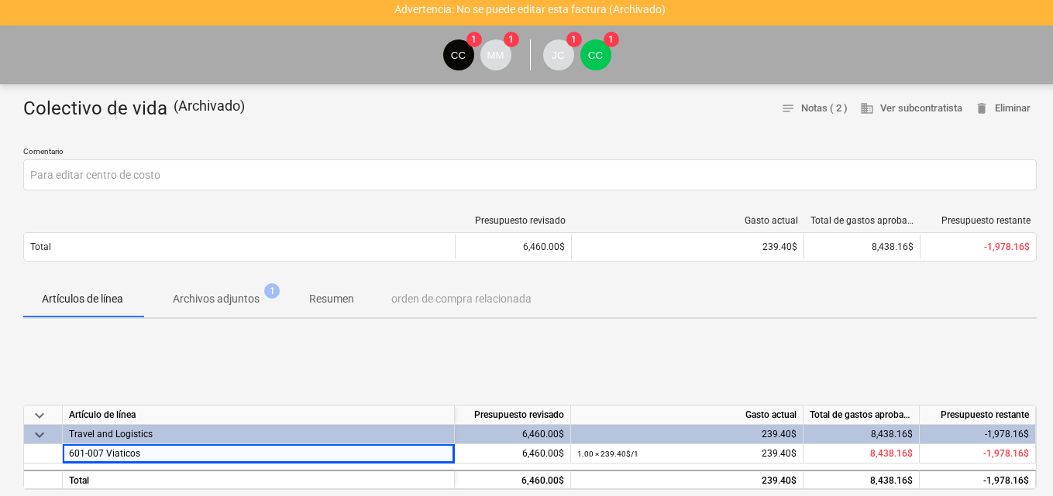
click at [194, 427] on div "Travel and Logistics" at bounding box center [258, 434] width 379 height 19
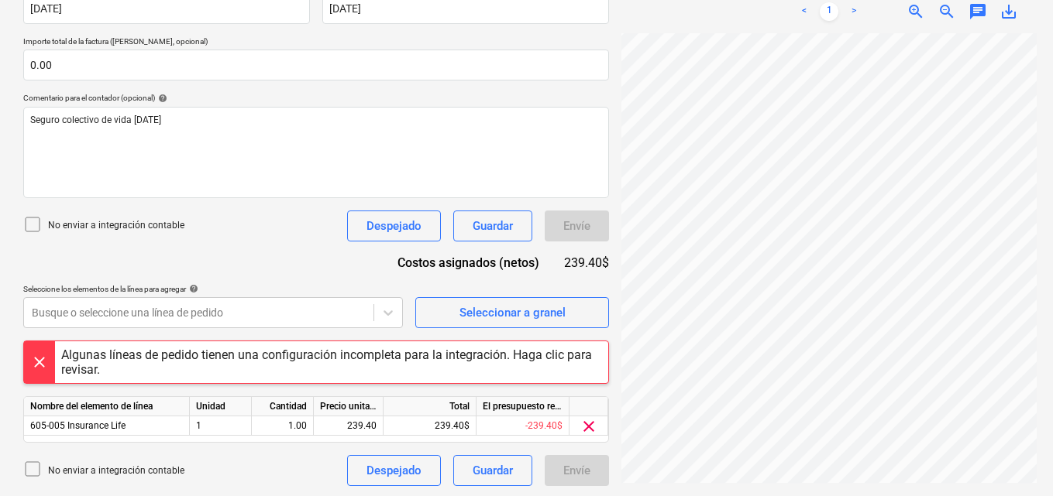
scroll to position [320, 0]
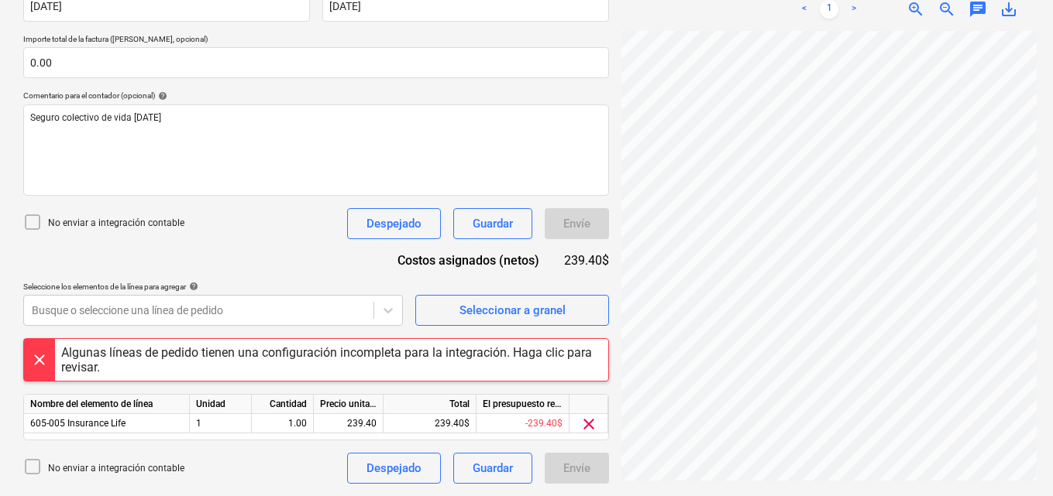
click at [40, 362] on div at bounding box center [39, 360] width 31 height 42
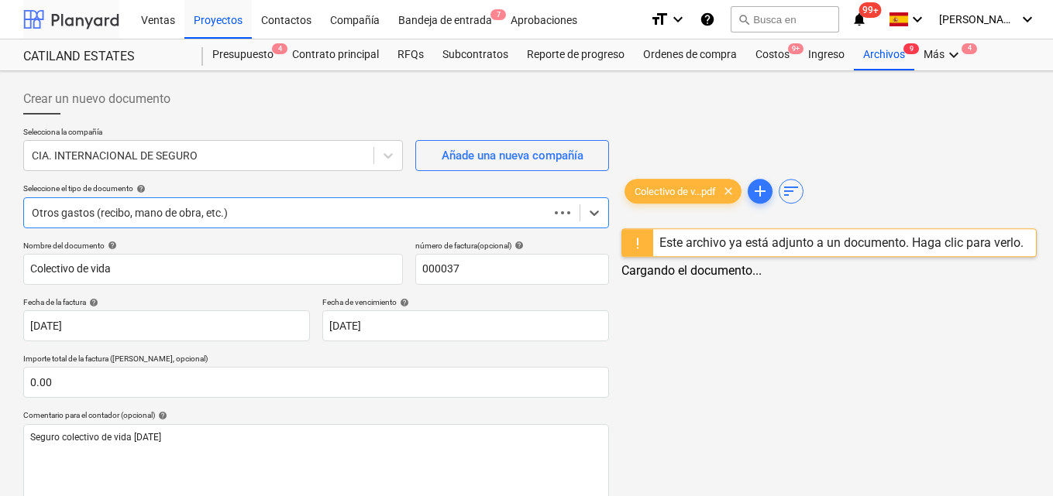
scroll to position [162, 0]
